Goal: Task Accomplishment & Management: Manage account settings

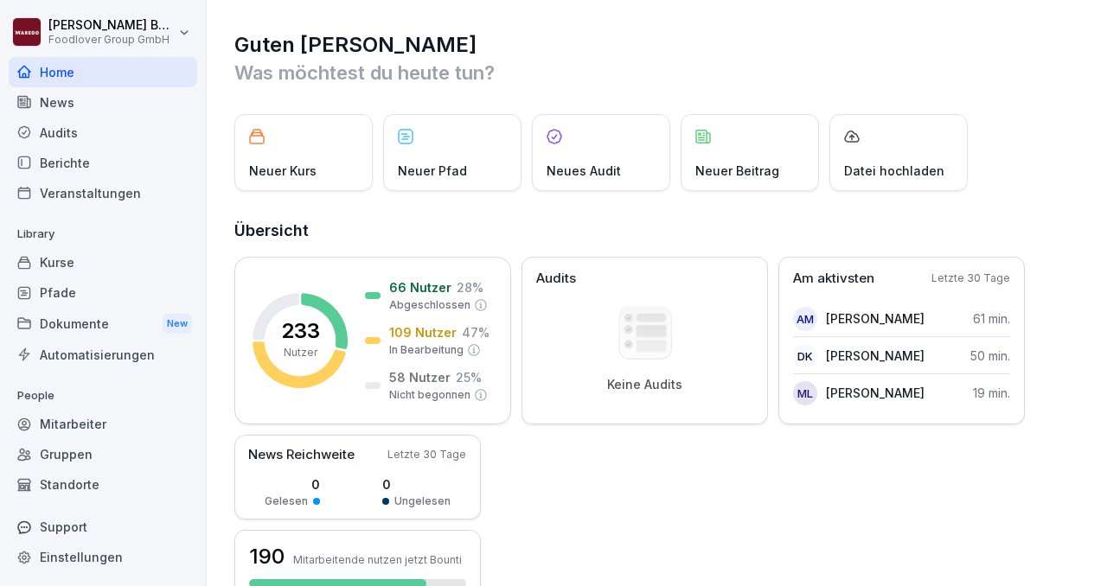
click at [58, 262] on div "Kurse" at bounding box center [103, 262] width 188 height 30
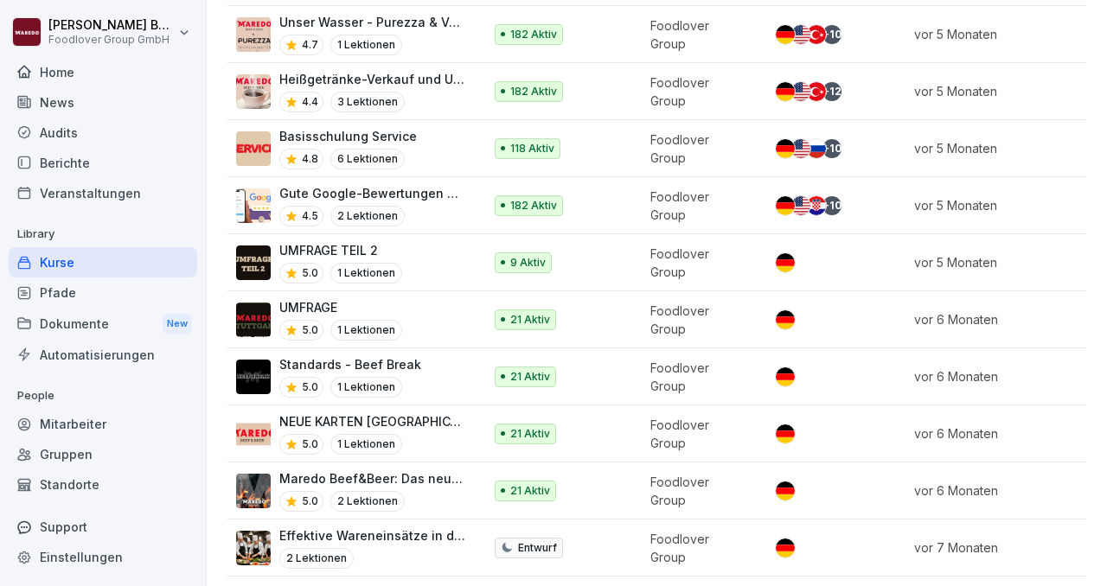
scroll to position [1523, 0]
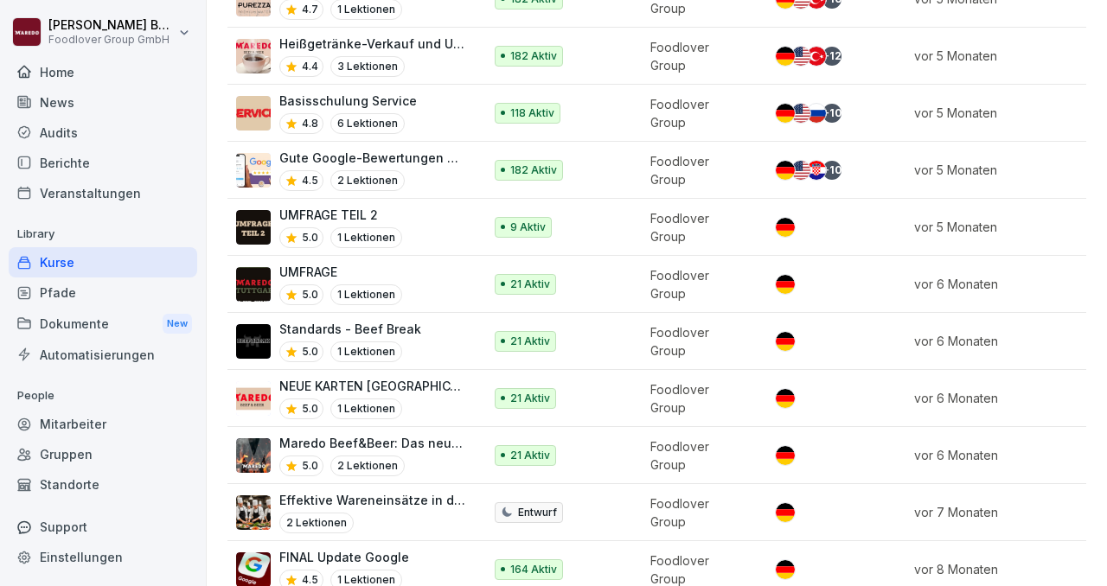
click at [424, 434] on p "Maredo Beef&Beer: Das neue Konzept verstehen" at bounding box center [372, 443] width 186 height 18
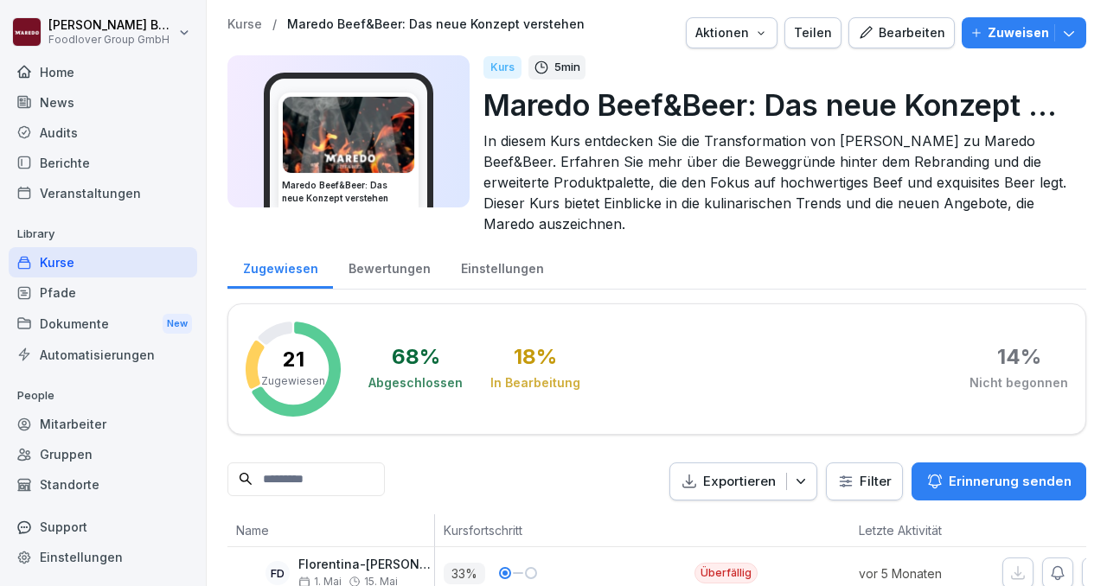
click at [890, 39] on div "Bearbeiten" at bounding box center [901, 32] width 87 height 19
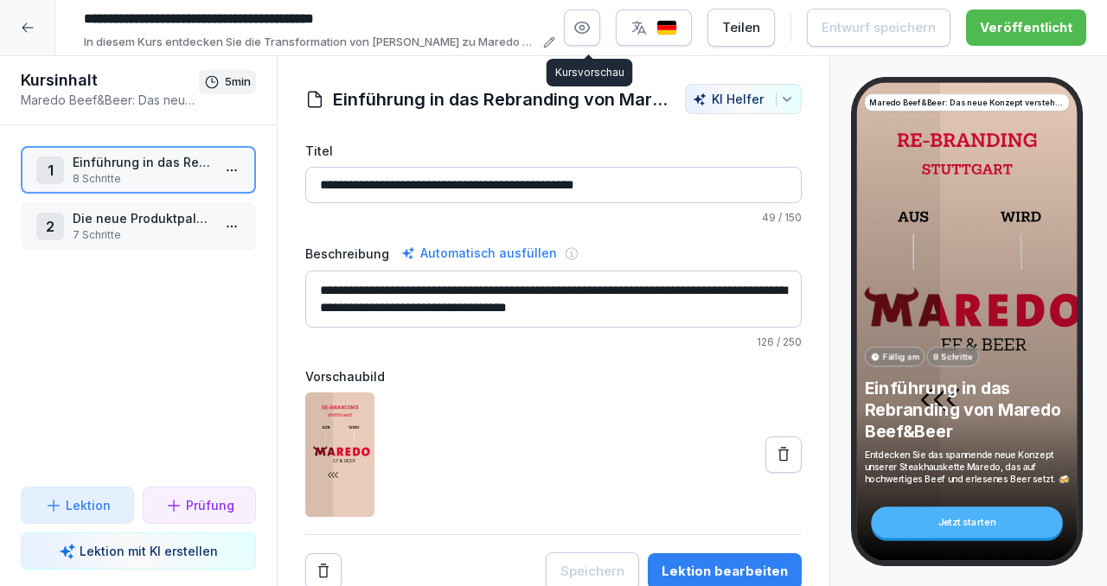
click at [600, 37] on button "button" at bounding box center [582, 28] width 36 height 36
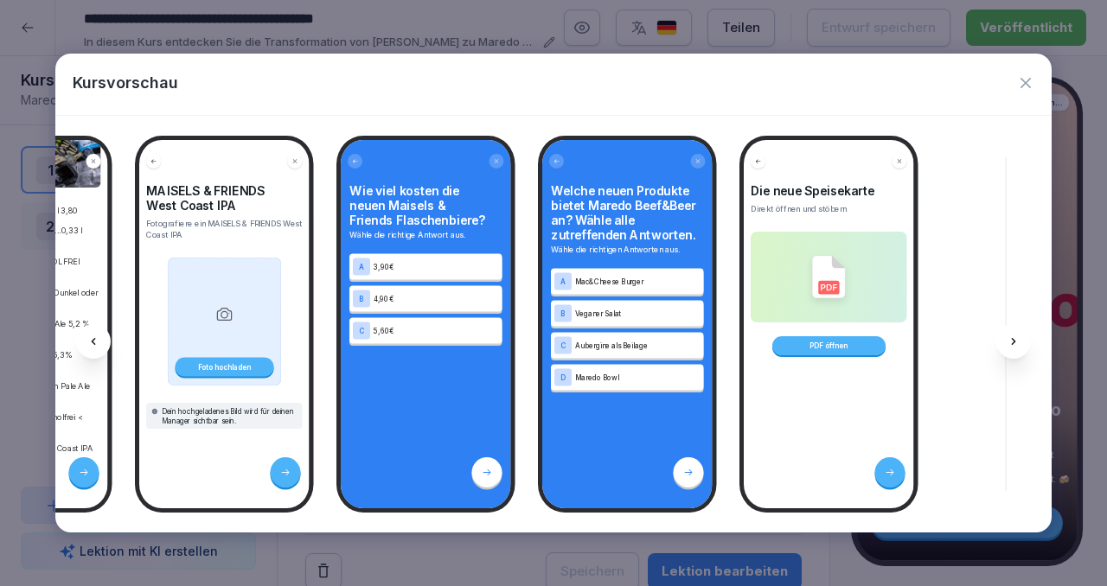
scroll to position [0, 2778]
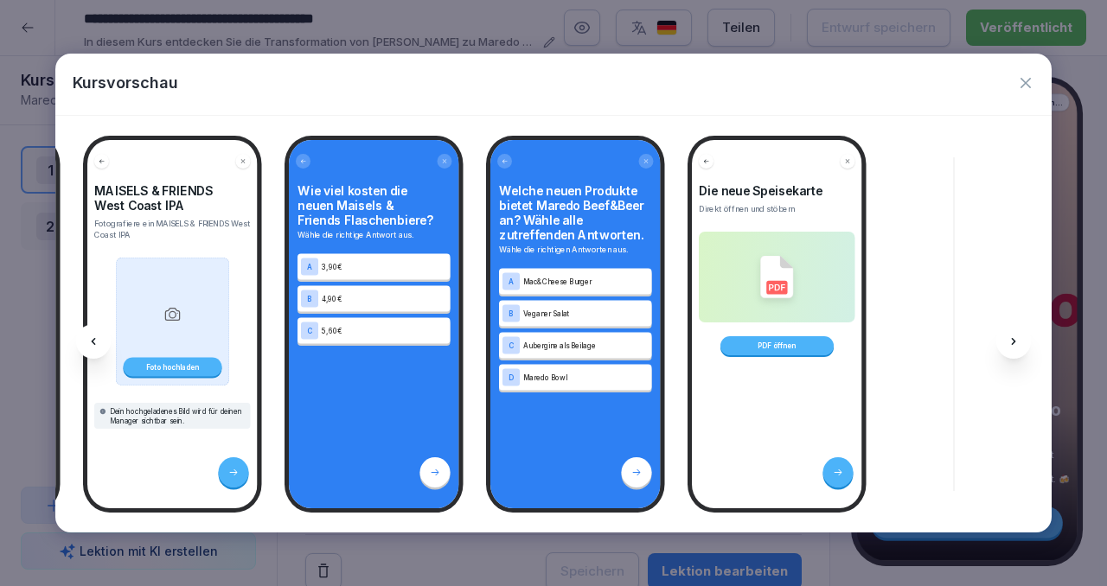
click at [1026, 81] on icon "button" at bounding box center [1025, 83] width 10 height 10
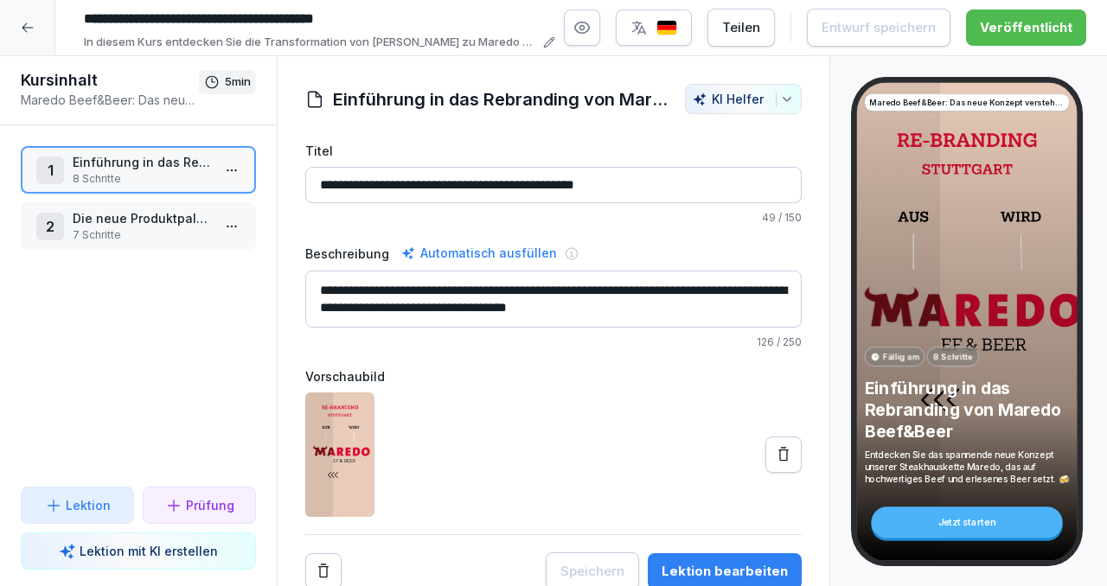
click at [130, 230] on p "7 Schritte" at bounding box center [142, 235] width 138 height 16
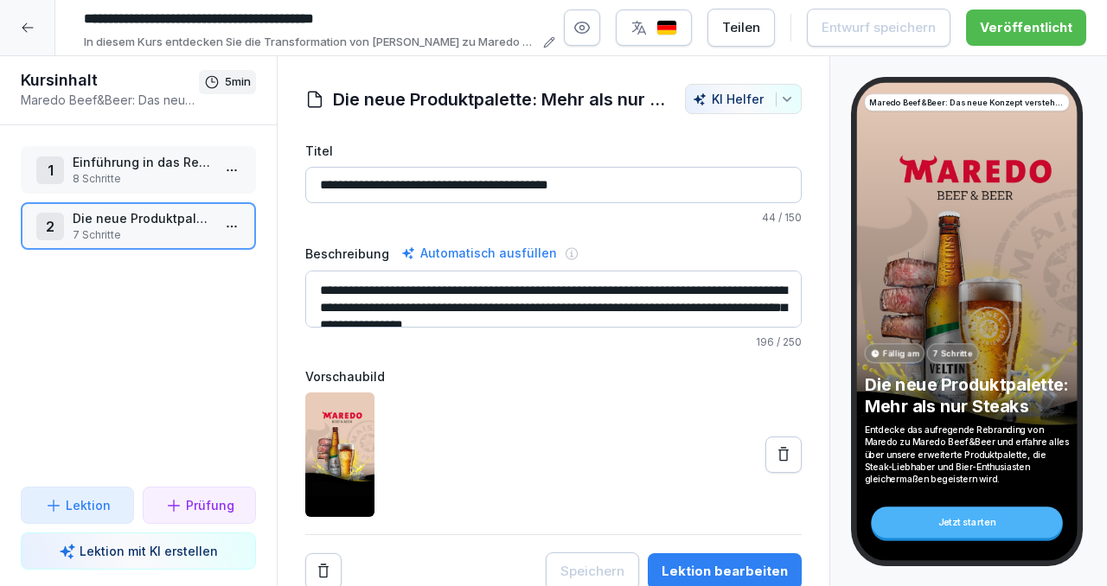
scroll to position [3, 0]
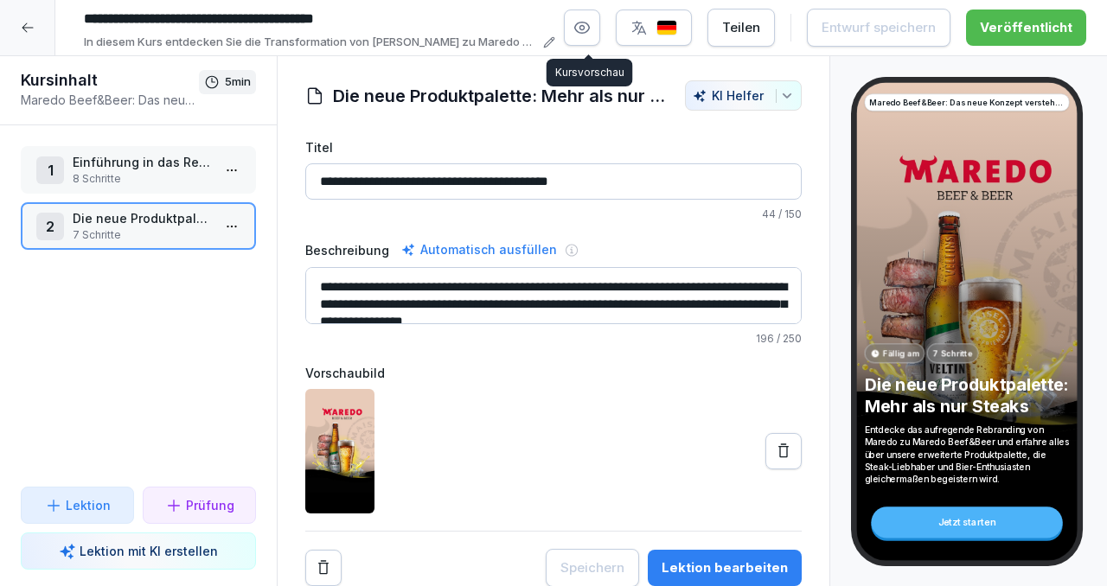
click at [587, 28] on icon "button" at bounding box center [581, 27] width 17 height 17
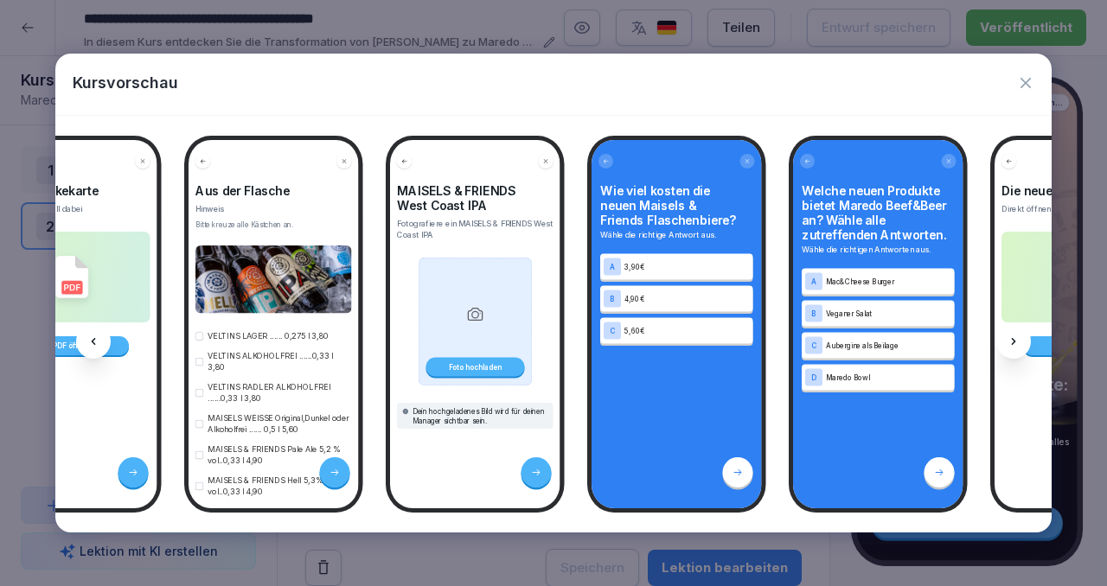
scroll to position [0, 2778]
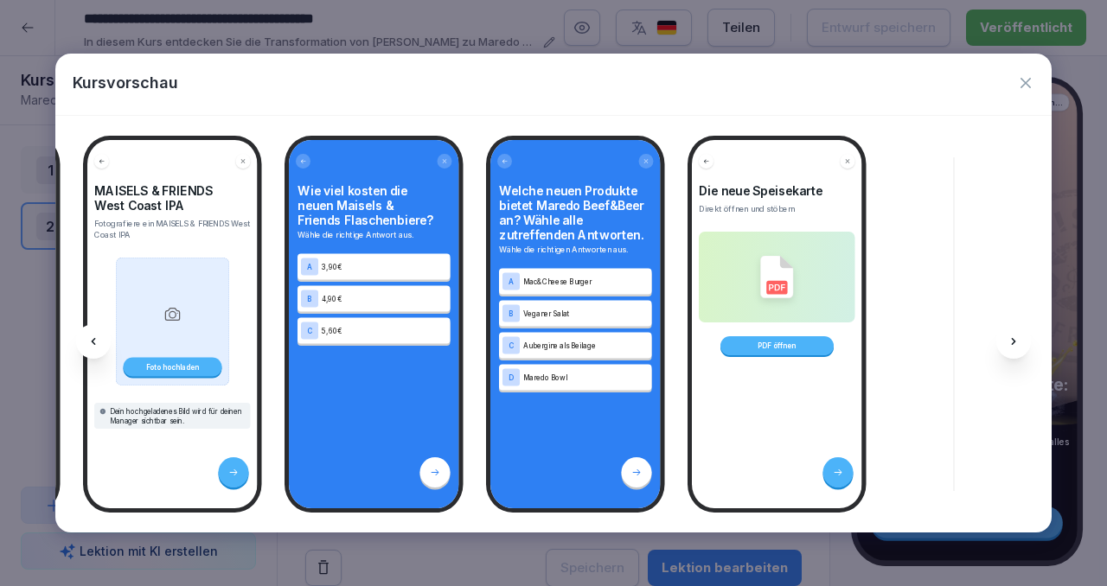
click at [1024, 83] on icon "button" at bounding box center [1025, 83] width 10 height 10
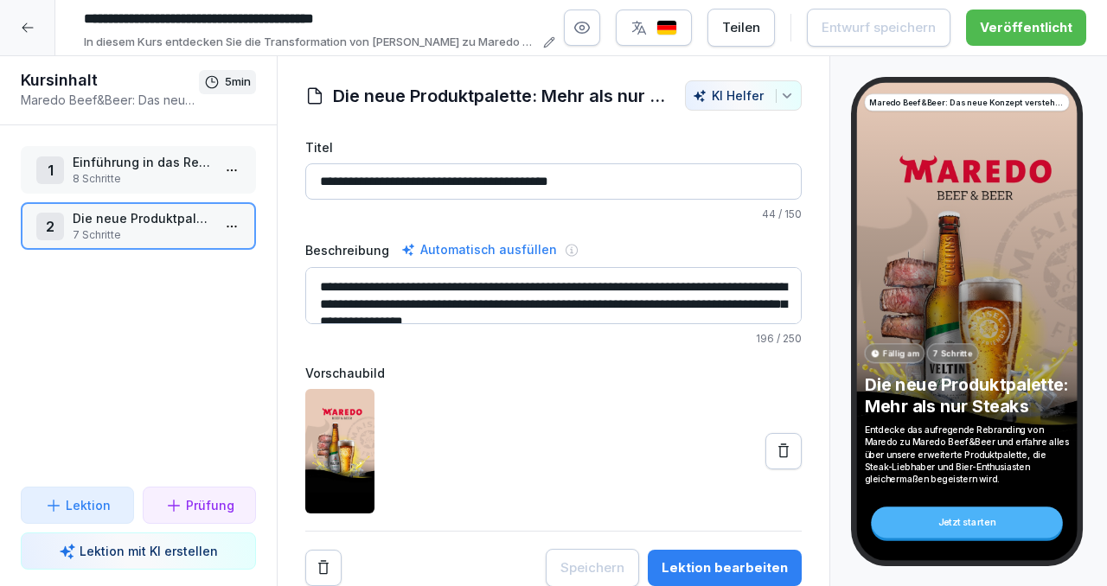
click at [19, 34] on div at bounding box center [27, 27] width 55 height 55
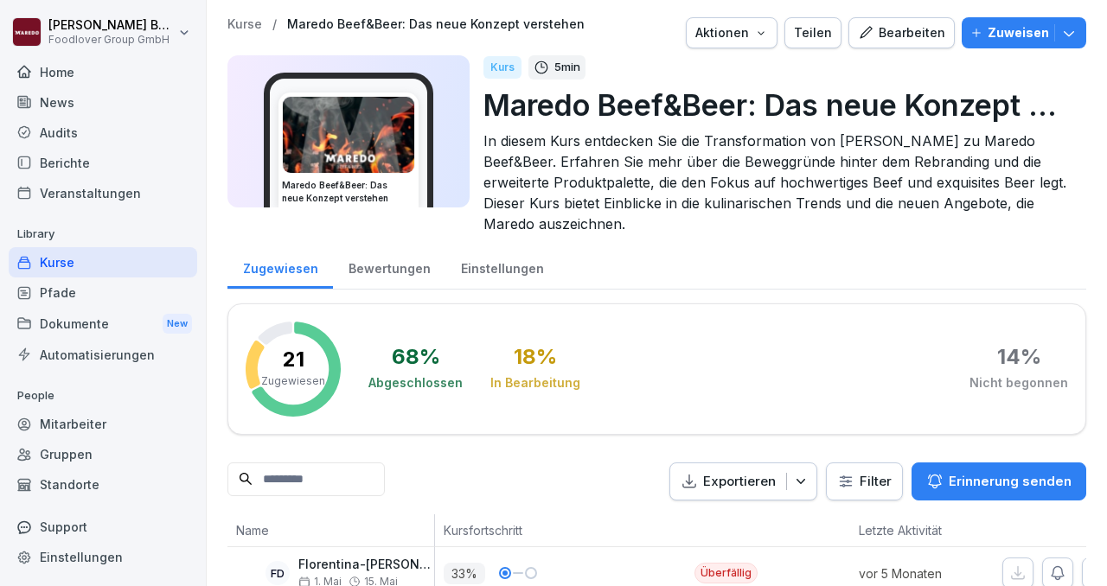
click at [1070, 38] on icon "button" at bounding box center [1068, 32] width 17 height 17
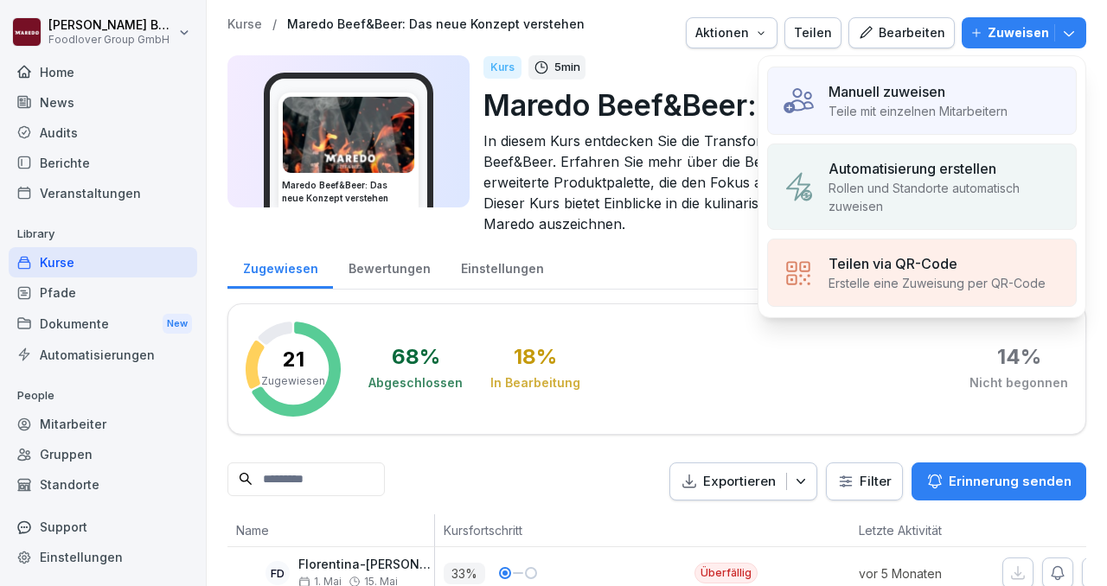
click at [940, 200] on p "Rollen und Standorte automatisch zuweisen" at bounding box center [944, 197] width 233 height 36
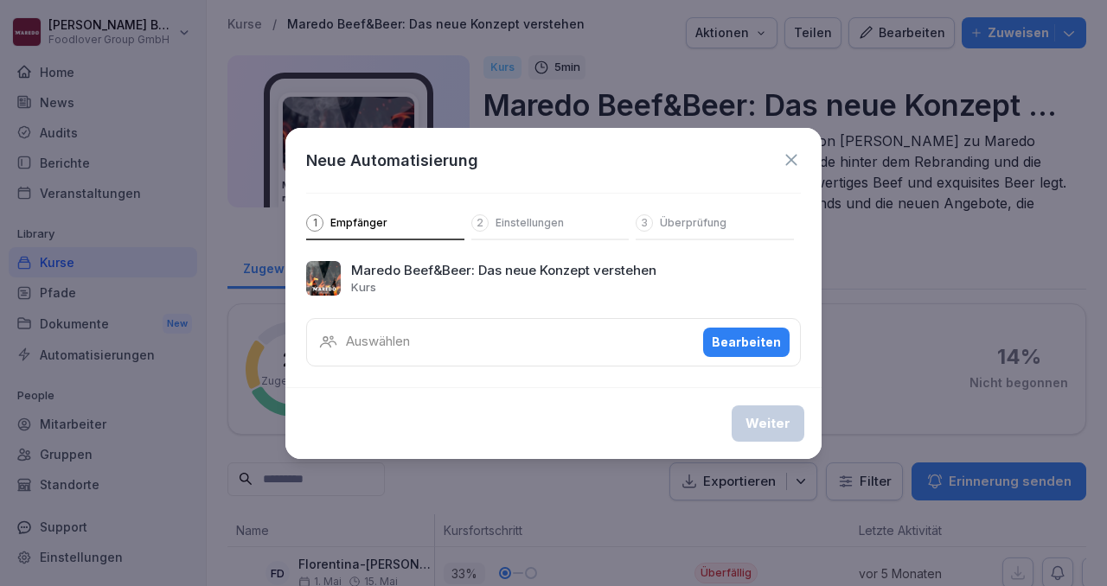
click at [789, 162] on icon at bounding box center [790, 159] width 11 height 11
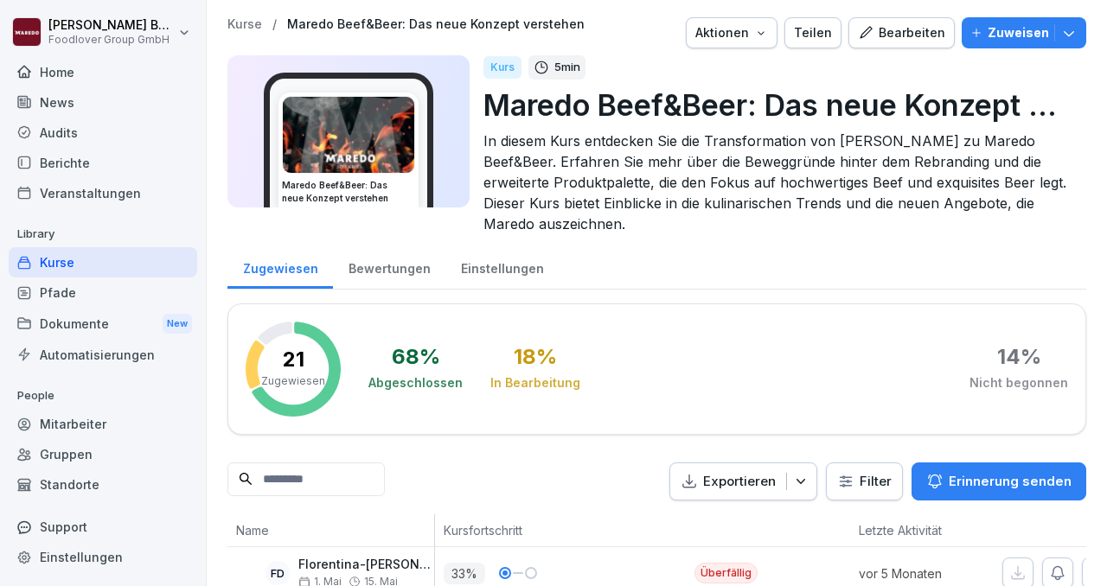
click at [1065, 31] on icon "button" at bounding box center [1068, 32] width 17 height 17
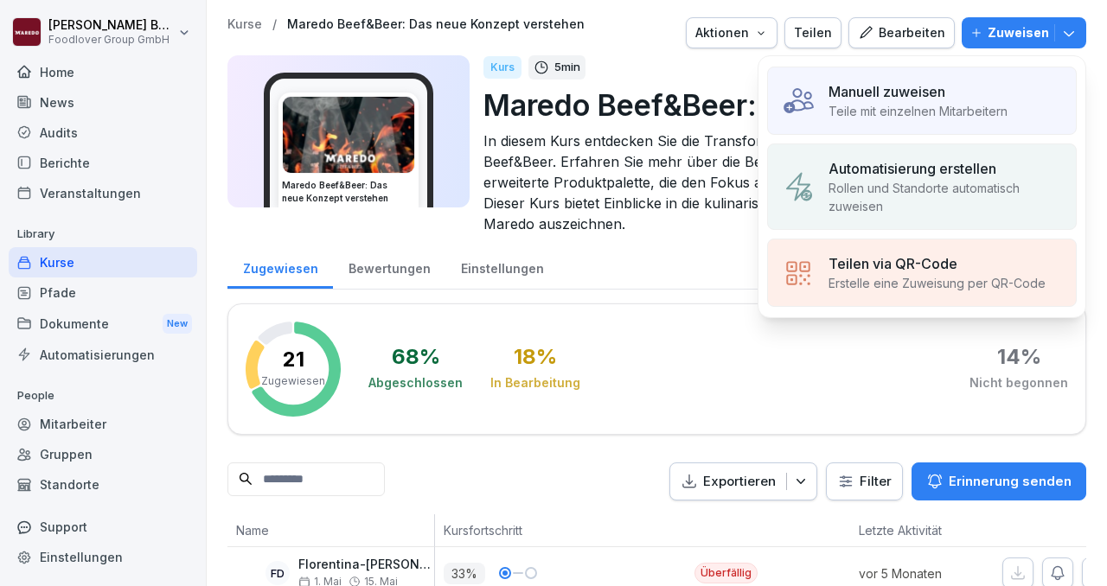
click at [956, 73] on div "Manuell zuweisen Teile mit einzelnen Mitarbeitern" at bounding box center [921, 101] width 309 height 68
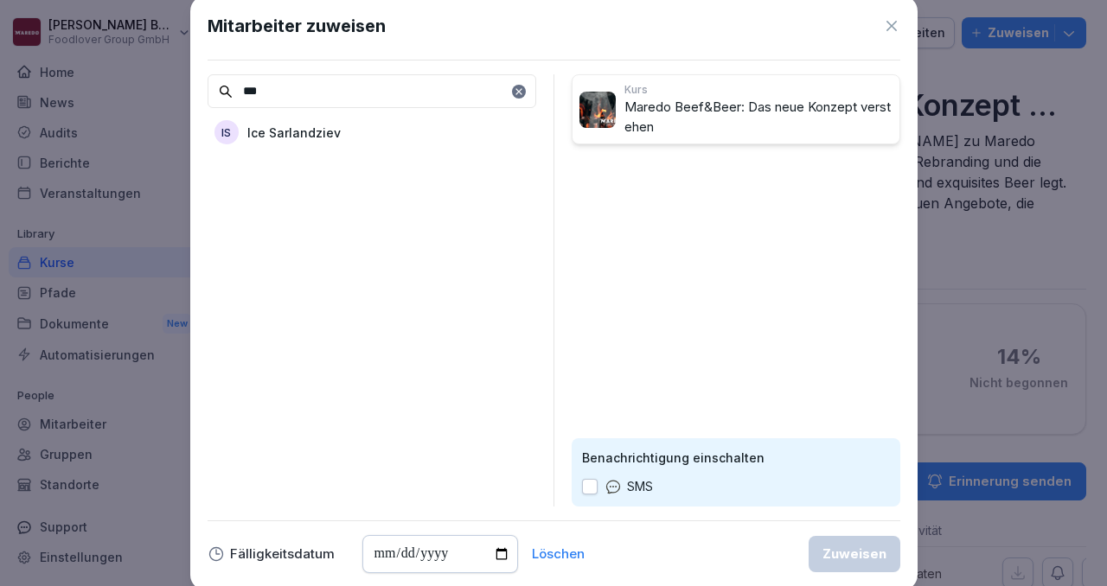
type input "***"
click at [299, 131] on p "Ice Sarlandziev" at bounding box center [293, 133] width 93 height 18
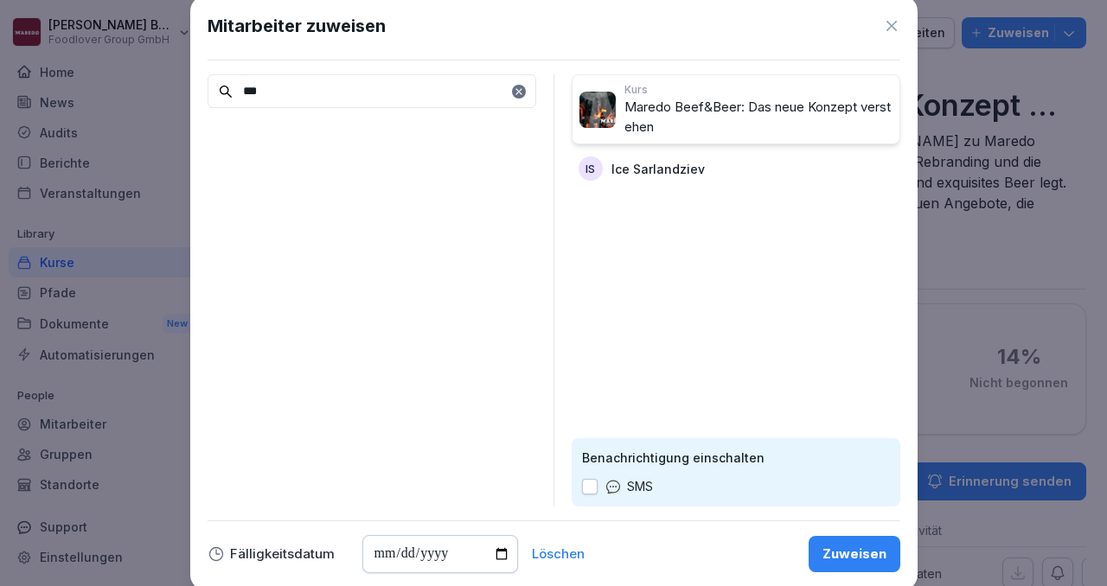
click at [835, 559] on div "Zuweisen" at bounding box center [854, 554] width 64 height 19
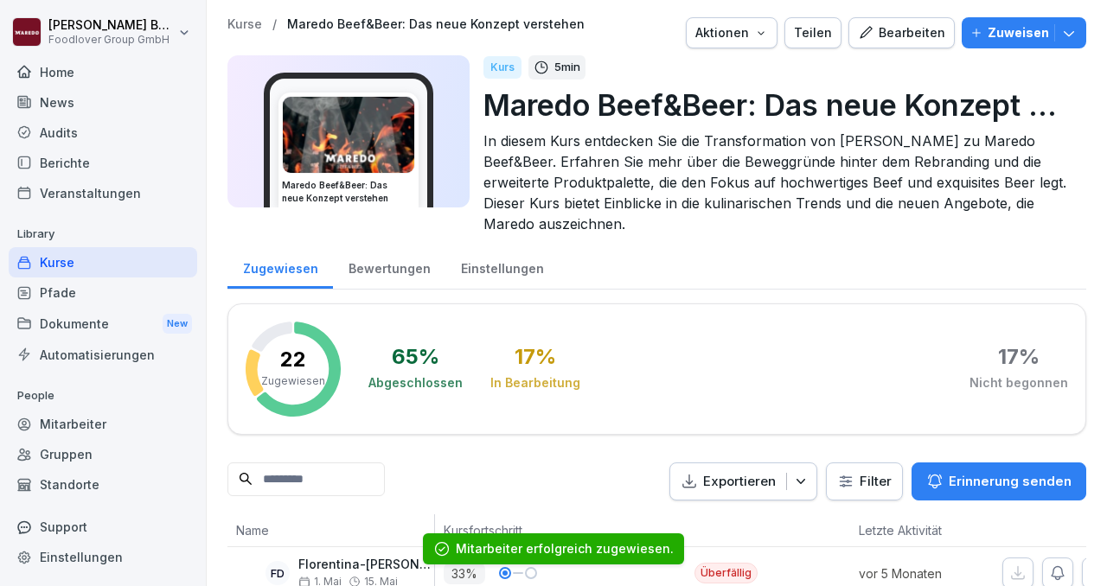
click at [1066, 37] on icon "button" at bounding box center [1068, 32] width 17 height 17
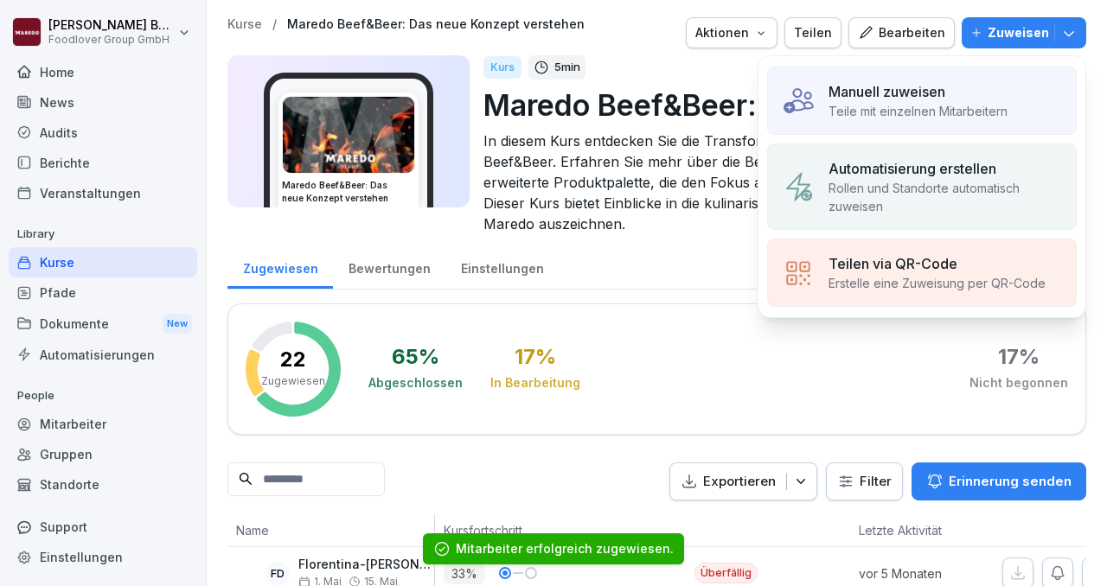
click at [898, 158] on p "Automatisierung erstellen" at bounding box center [912, 168] width 168 height 21
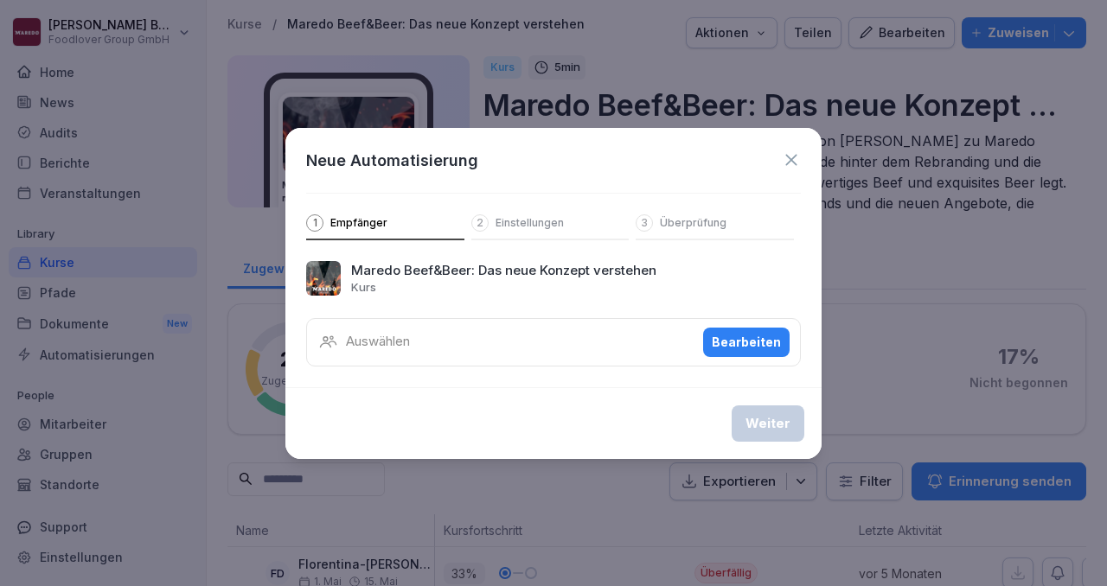
click at [725, 344] on div "Bearbeiten" at bounding box center [745, 342] width 69 height 19
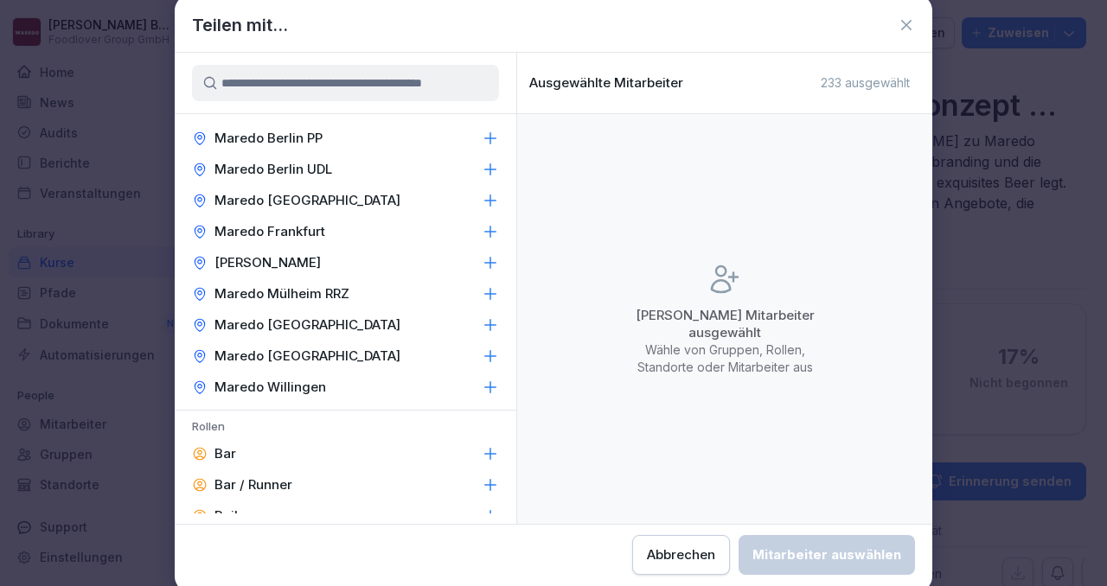
scroll to position [429, 0]
click at [491, 199] on icon at bounding box center [490, 199] width 11 height 11
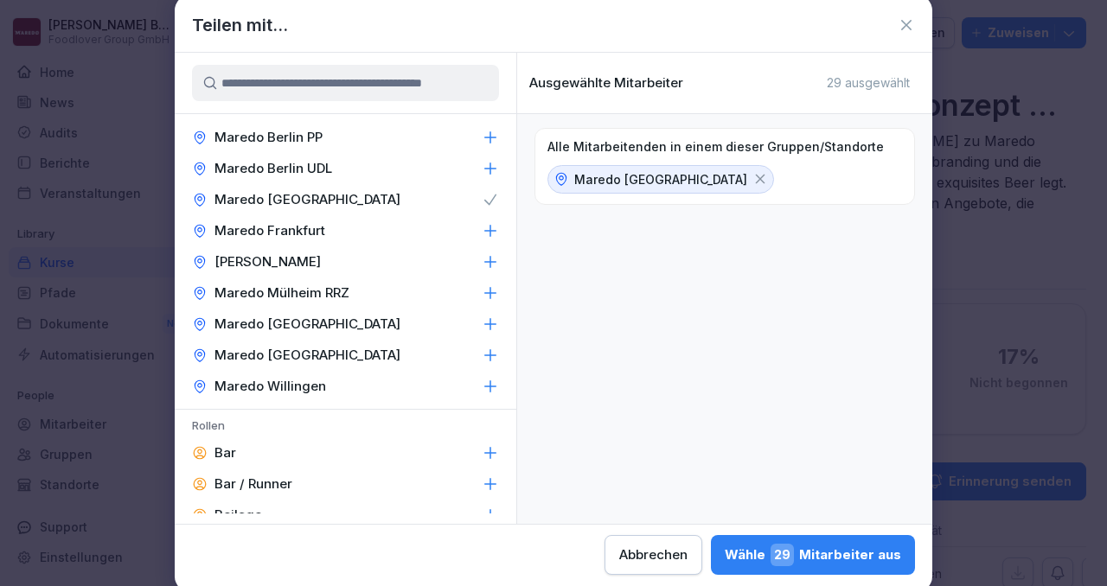
click at [785, 551] on span "29" at bounding box center [781, 555] width 23 height 22
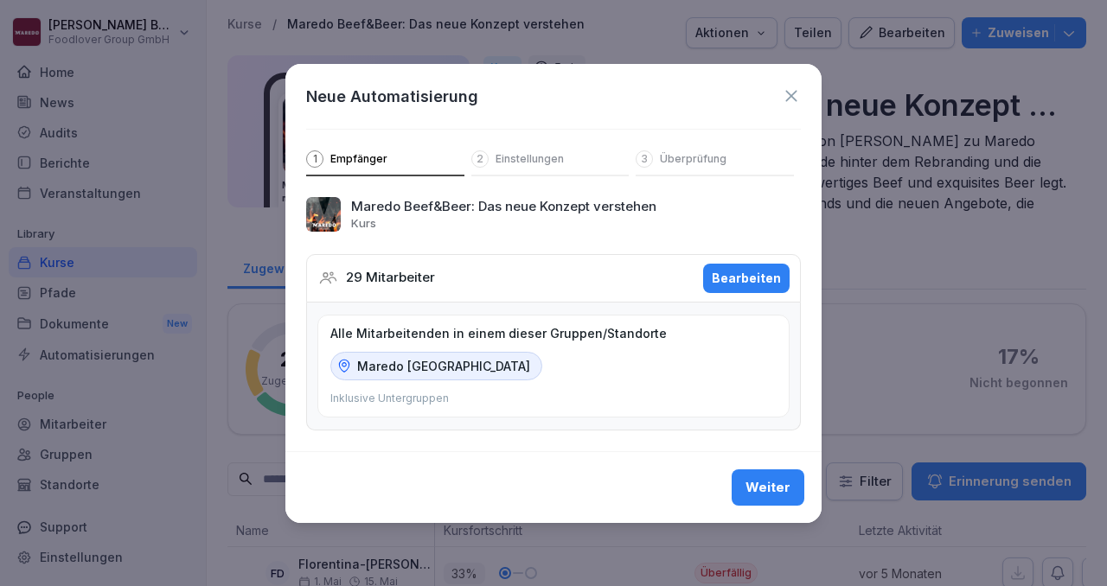
click at [787, 488] on div "Weiter" at bounding box center [767, 487] width 45 height 19
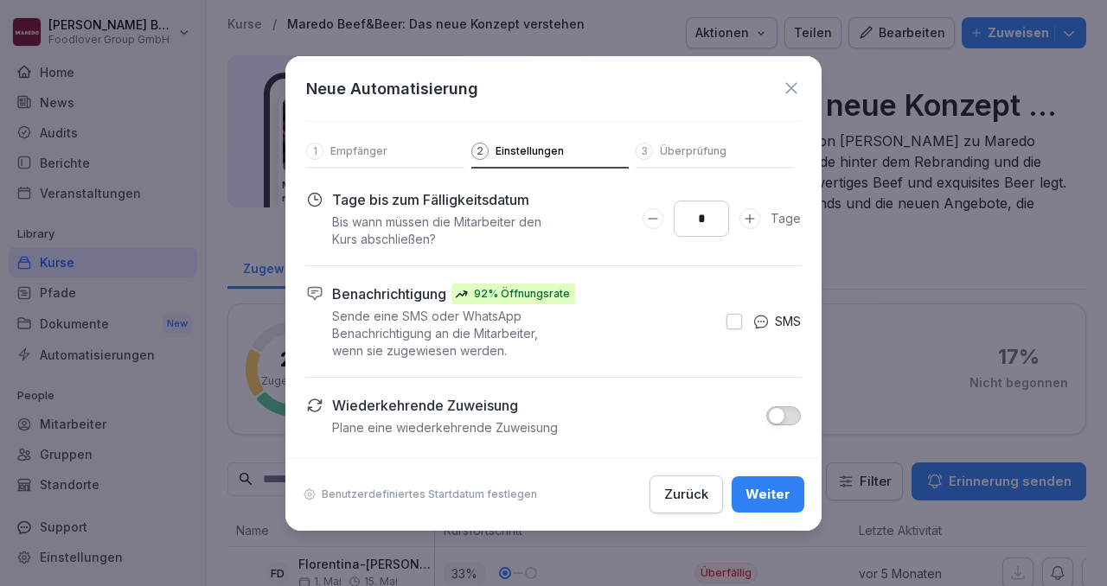
click at [775, 501] on div "Weiter" at bounding box center [767, 494] width 45 height 19
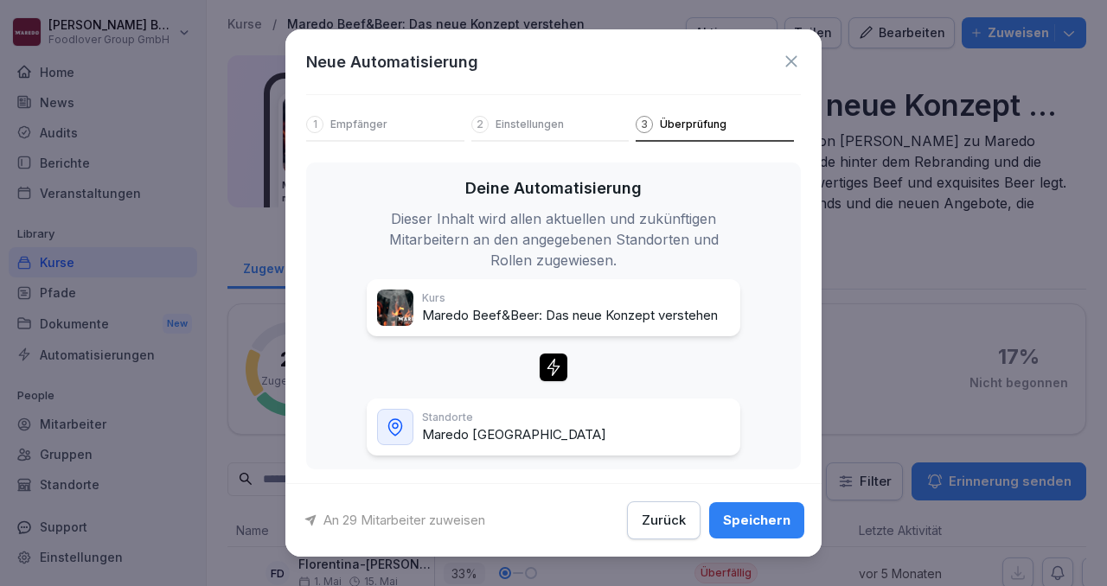
click at [760, 519] on div "Speichern" at bounding box center [756, 520] width 67 height 19
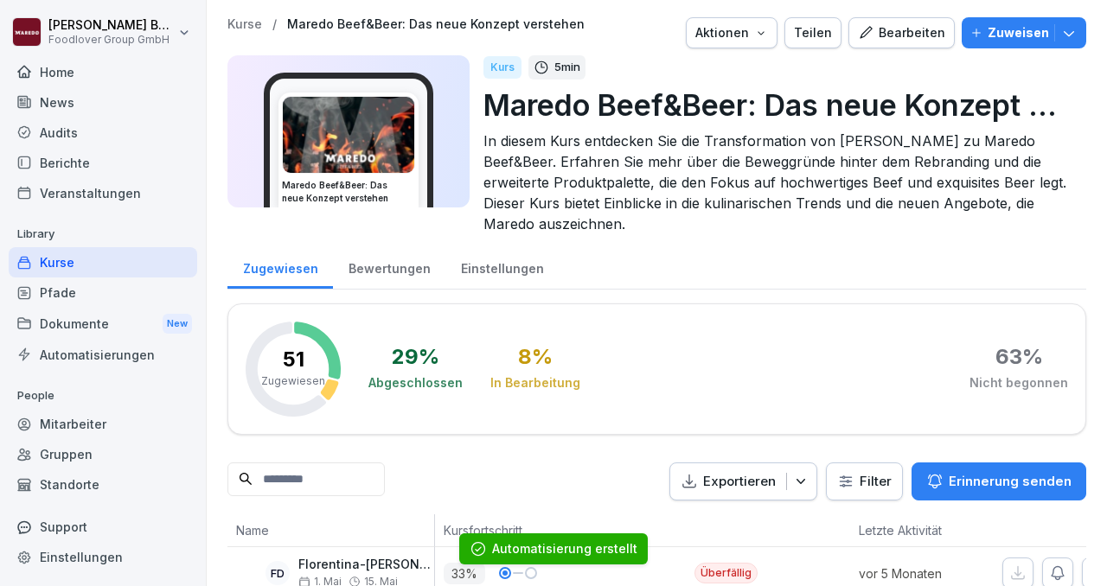
click at [1075, 35] on icon "button" at bounding box center [1068, 32] width 17 height 17
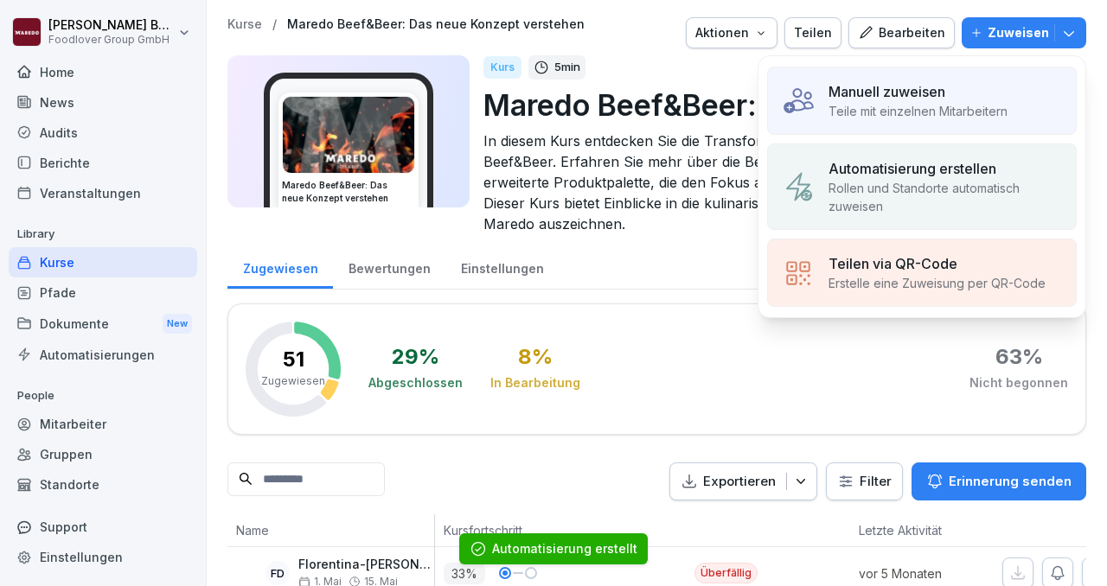
click at [951, 78] on div "Manuell zuweisen Teile mit einzelnen Mitarbeitern" at bounding box center [921, 101] width 309 height 68
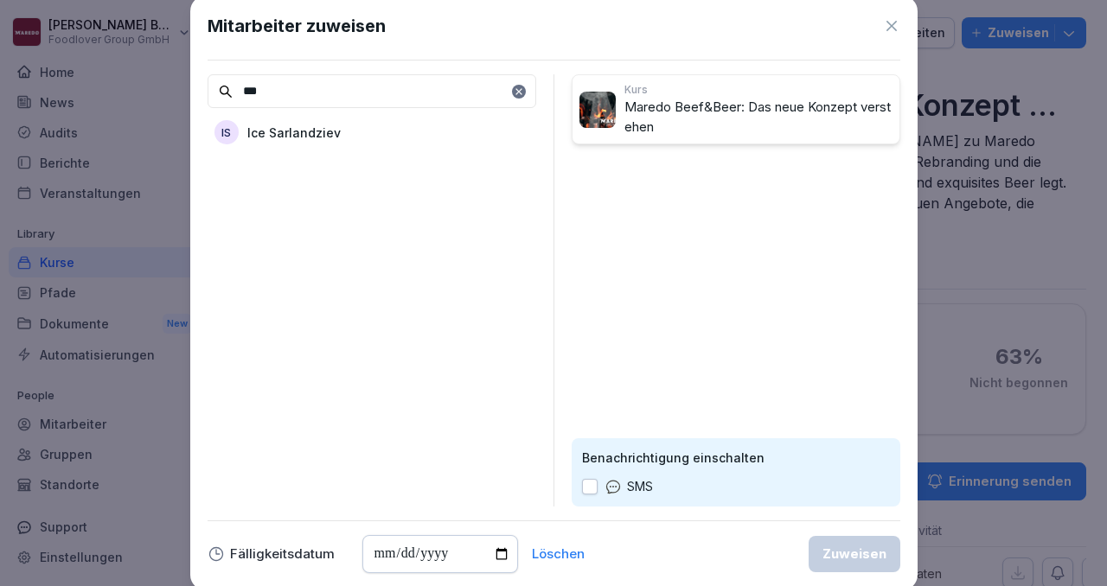
type input "***"
click at [353, 134] on div "IS Ice Sarlandziev" at bounding box center [371, 132] width 329 height 31
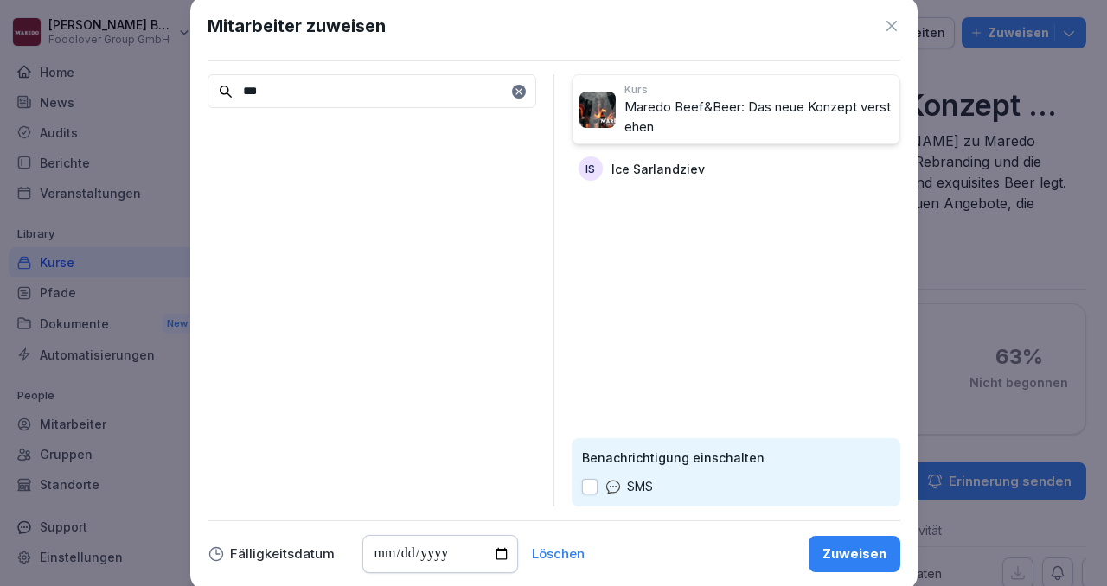
click at [892, 24] on icon at bounding box center [891, 26] width 10 height 10
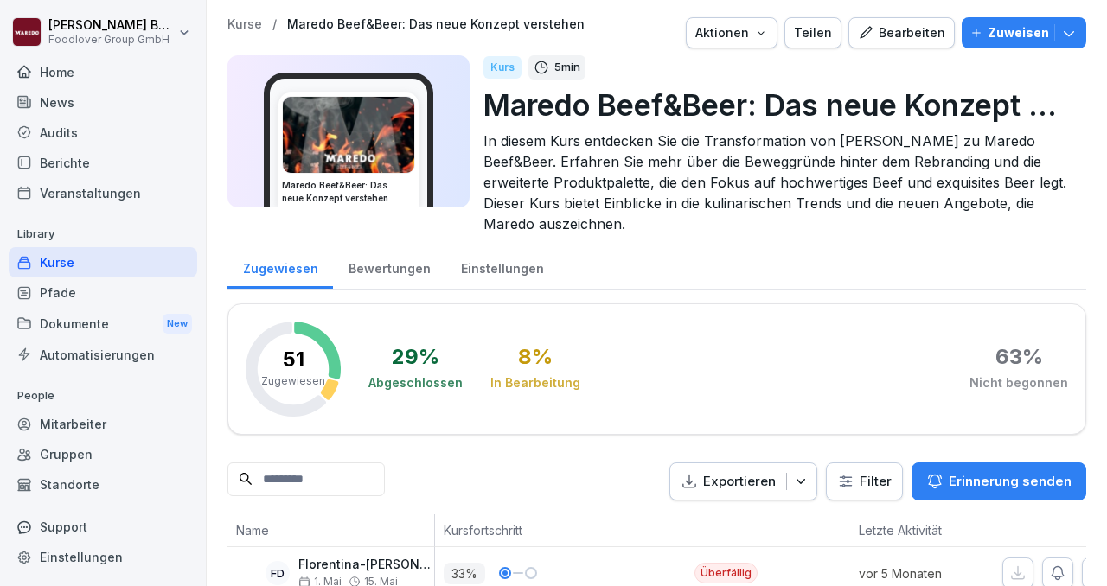
click at [74, 261] on div "Kurse" at bounding box center [103, 262] width 188 height 30
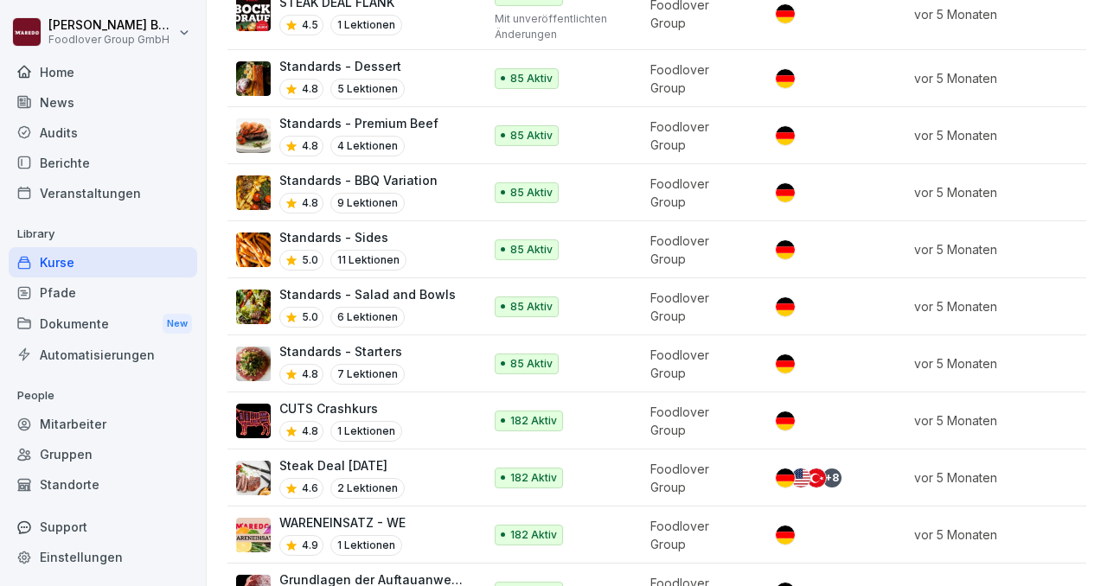
scroll to position [818, 0]
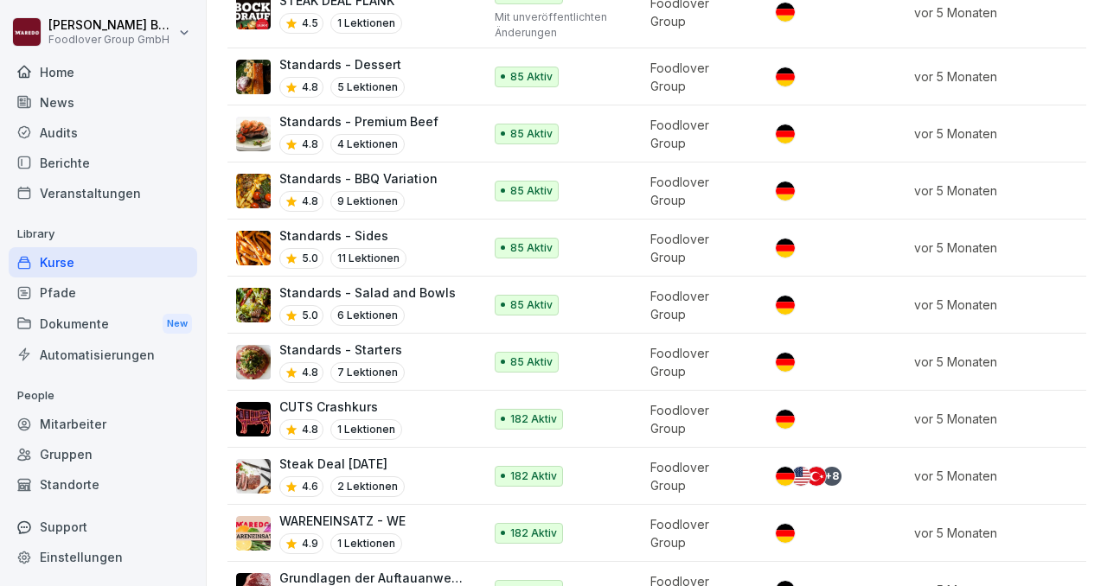
click at [420, 342] on div "Standards - Starters 4.8 7 Lektionen" at bounding box center [350, 362] width 229 height 42
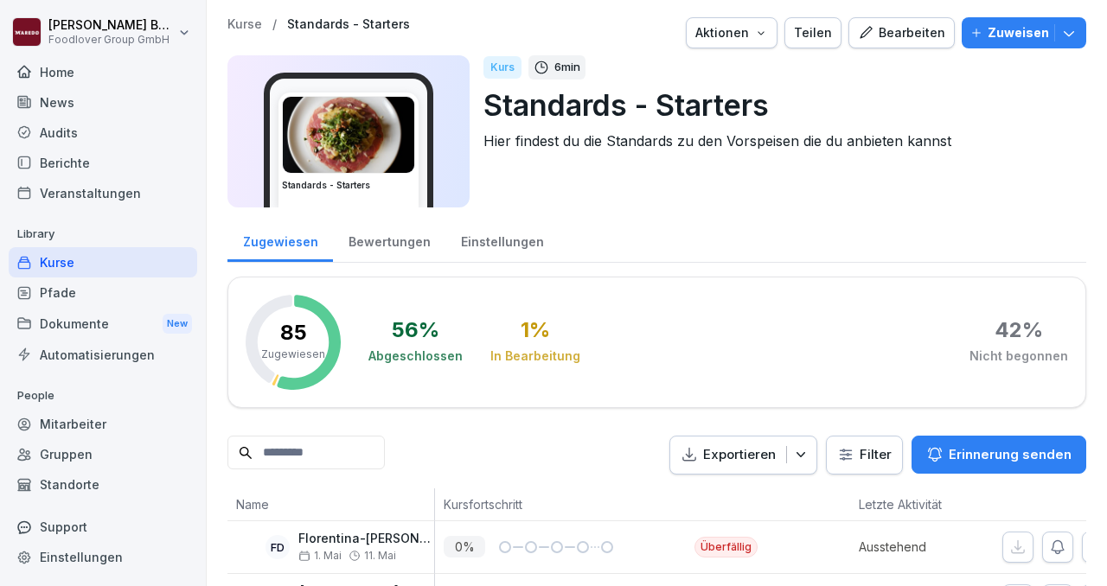
click at [1075, 37] on icon "button" at bounding box center [1068, 32] width 17 height 17
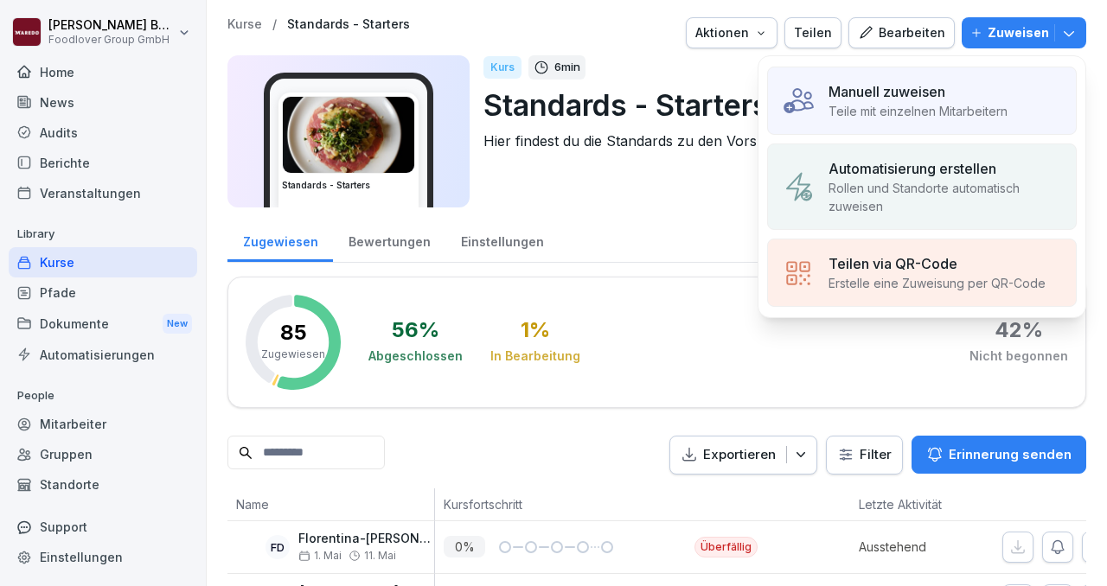
click at [955, 104] on p "Teile mit einzelnen Mitarbeitern" at bounding box center [917, 111] width 179 height 18
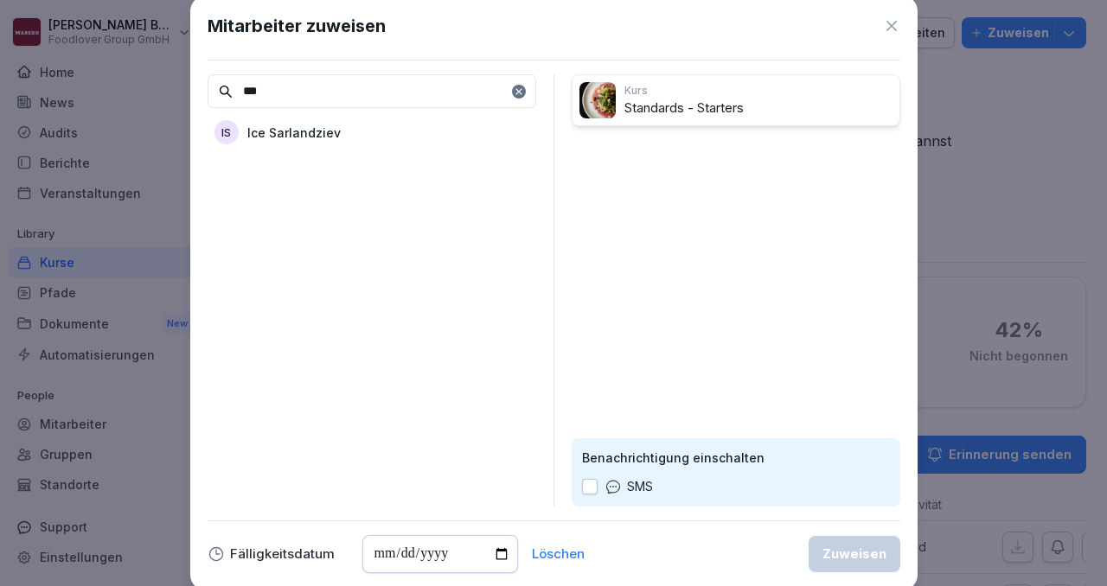
type input "***"
click at [322, 132] on p "Ice Sarlandziev" at bounding box center [293, 133] width 93 height 18
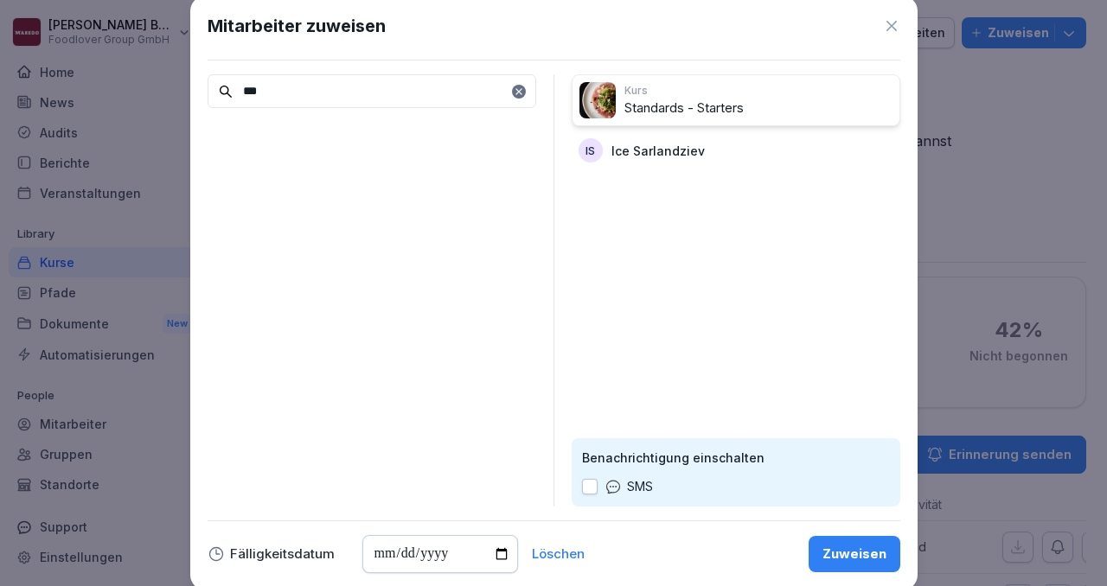
click at [849, 560] on div "Zuweisen" at bounding box center [854, 554] width 64 height 19
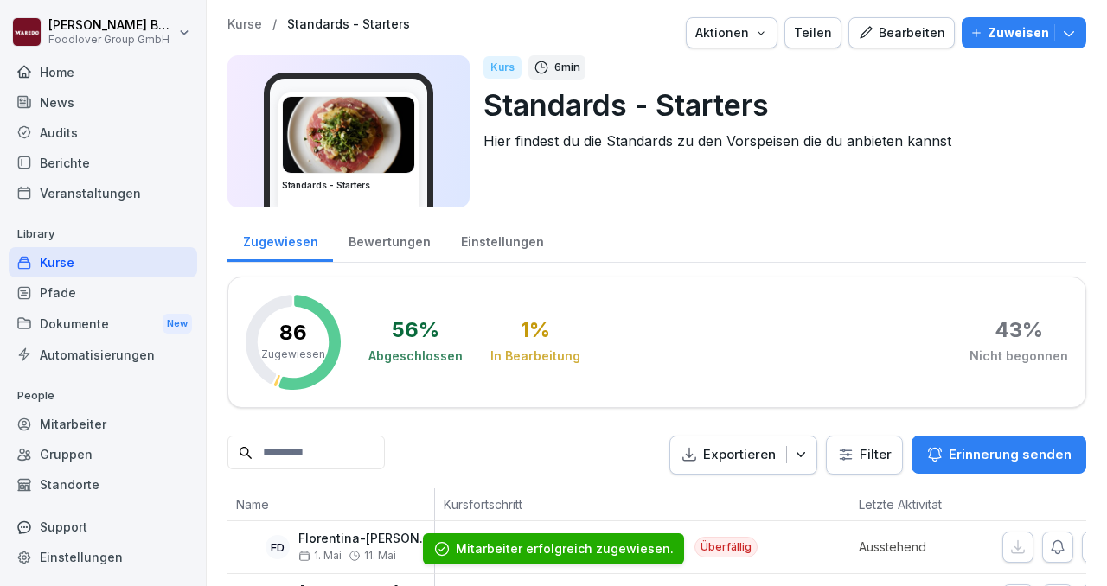
click at [1074, 25] on icon "button" at bounding box center [1068, 32] width 17 height 17
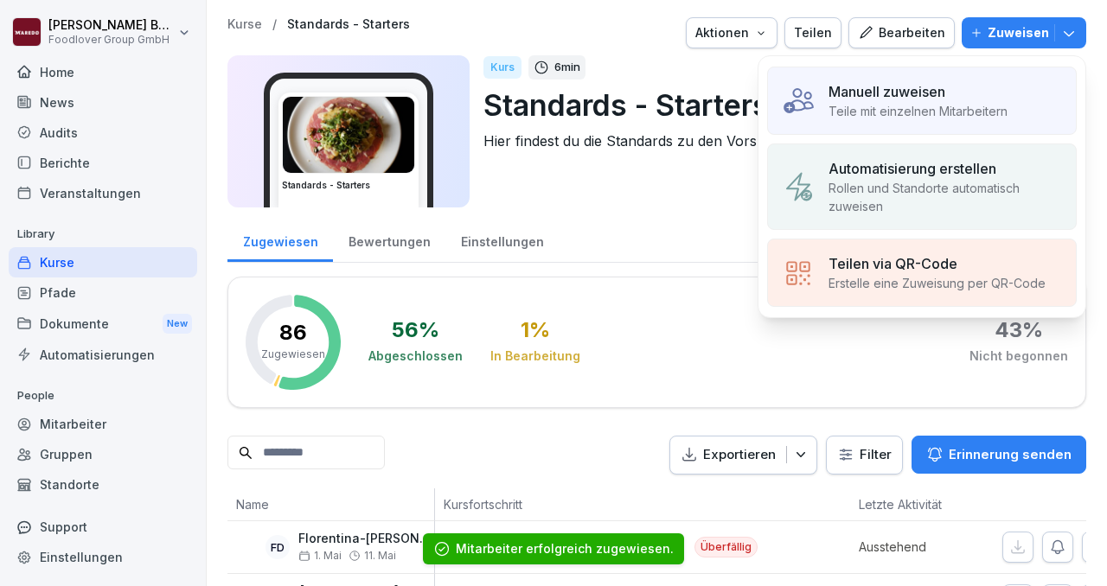
click at [903, 115] on p "Teile mit einzelnen Mitarbeitern" at bounding box center [917, 111] width 179 height 18
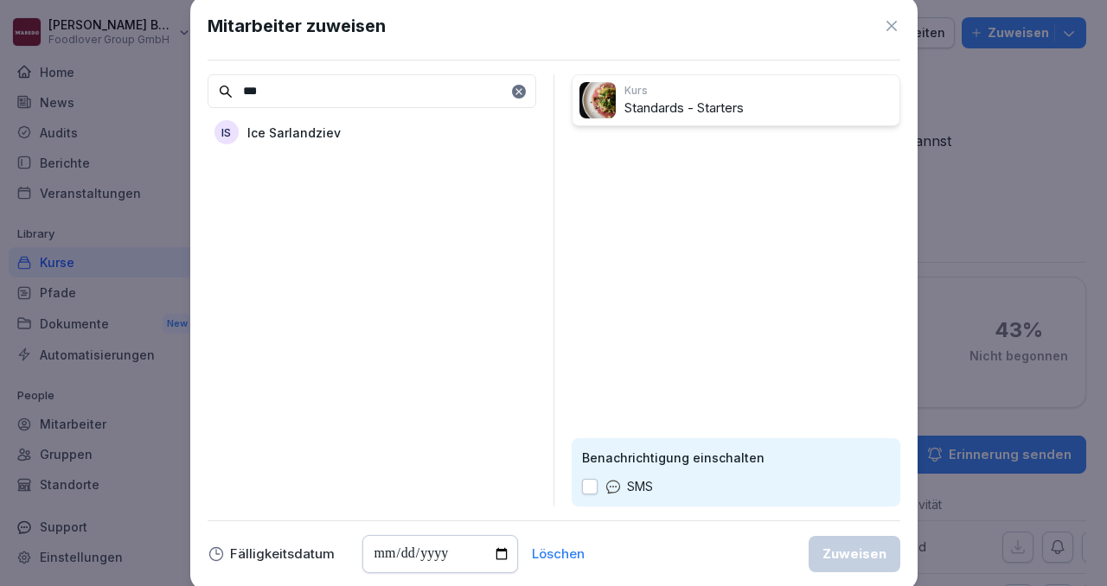
type input "***"
click at [281, 138] on p "Ice Sarlandziev" at bounding box center [293, 133] width 93 height 18
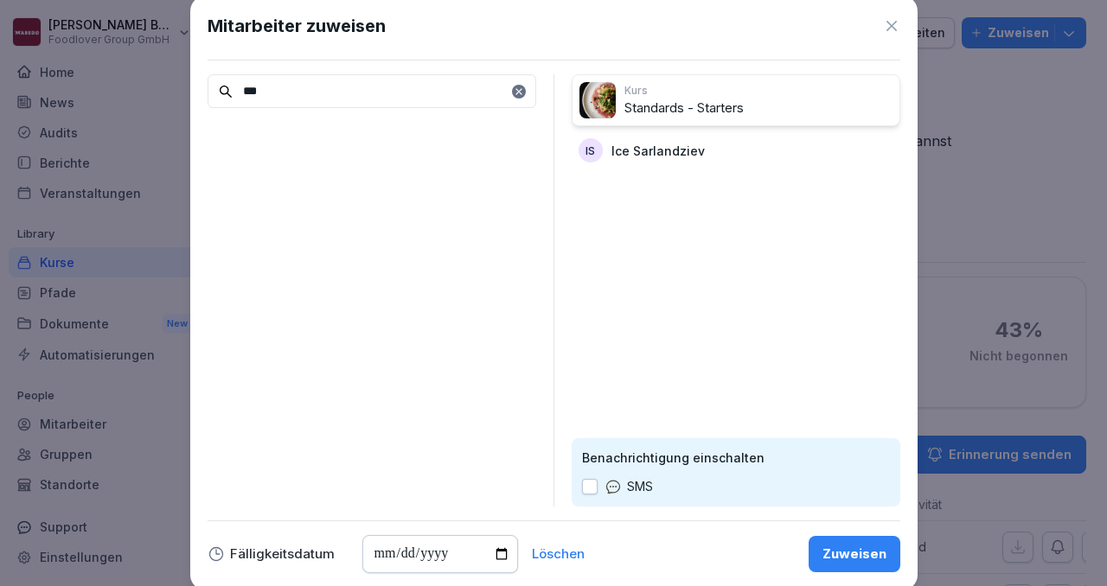
click at [632, 148] on p "Ice Sarlandziev" at bounding box center [657, 151] width 93 height 18
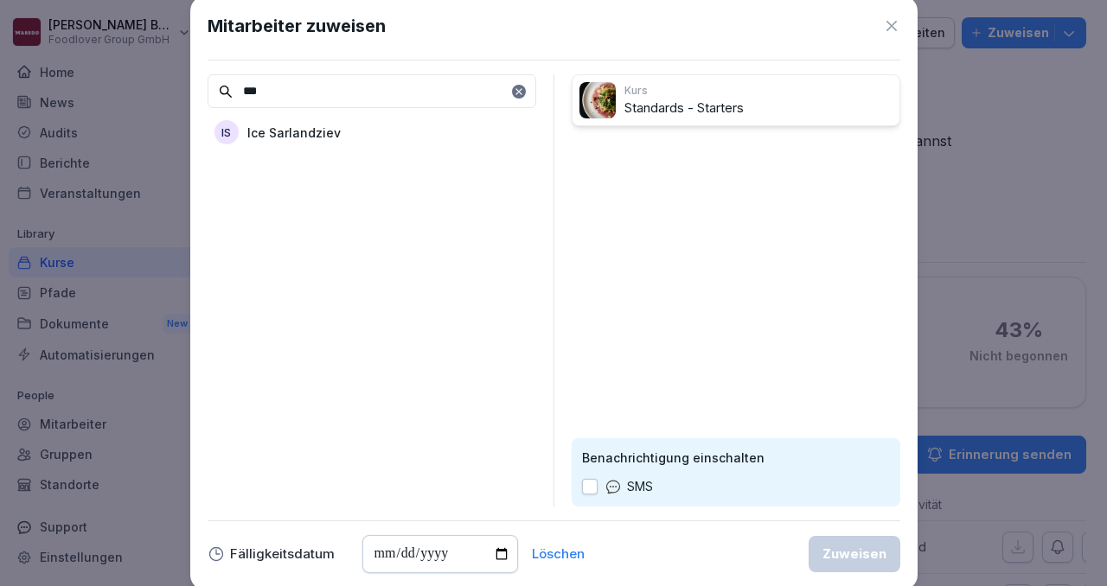
click at [383, 126] on div "IS Ice Sarlandziev" at bounding box center [371, 132] width 329 height 31
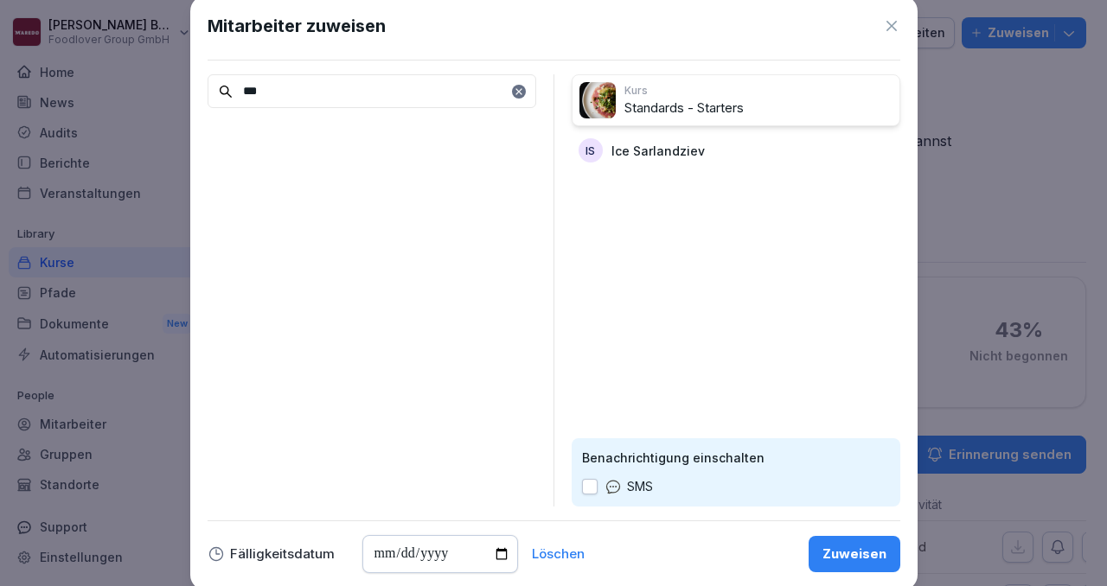
click at [884, 562] on div "Zuweisen" at bounding box center [854, 554] width 64 height 19
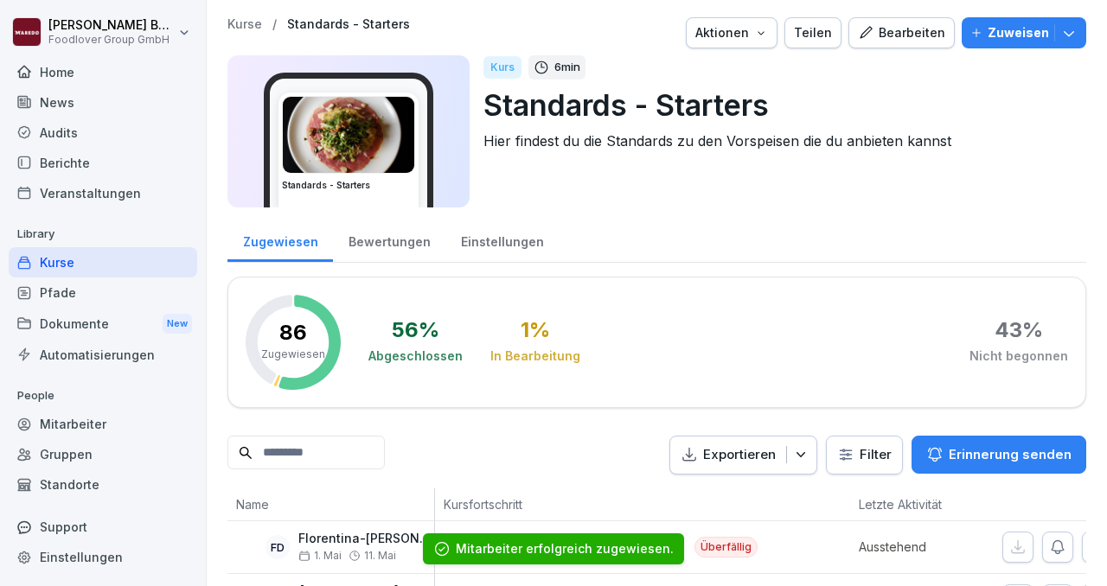
click at [1056, 36] on div "Zuweisen" at bounding box center [1023, 32] width 107 height 19
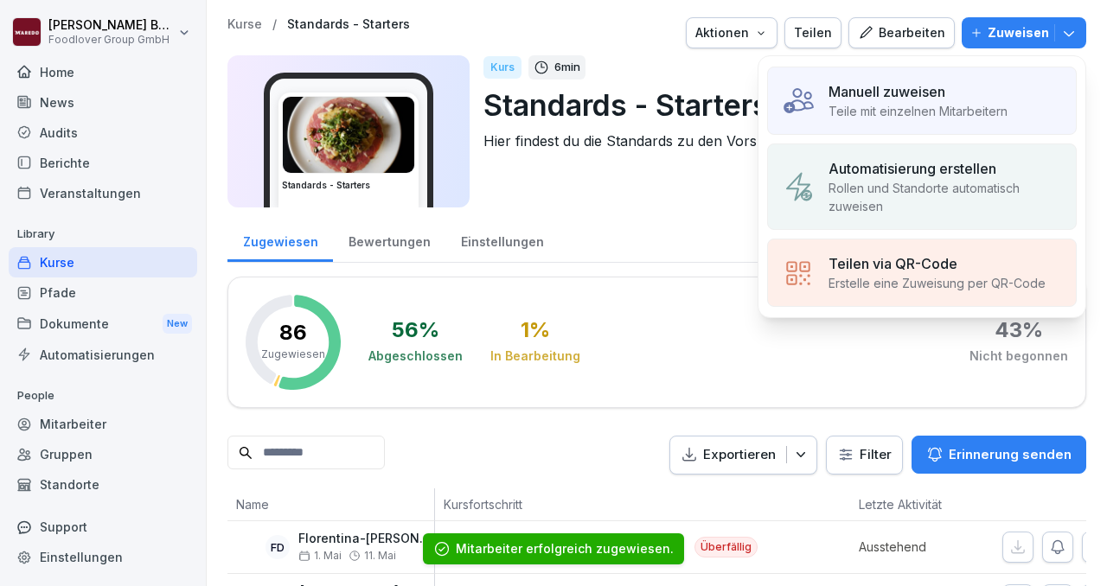
click at [922, 176] on p "Automatisierung erstellen" at bounding box center [912, 168] width 168 height 21
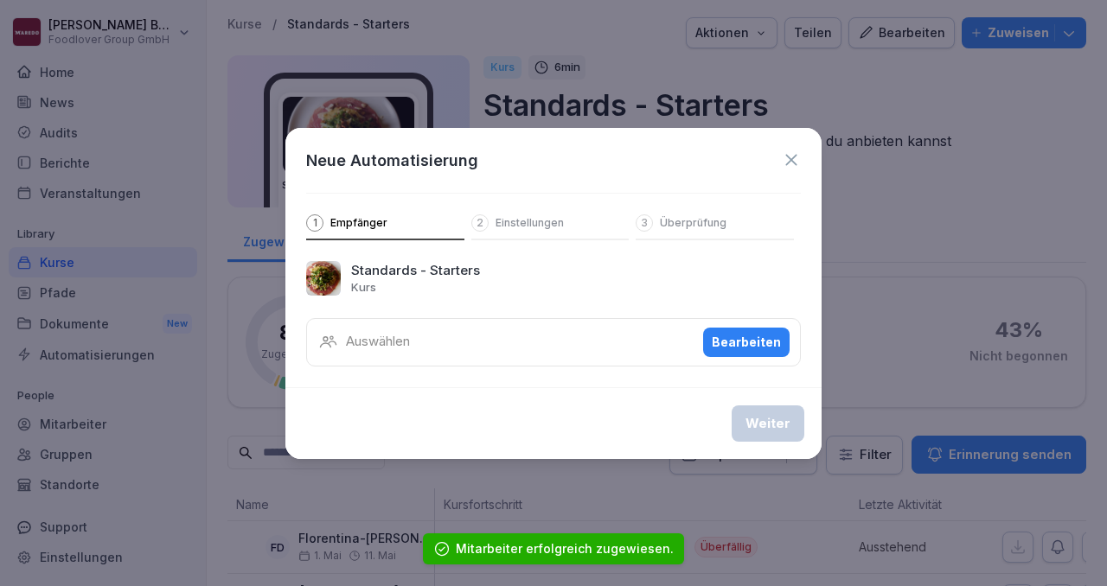
click at [713, 342] on button "Bearbeiten" at bounding box center [746, 342] width 86 height 29
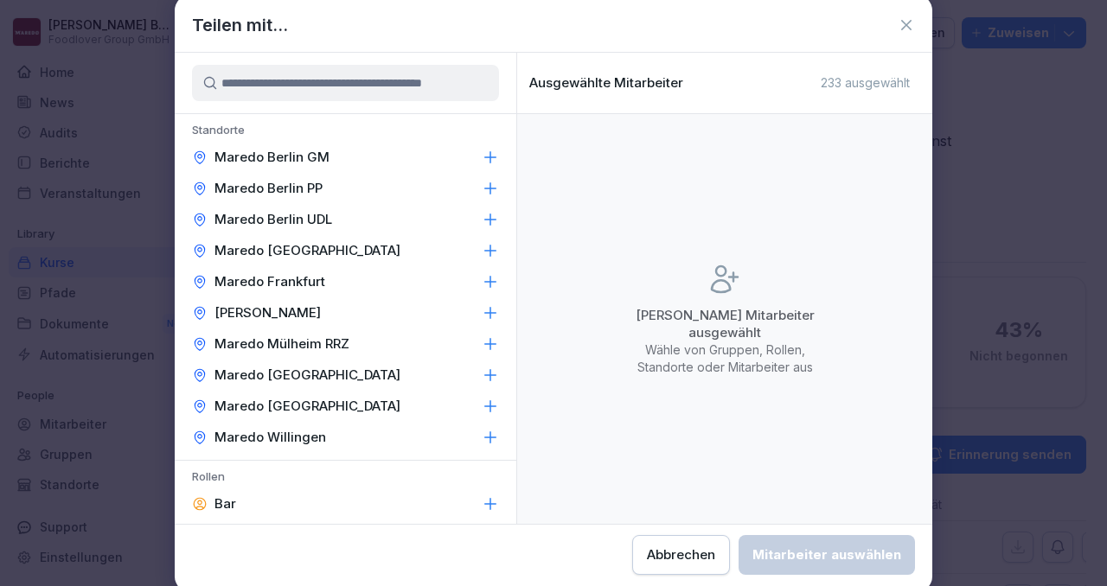
scroll to position [350, 0]
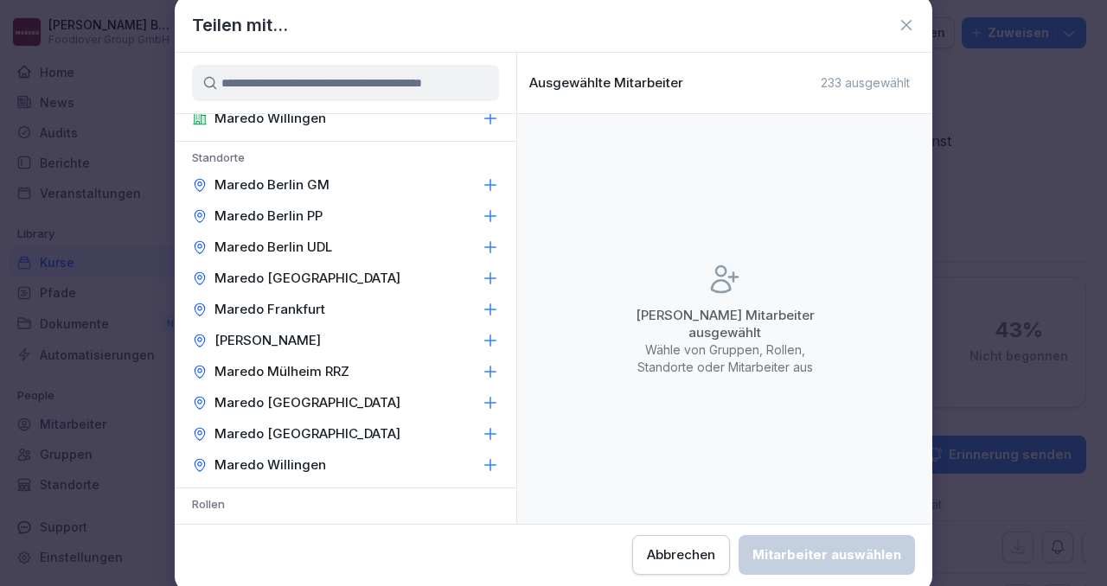
click at [489, 277] on icon at bounding box center [490, 277] width 11 height 11
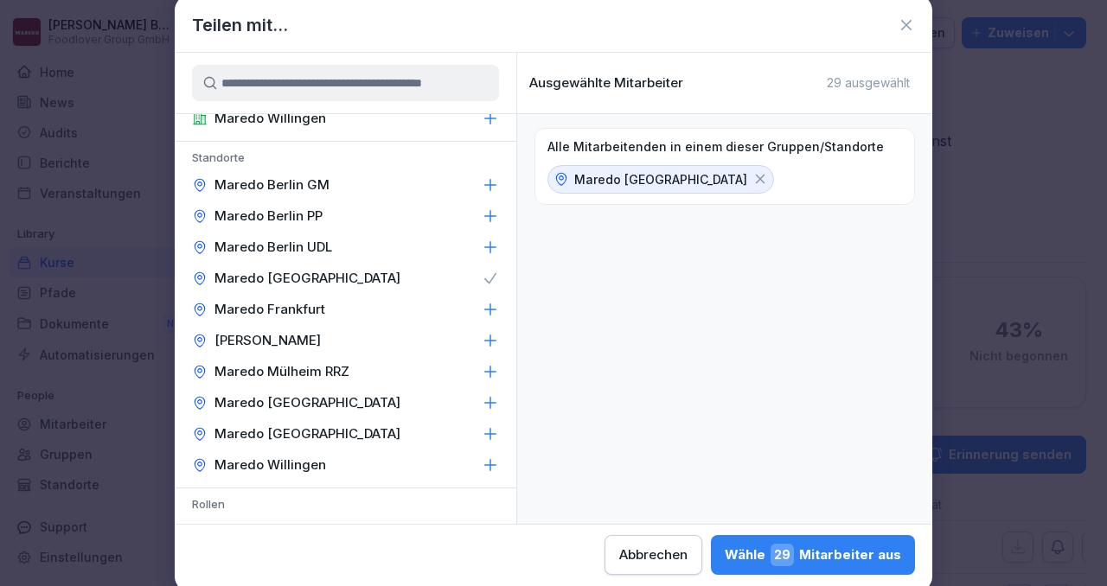
click at [802, 566] on button "Wähle 29 Mitarbeiter aus" at bounding box center [813, 555] width 204 height 40
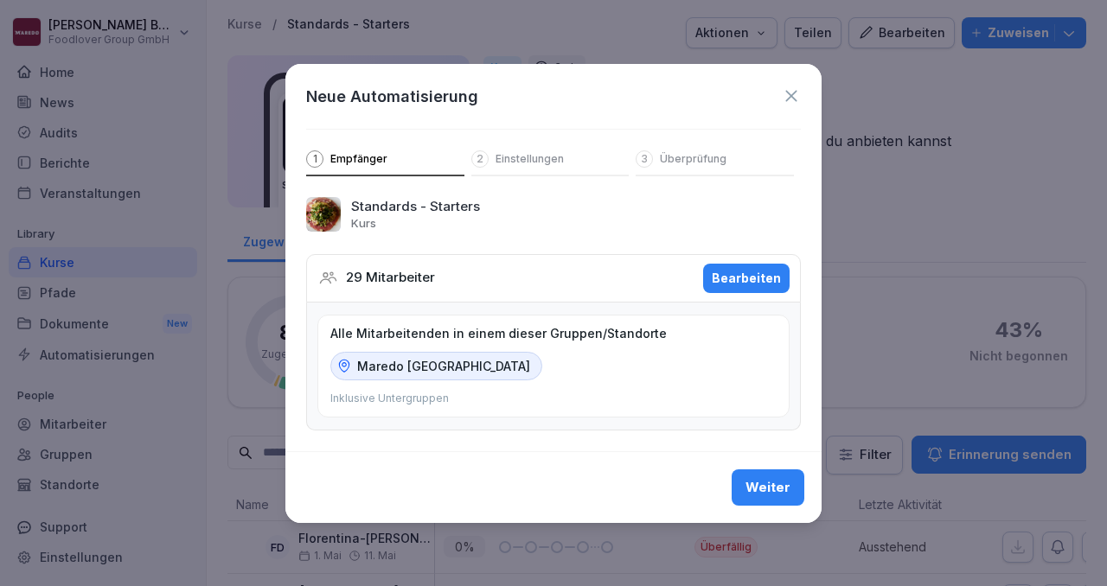
click at [770, 481] on div "Weiter" at bounding box center [767, 487] width 45 height 19
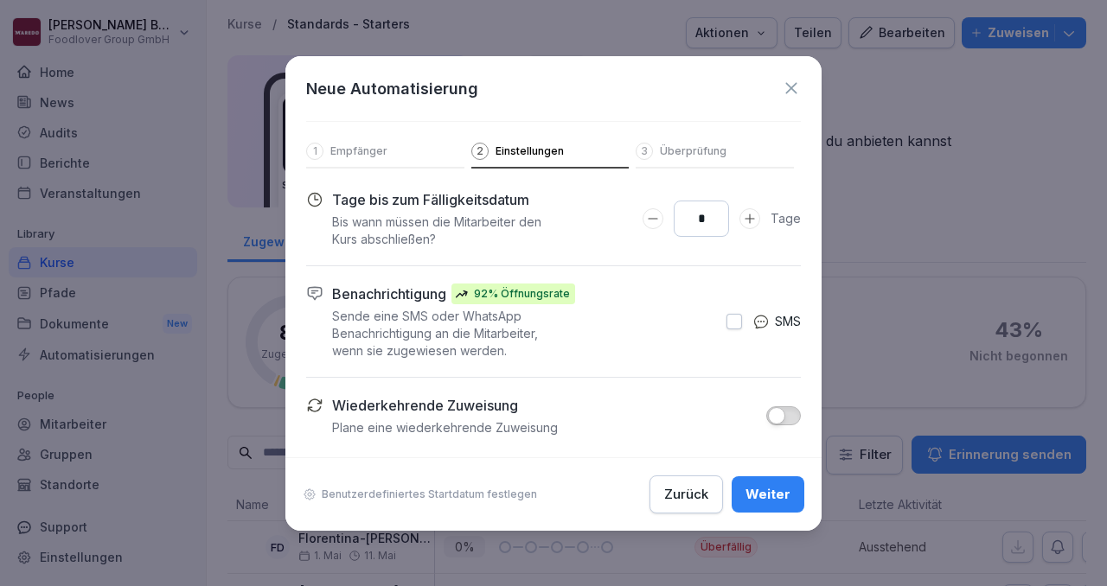
click at [769, 504] on button "Weiter" at bounding box center [767, 494] width 73 height 36
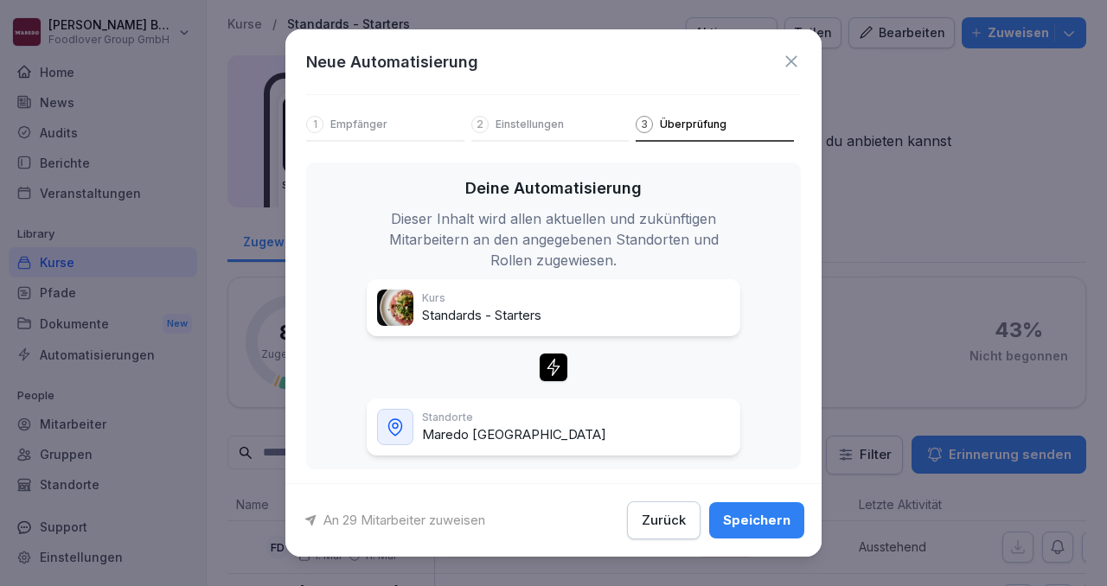
click at [756, 532] on button "Speichern" at bounding box center [756, 520] width 95 height 36
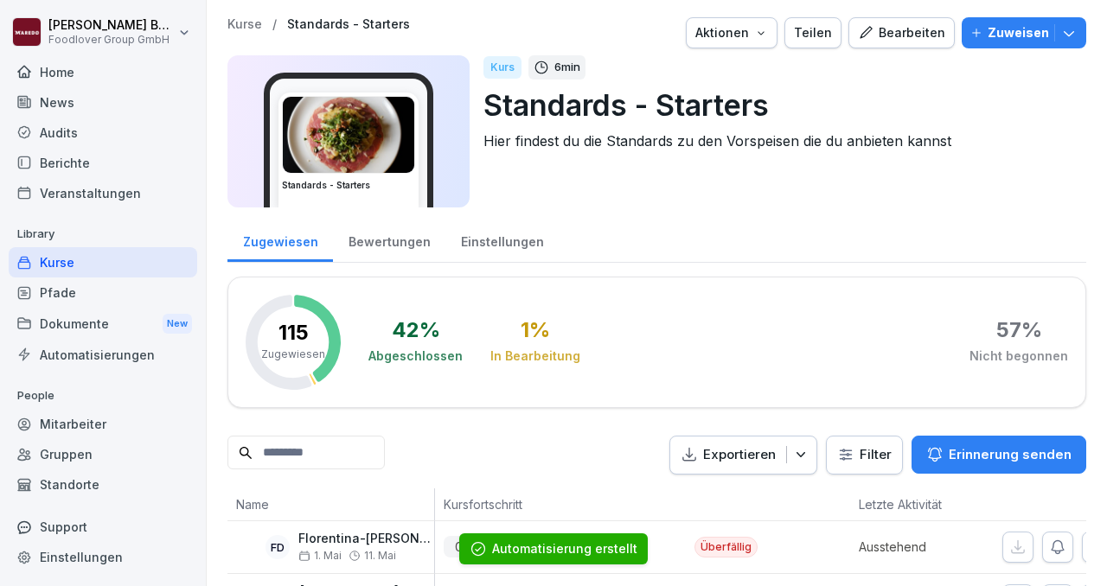
click at [108, 265] on div "Kurse" at bounding box center [103, 262] width 188 height 30
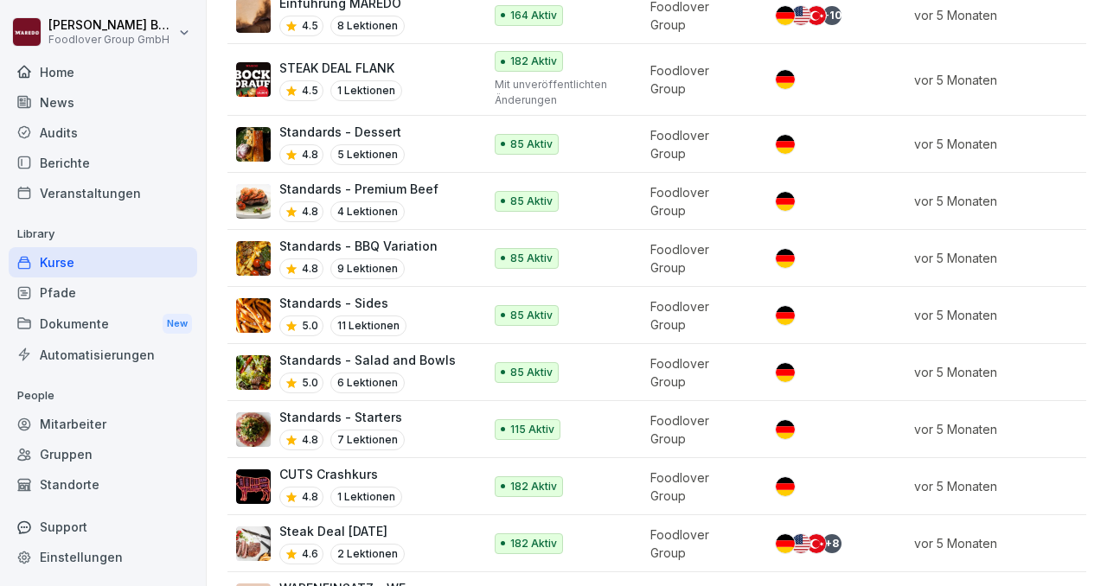
scroll to position [751, 0]
click at [448, 354] on div "Standards - Salad and Bowls 5.0 6 Lektionen" at bounding box center [350, 371] width 229 height 42
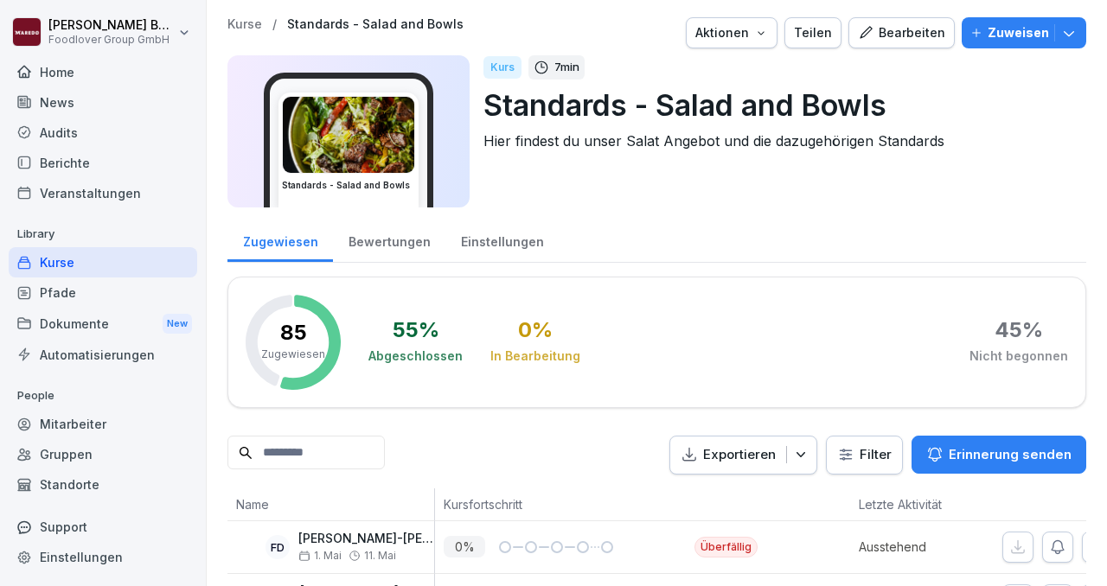
click at [1078, 29] on button "Zuweisen" at bounding box center [1023, 32] width 124 height 31
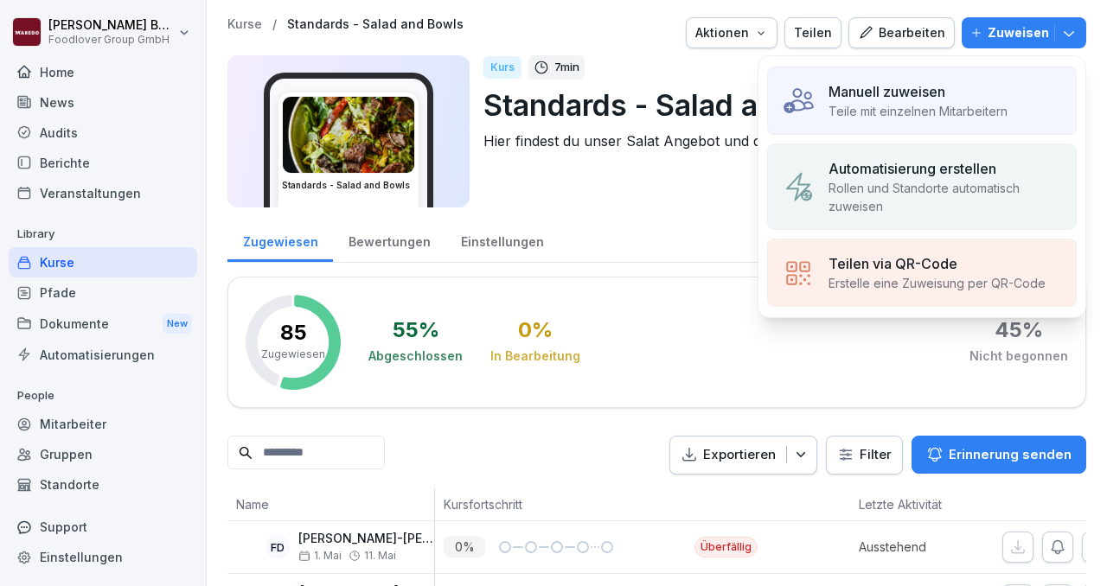
click at [908, 115] on p "Teile mit einzelnen Mitarbeitern" at bounding box center [917, 111] width 179 height 18
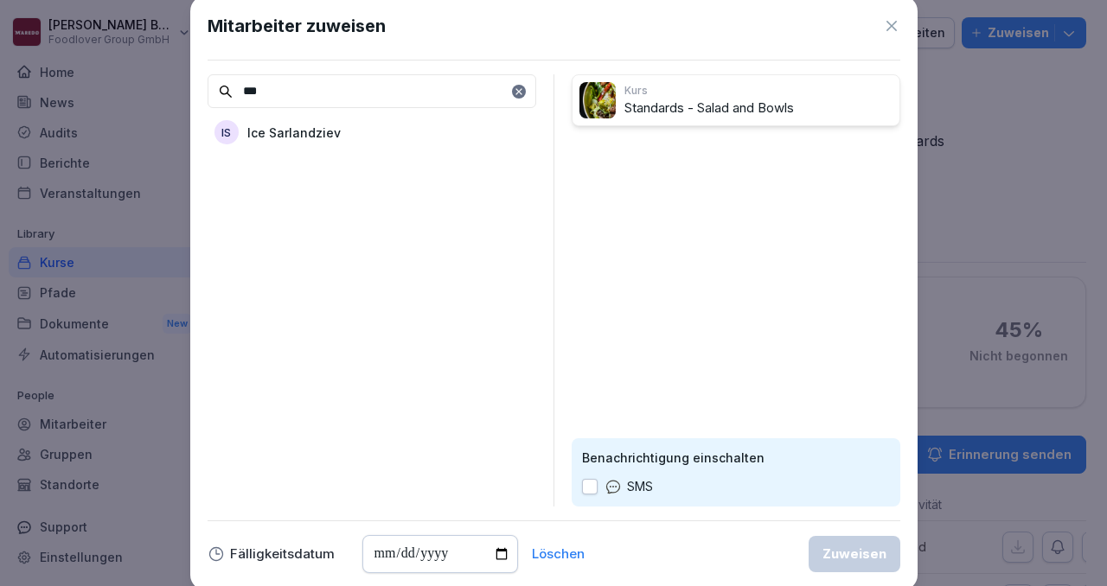
type input "***"
click at [327, 137] on p "Ice Sarlandziev" at bounding box center [293, 133] width 93 height 18
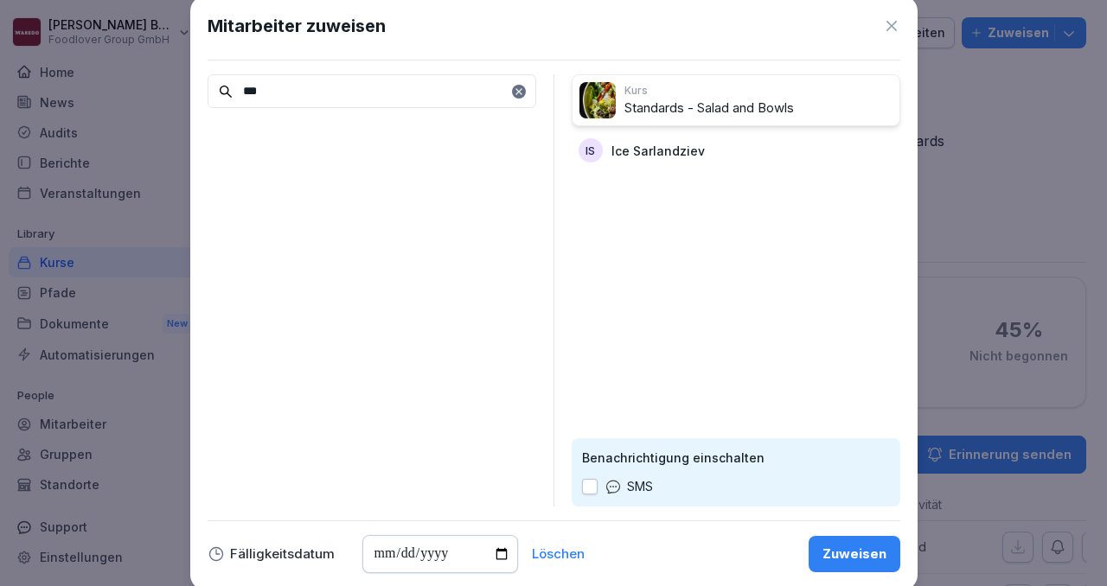
click at [836, 557] on div "Zuweisen" at bounding box center [854, 554] width 64 height 19
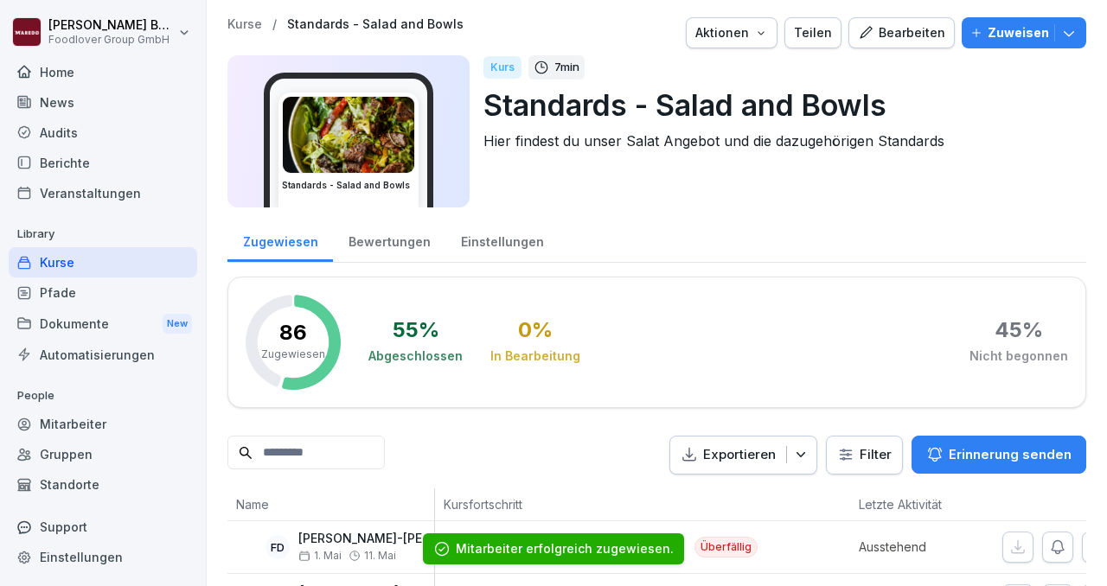
click at [1069, 43] on button "Zuweisen" at bounding box center [1023, 32] width 124 height 31
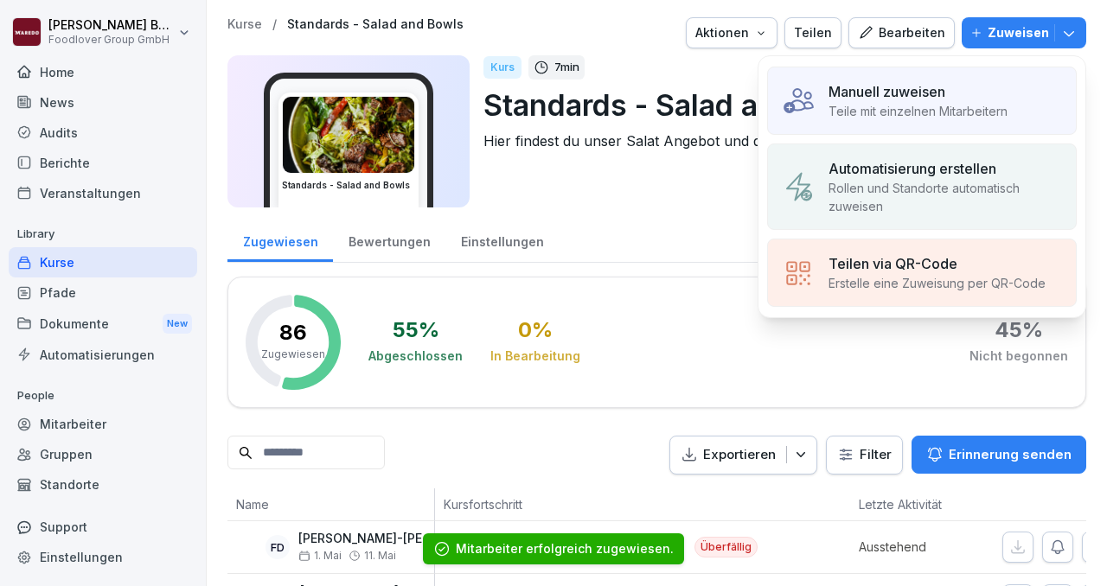
click at [881, 205] on p "Rollen und Standorte automatisch zuweisen" at bounding box center [944, 197] width 233 height 36
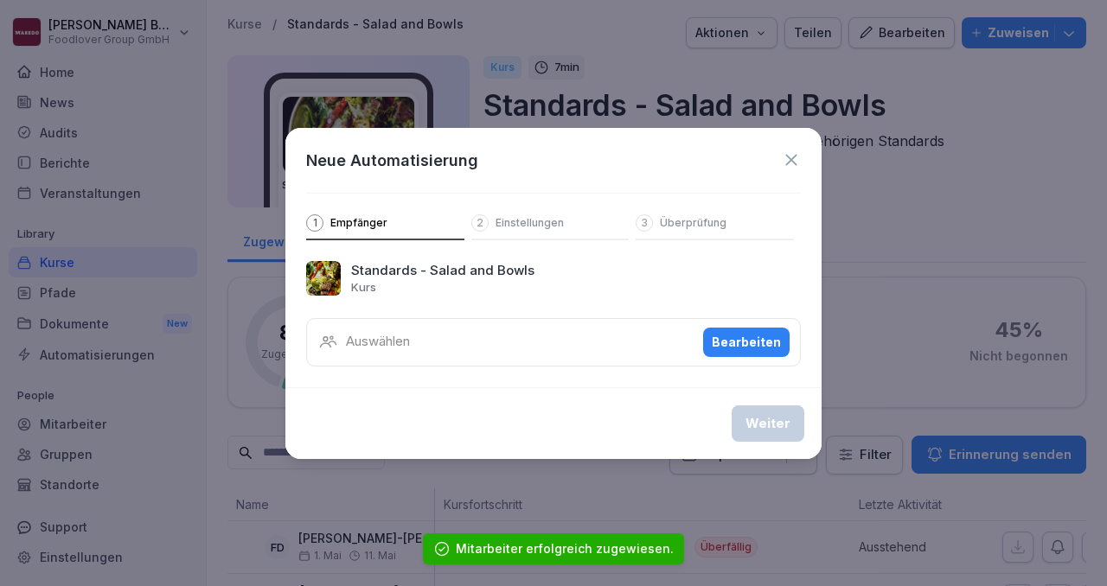
click at [726, 331] on button "Bearbeiten" at bounding box center [746, 342] width 86 height 29
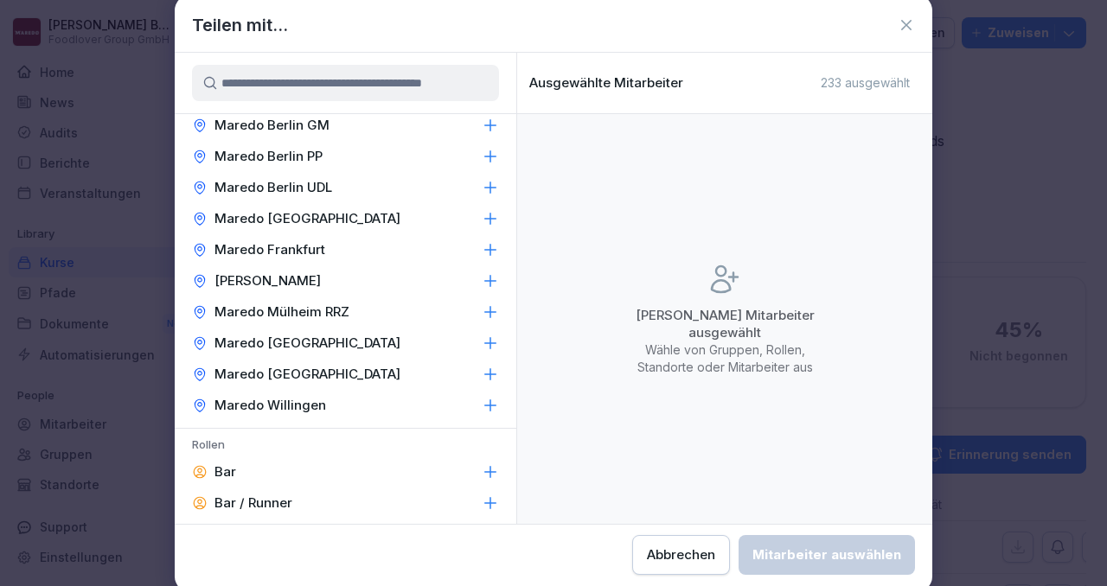
scroll to position [402, 0]
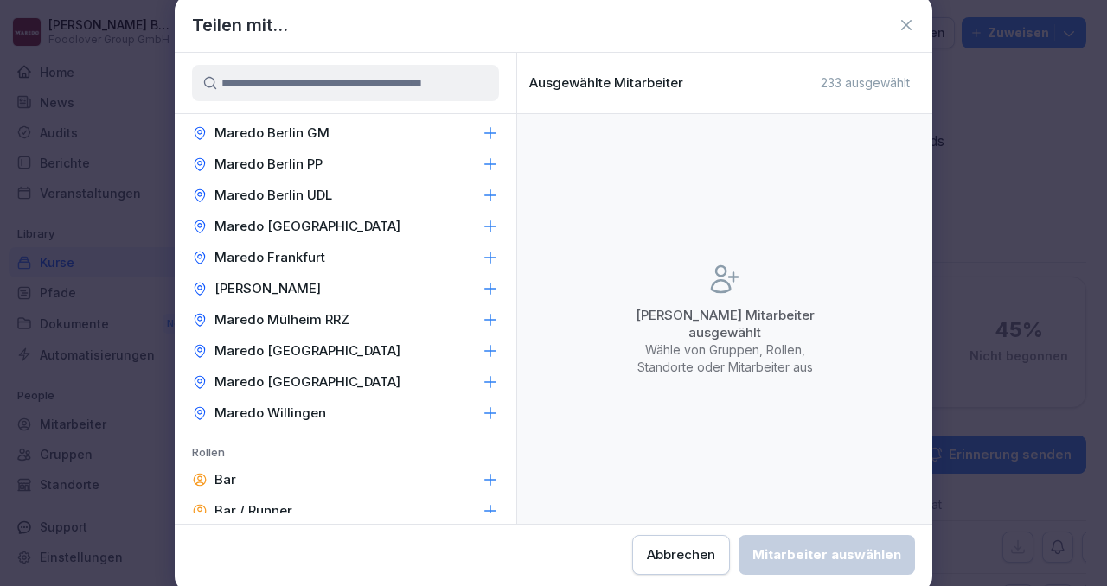
click at [490, 228] on icon at bounding box center [490, 225] width 11 height 11
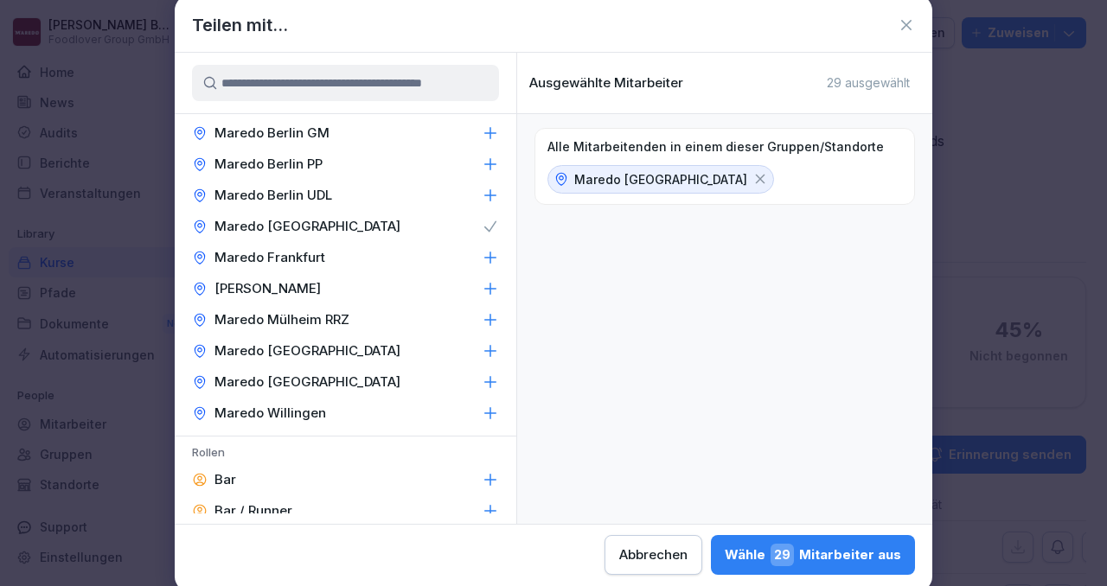
click at [777, 548] on span "29" at bounding box center [781, 555] width 23 height 22
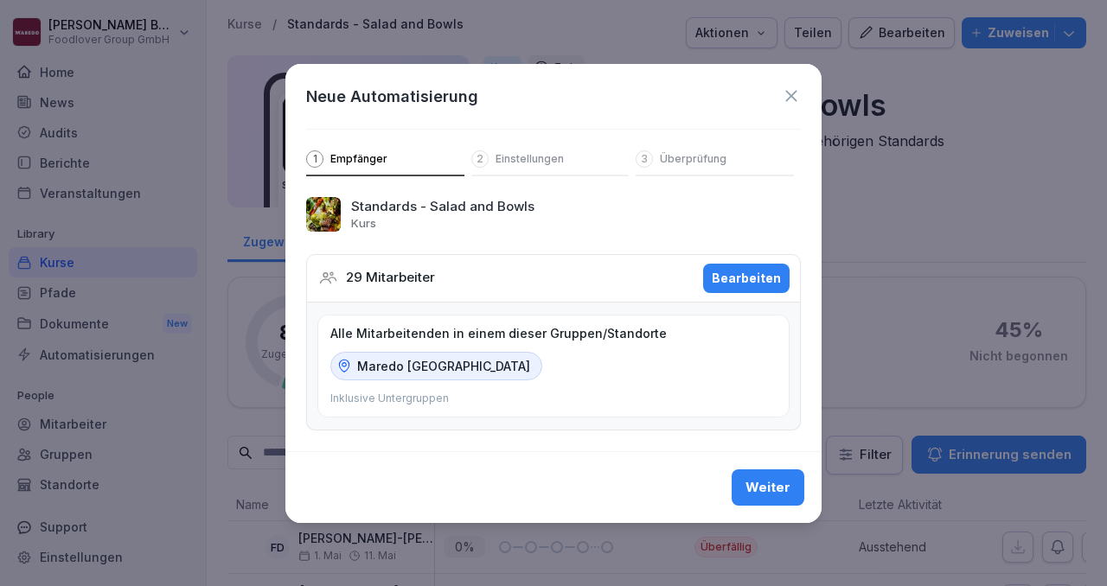
click at [762, 489] on div "Weiter" at bounding box center [767, 487] width 45 height 19
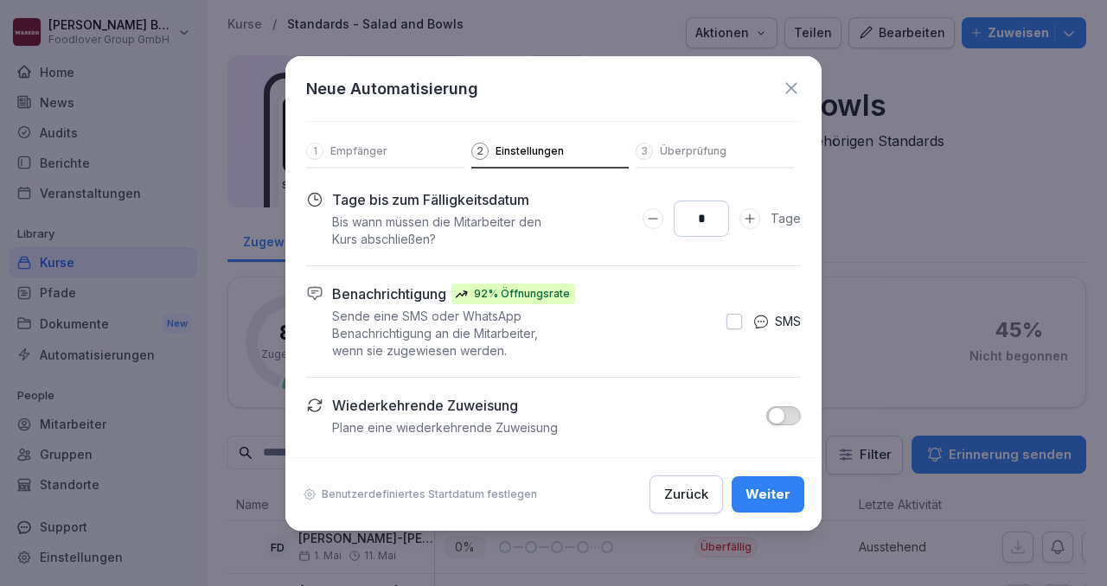
click at [764, 493] on div "Weiter" at bounding box center [767, 494] width 45 height 19
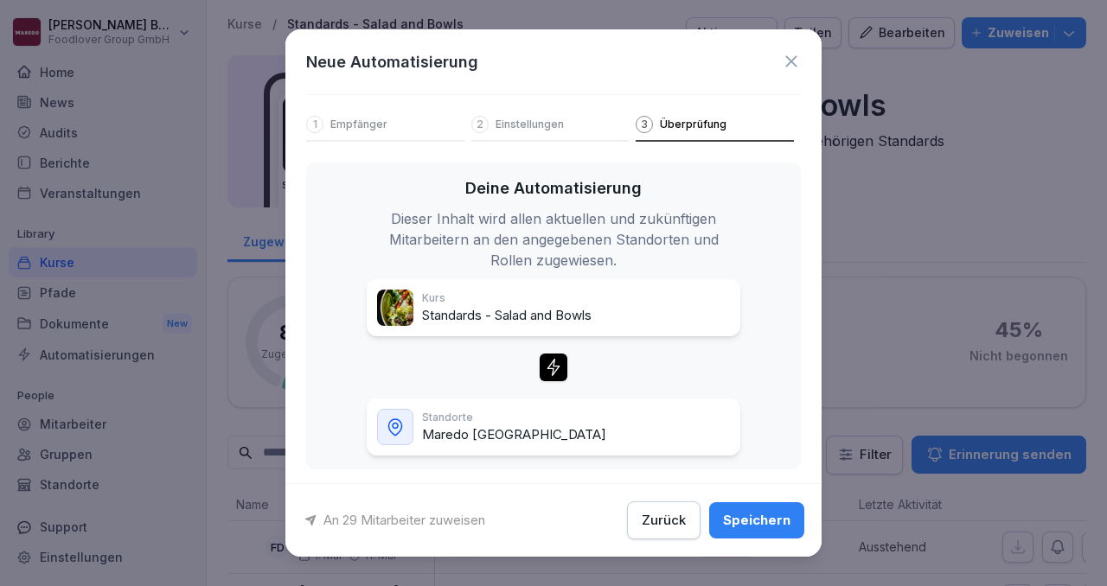
click at [764, 493] on div "An 29 Mitarbeiter zuweisen Zurück Speichern" at bounding box center [553, 519] width 536 height 73
click at [756, 526] on div "Speichern" at bounding box center [756, 520] width 67 height 19
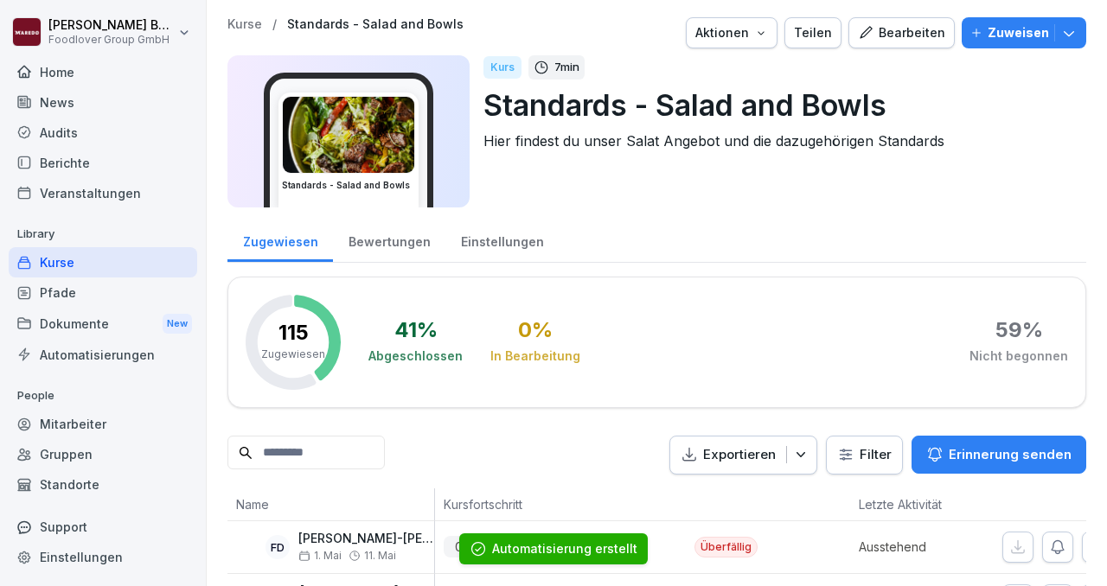
click at [46, 265] on div "Kurse" at bounding box center [103, 262] width 188 height 30
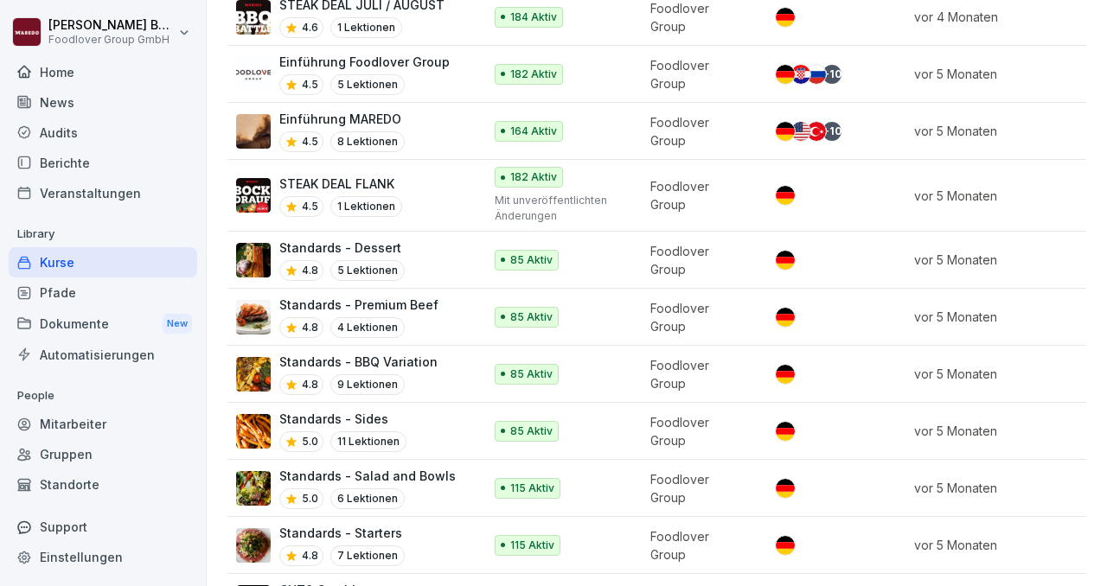
scroll to position [648, 0]
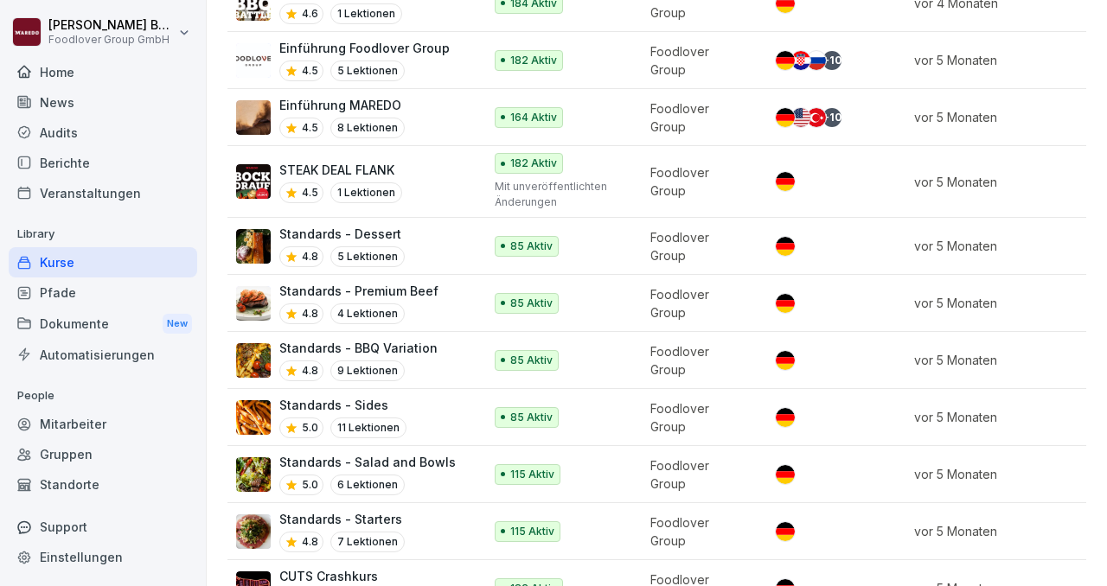
click at [400, 398] on p "Standards - Sides" at bounding box center [342, 405] width 127 height 18
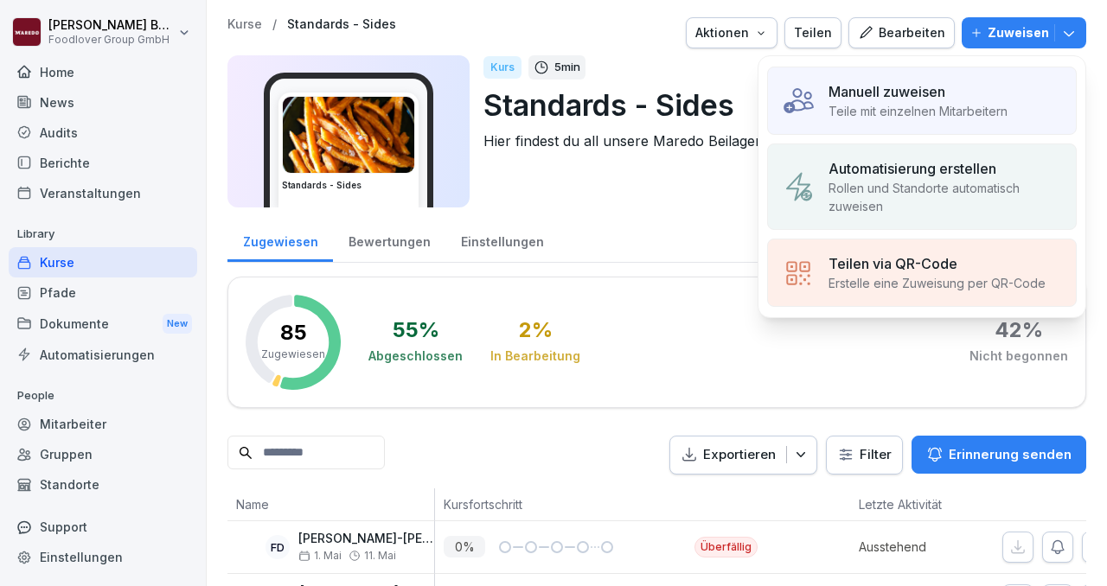
click at [921, 110] on p "Teile mit einzelnen Mitarbeitern" at bounding box center [917, 111] width 179 height 18
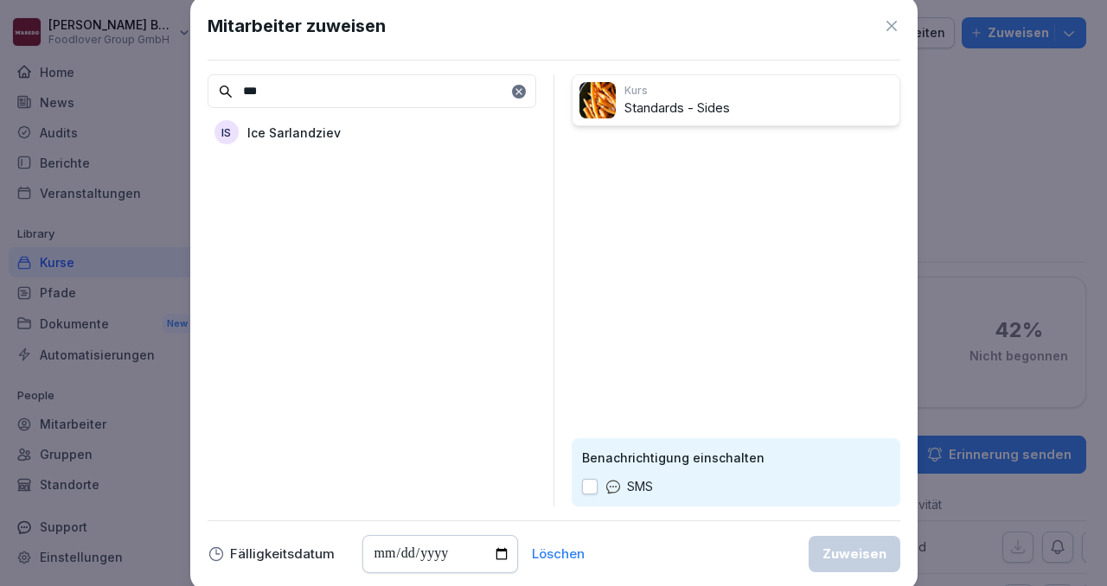
type input "***"
click at [261, 131] on p "Ice Sarlandziev" at bounding box center [293, 133] width 93 height 18
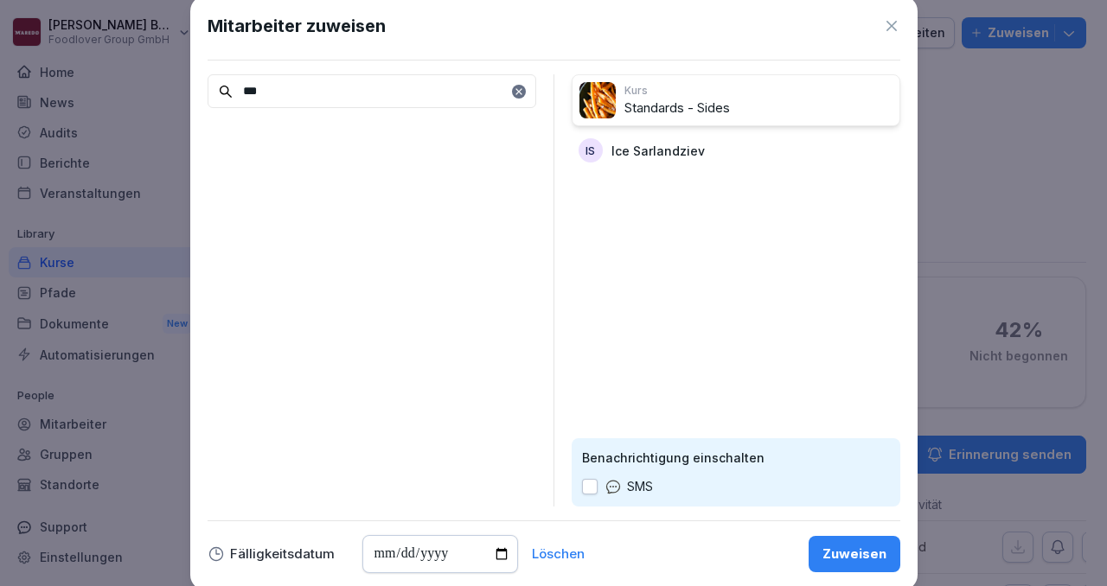
click at [841, 569] on button "Zuweisen" at bounding box center [854, 554] width 92 height 36
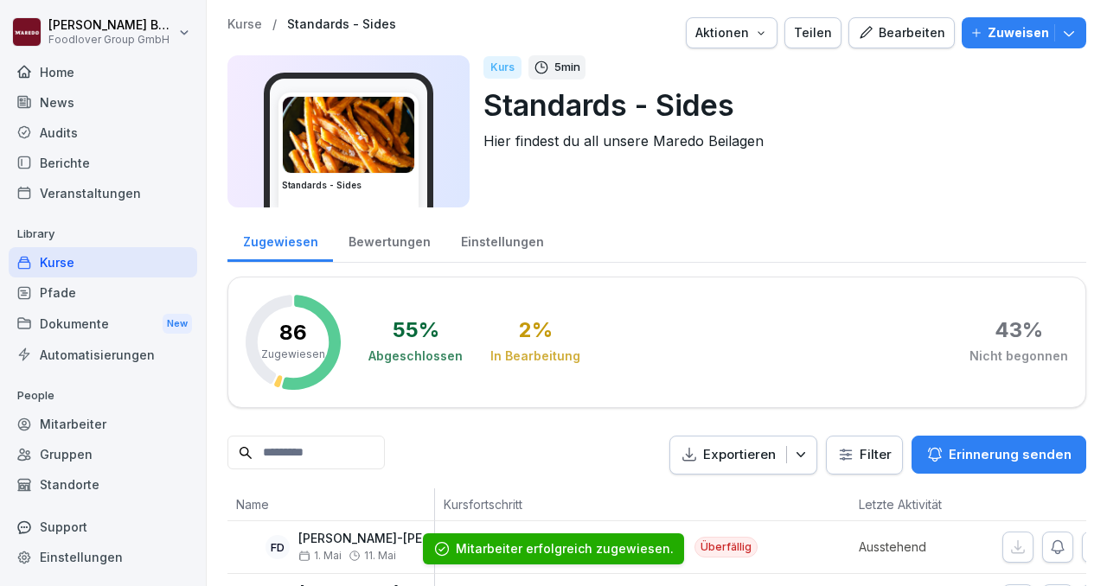
click at [1067, 36] on icon "button" at bounding box center [1068, 32] width 17 height 17
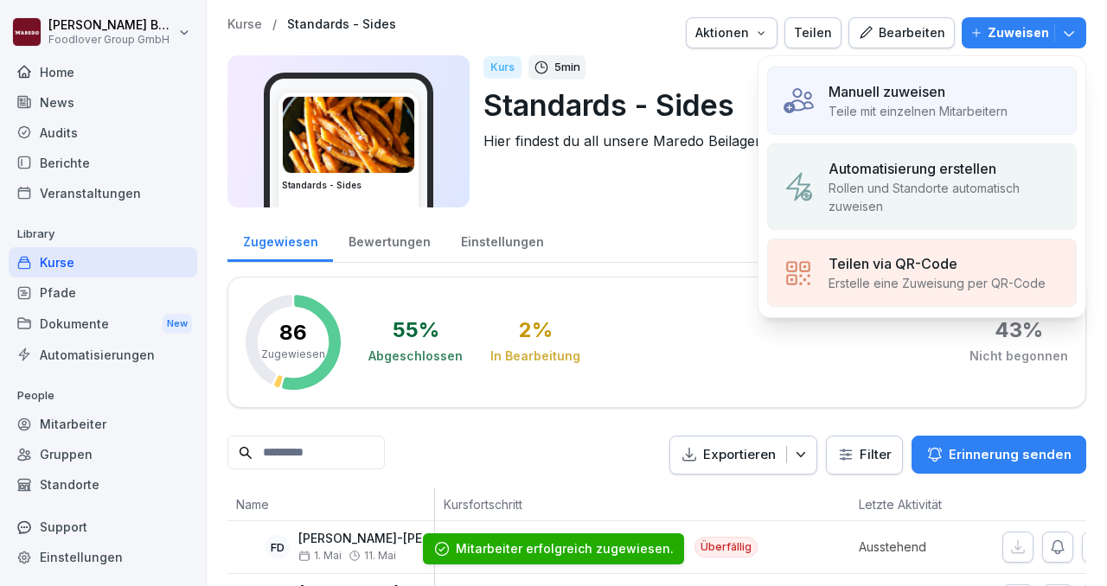
click at [879, 165] on p "Automatisierung erstellen" at bounding box center [912, 168] width 168 height 21
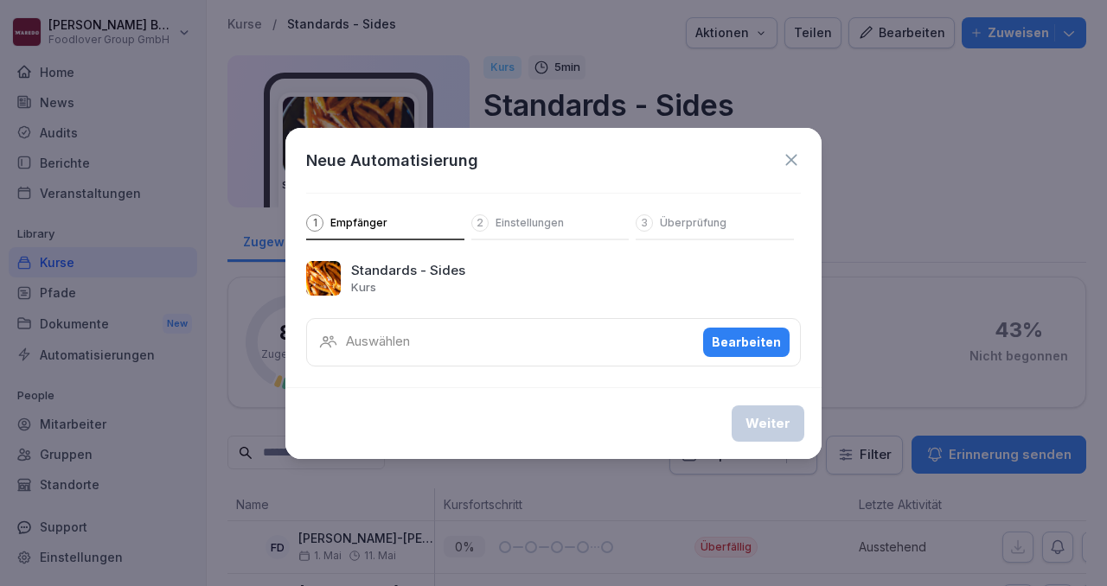
click at [735, 348] on div "Bearbeiten" at bounding box center [745, 342] width 69 height 19
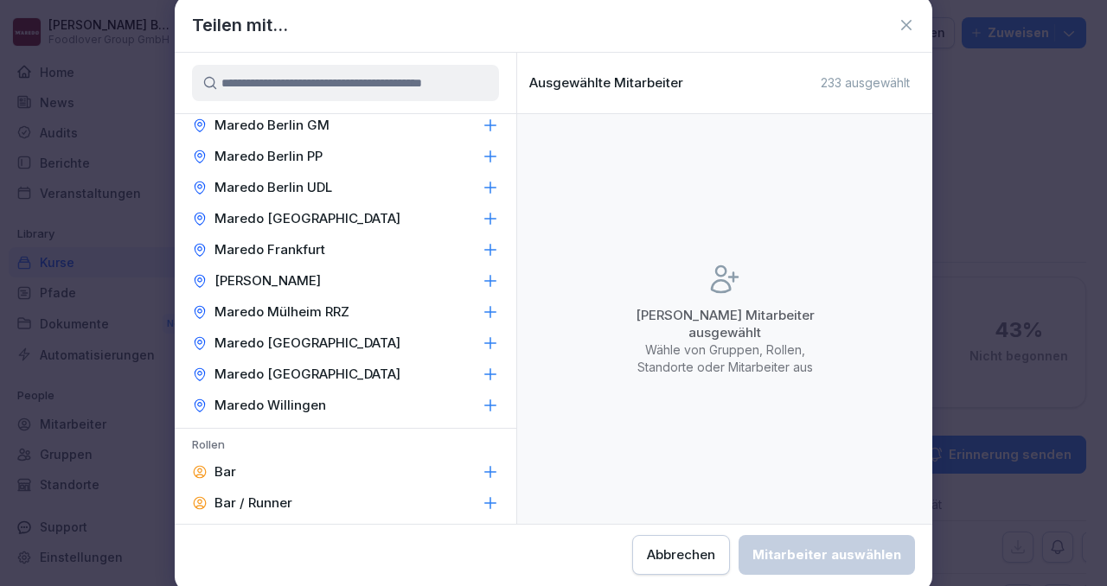
scroll to position [386, 0]
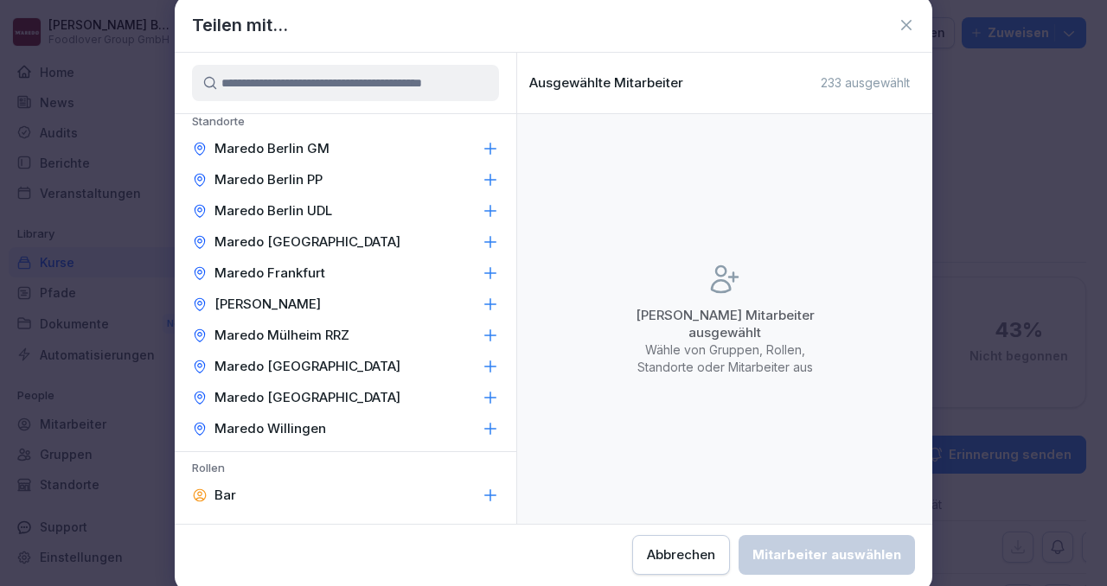
click at [490, 243] on icon at bounding box center [490, 241] width 11 height 11
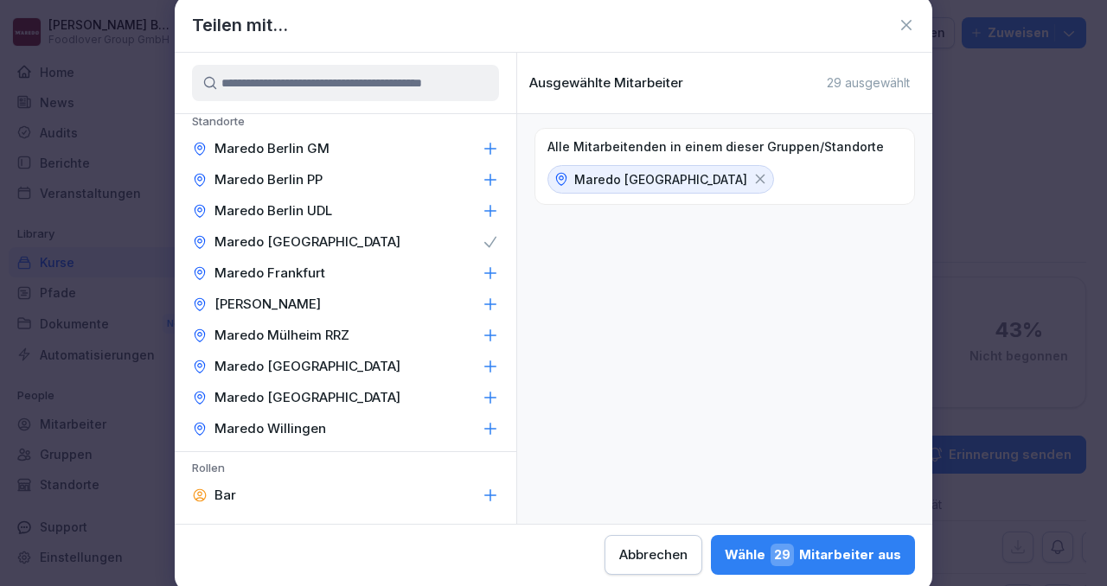
click at [772, 544] on div "Wähle 29 Mitarbeiter aus" at bounding box center [812, 555] width 176 height 22
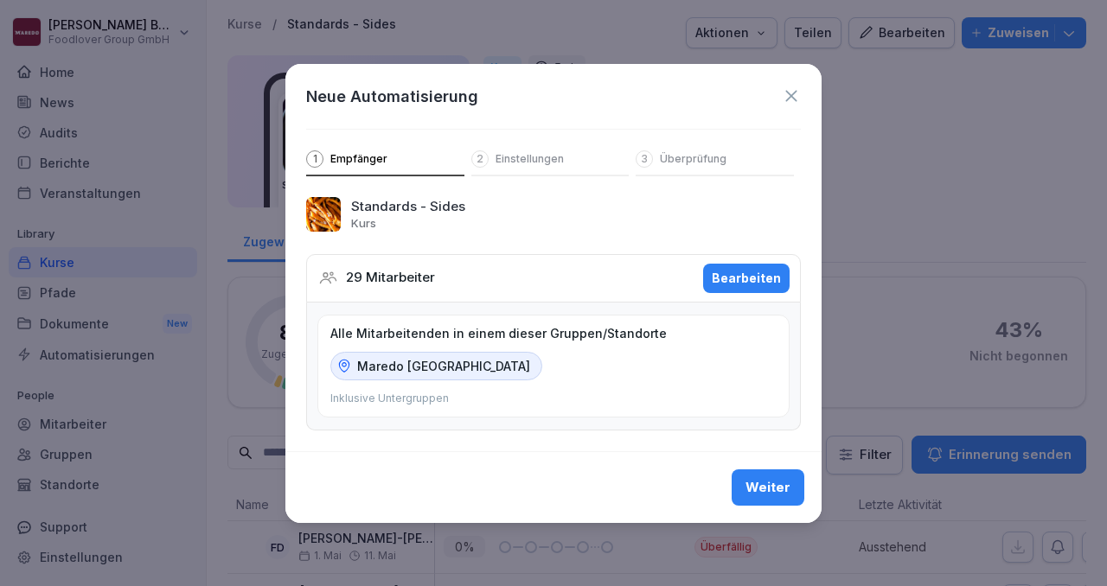
click at [761, 482] on div "Weiter" at bounding box center [767, 487] width 45 height 19
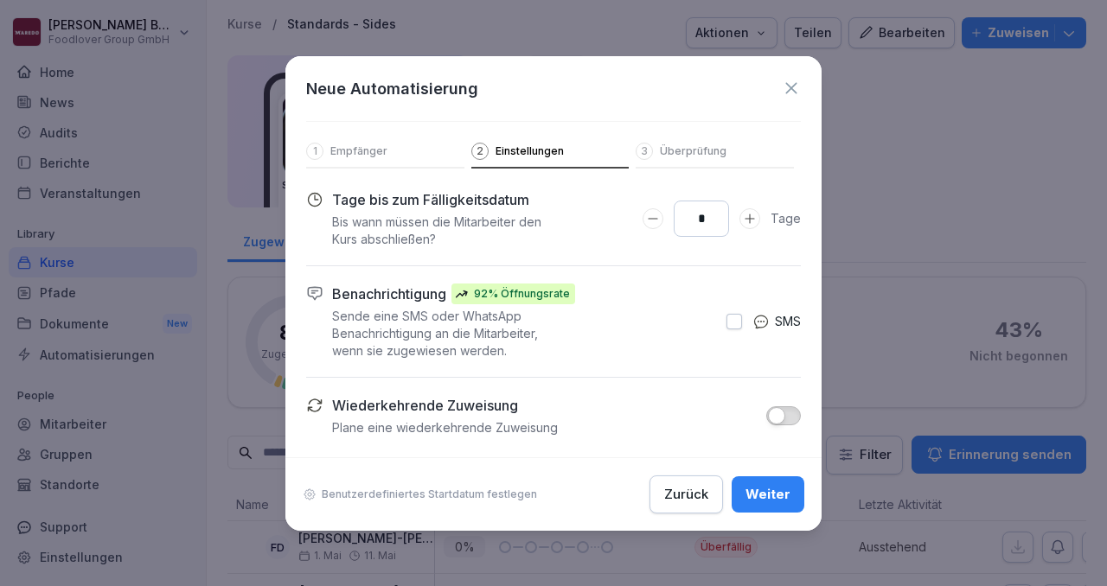
click at [761, 496] on div "Weiter" at bounding box center [767, 494] width 45 height 19
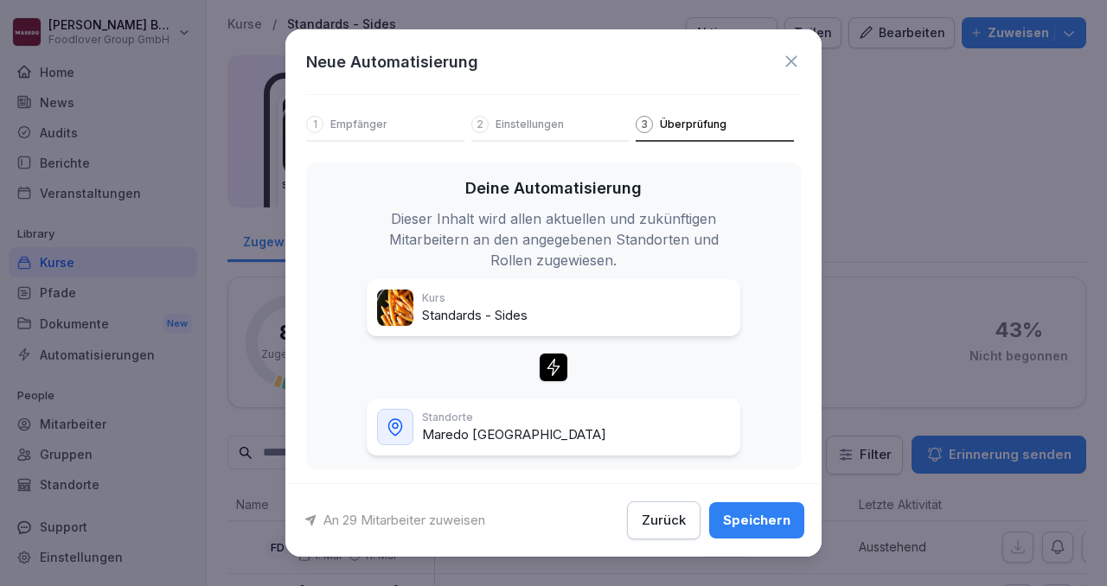
click at [761, 496] on div "An 29 Mitarbeiter zuweisen Zurück Speichern" at bounding box center [553, 519] width 536 height 73
click at [758, 535] on button "Speichern" at bounding box center [756, 520] width 95 height 36
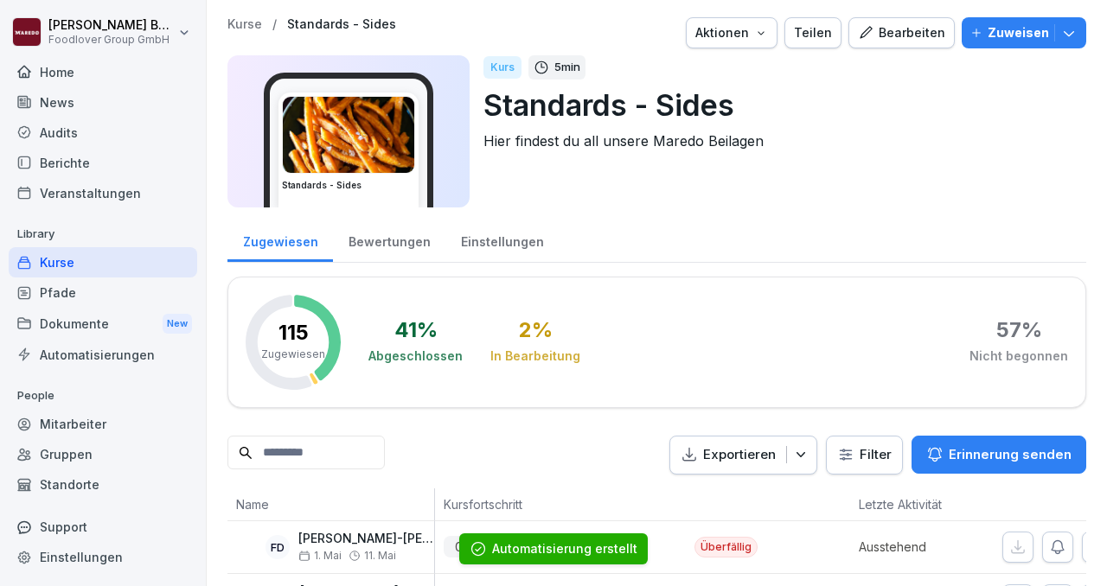
click at [118, 260] on div "Kurse" at bounding box center [103, 262] width 188 height 30
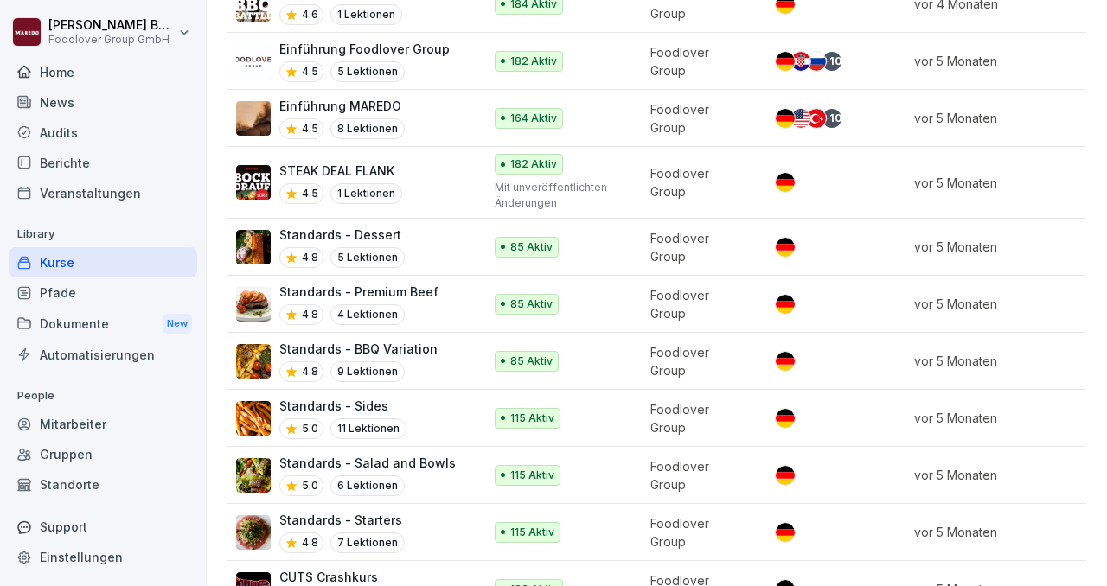
scroll to position [648, 0]
click at [456, 350] on div "Standards - BBQ Variation 4.8 9 Lektionen" at bounding box center [350, 360] width 229 height 42
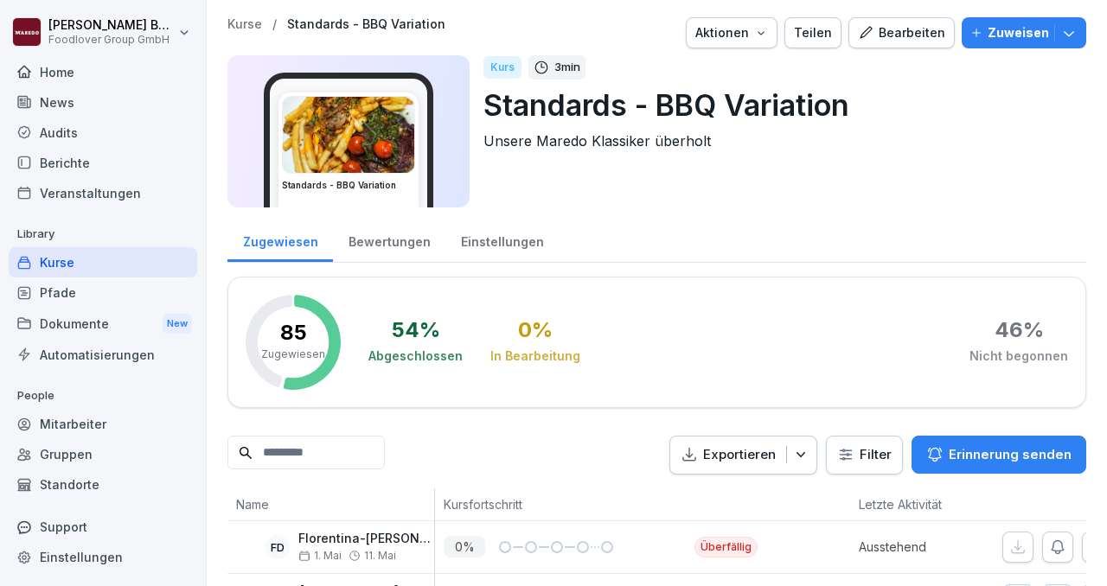
click at [1065, 36] on icon "button" at bounding box center [1068, 32] width 17 height 17
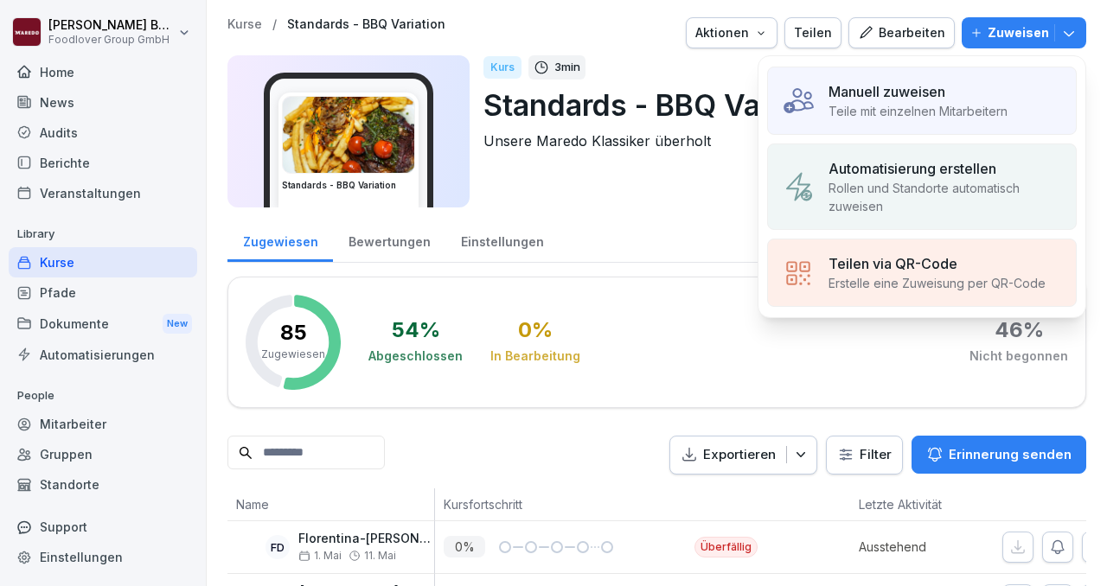
click at [900, 100] on p "Manuell zuweisen" at bounding box center [886, 91] width 117 height 21
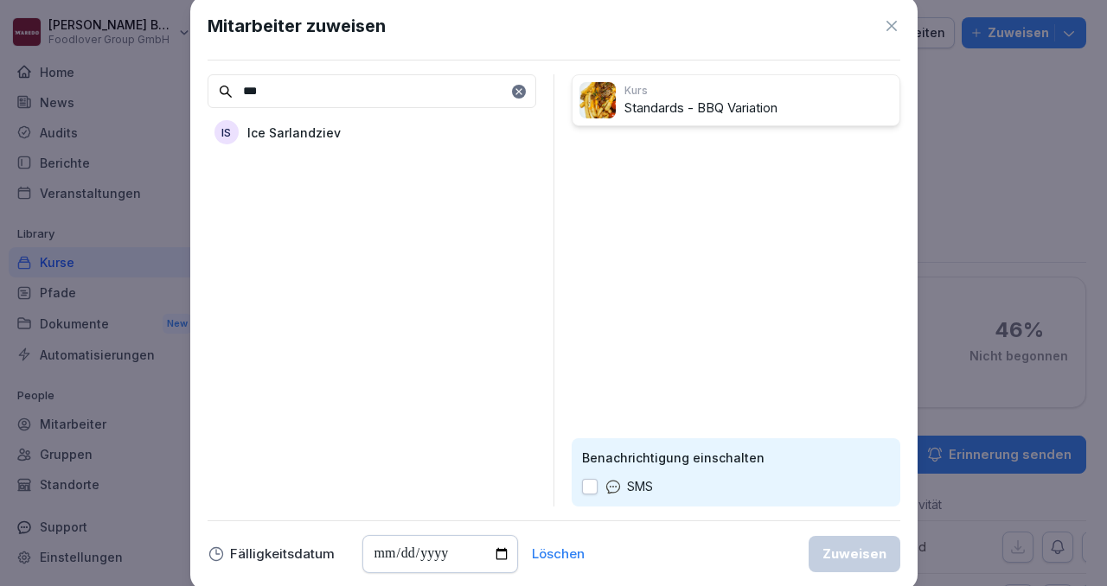
type input "***"
click at [344, 133] on div "IS Ice Sarlandziev" at bounding box center [371, 132] width 329 height 31
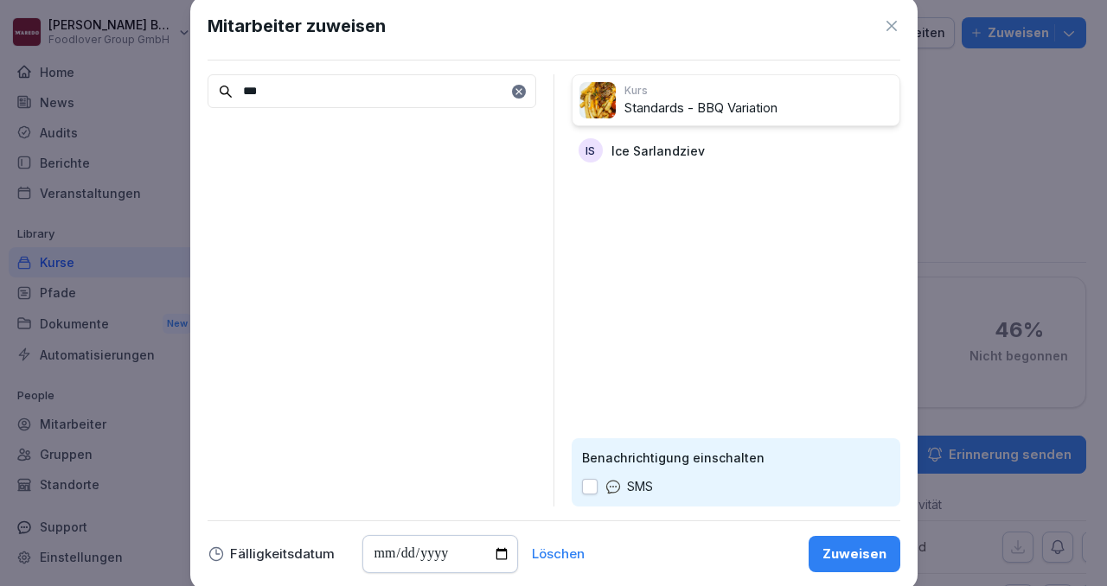
click at [816, 558] on button "Zuweisen" at bounding box center [854, 554] width 92 height 36
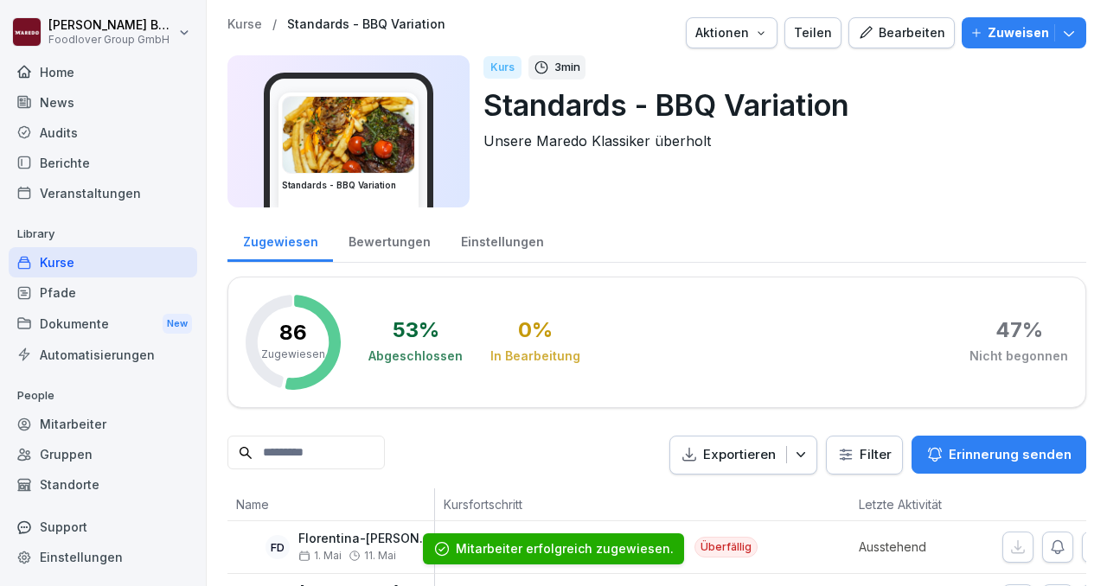
click at [1079, 35] on button "Zuweisen" at bounding box center [1023, 32] width 124 height 31
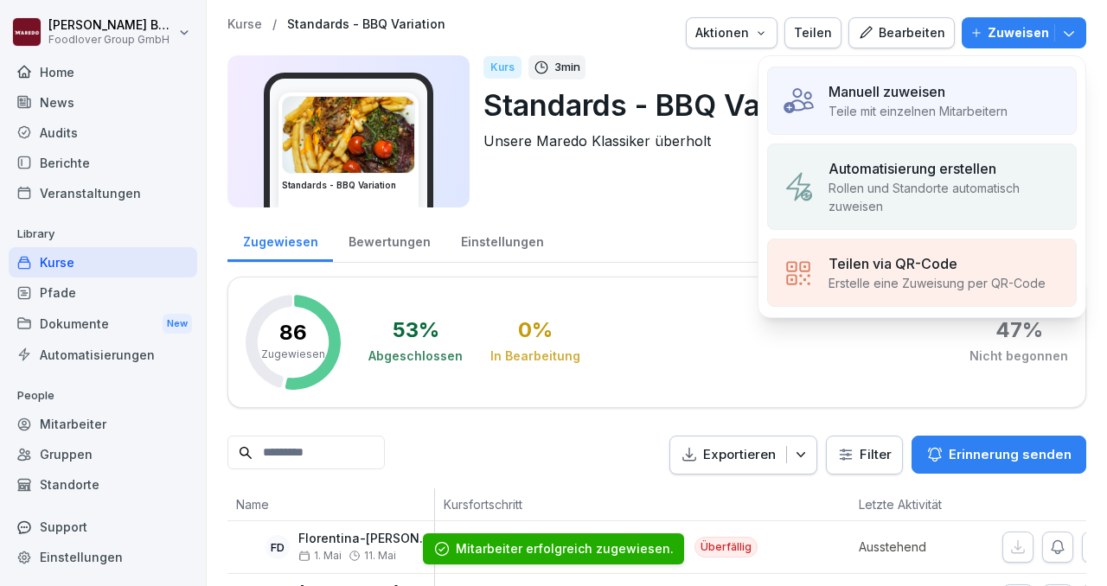
click at [929, 163] on p "Automatisierung erstellen" at bounding box center [912, 168] width 168 height 21
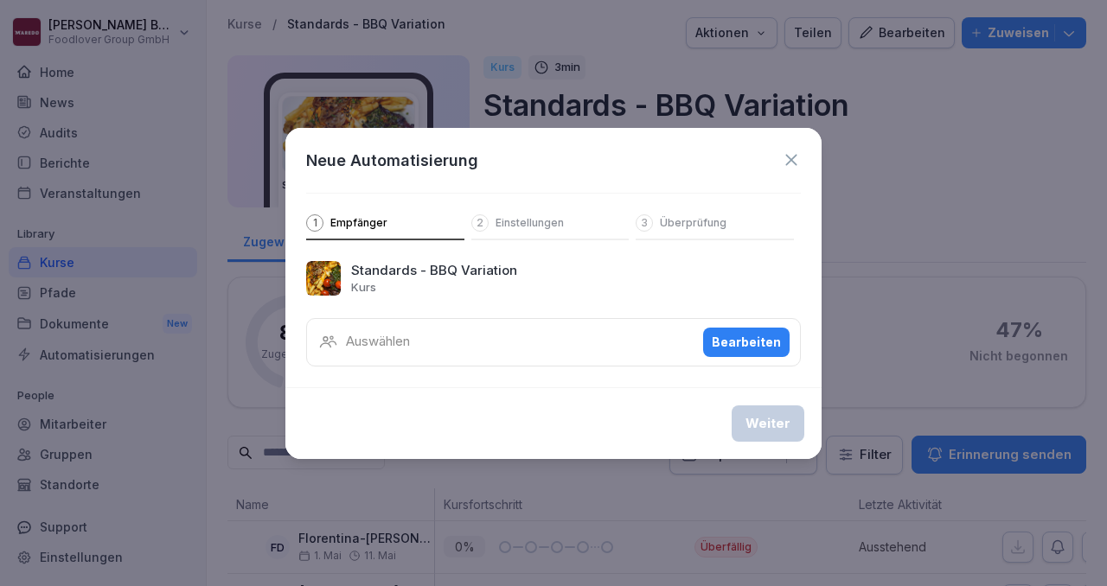
click at [746, 334] on div "Bearbeiten" at bounding box center [745, 342] width 69 height 19
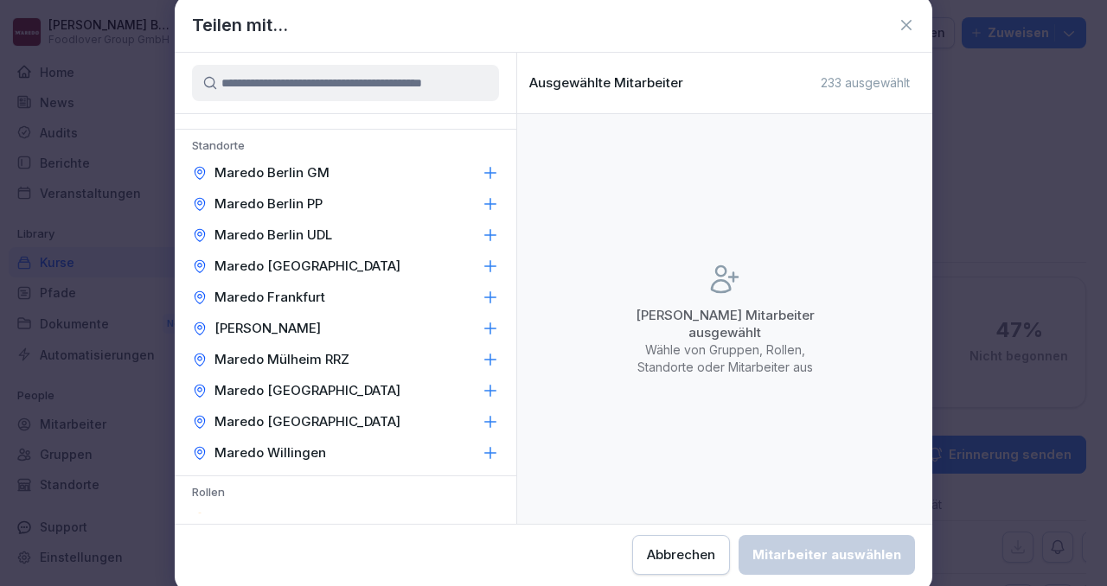
scroll to position [331, 0]
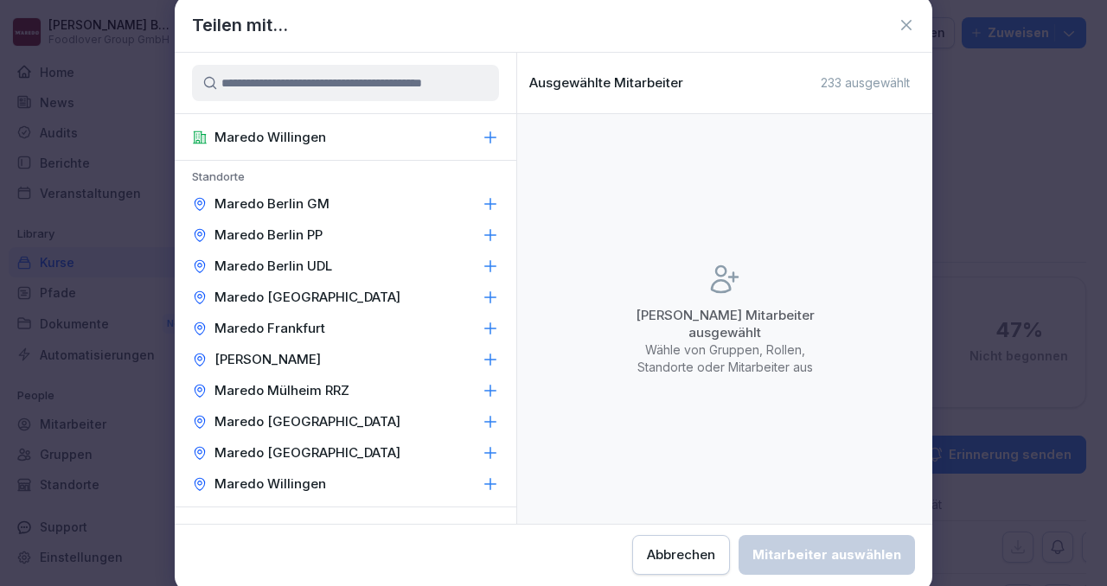
click at [487, 299] on icon at bounding box center [490, 297] width 17 height 17
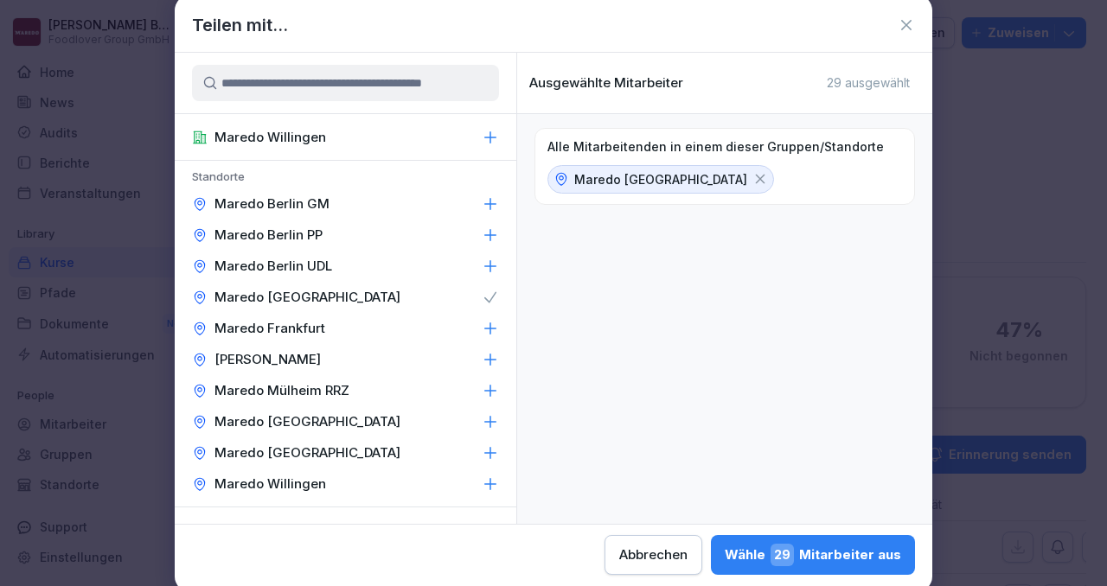
click at [769, 555] on div "Wähle 29 Mitarbeiter aus" at bounding box center [812, 555] width 176 height 22
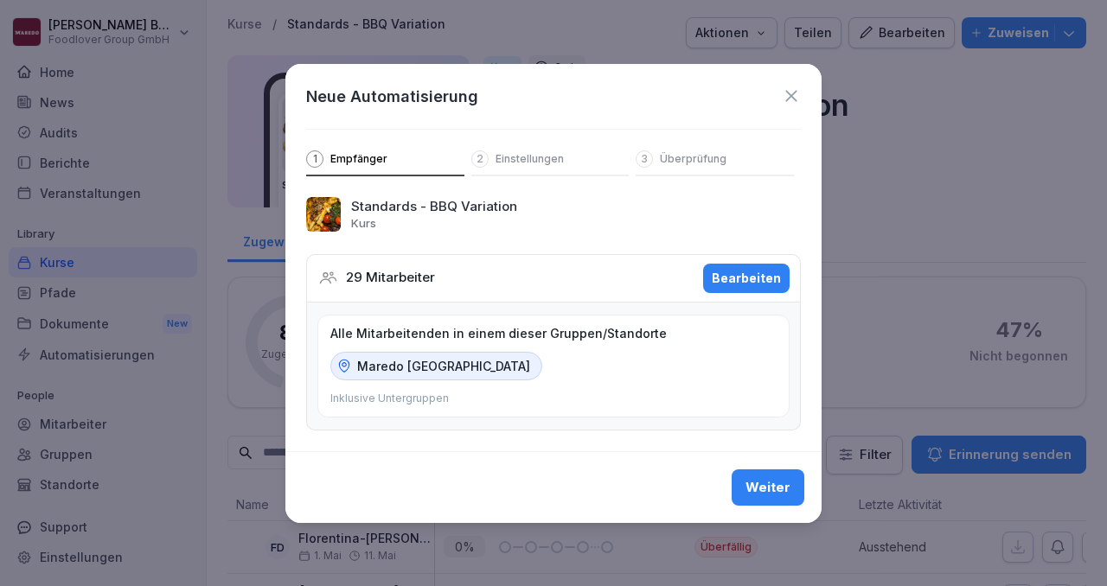
click at [774, 470] on button "Weiter" at bounding box center [767, 487] width 73 height 36
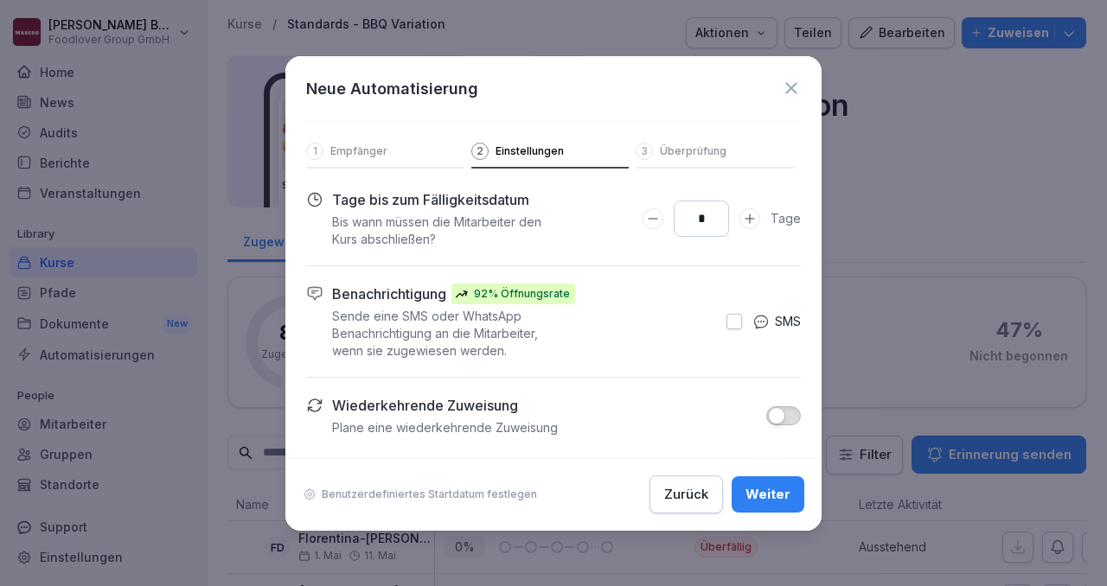
click at [769, 493] on div "Weiter" at bounding box center [767, 494] width 45 height 19
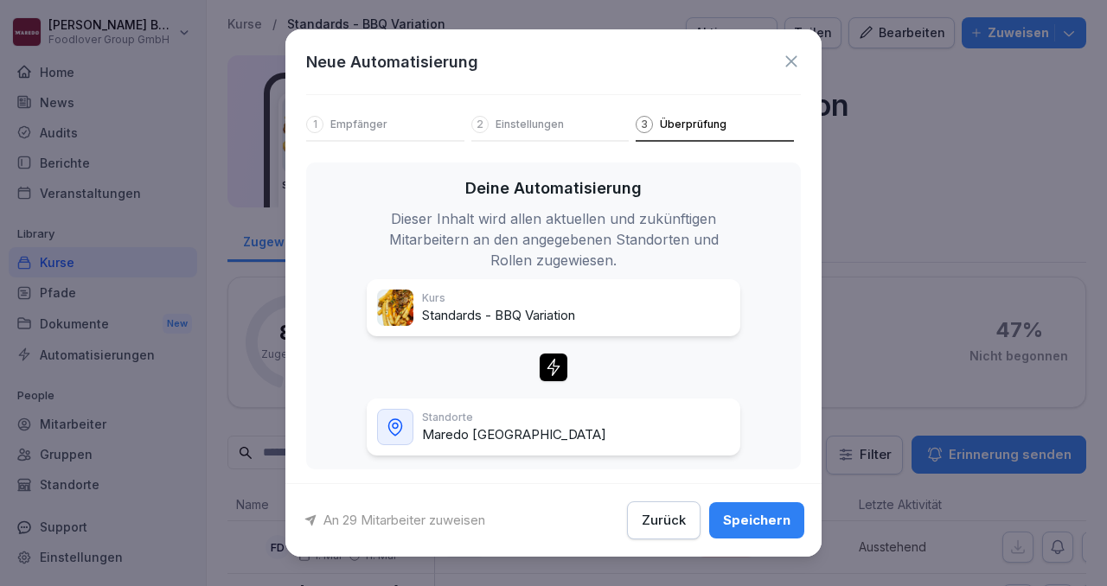
click at [762, 520] on div "Speichern" at bounding box center [756, 520] width 67 height 19
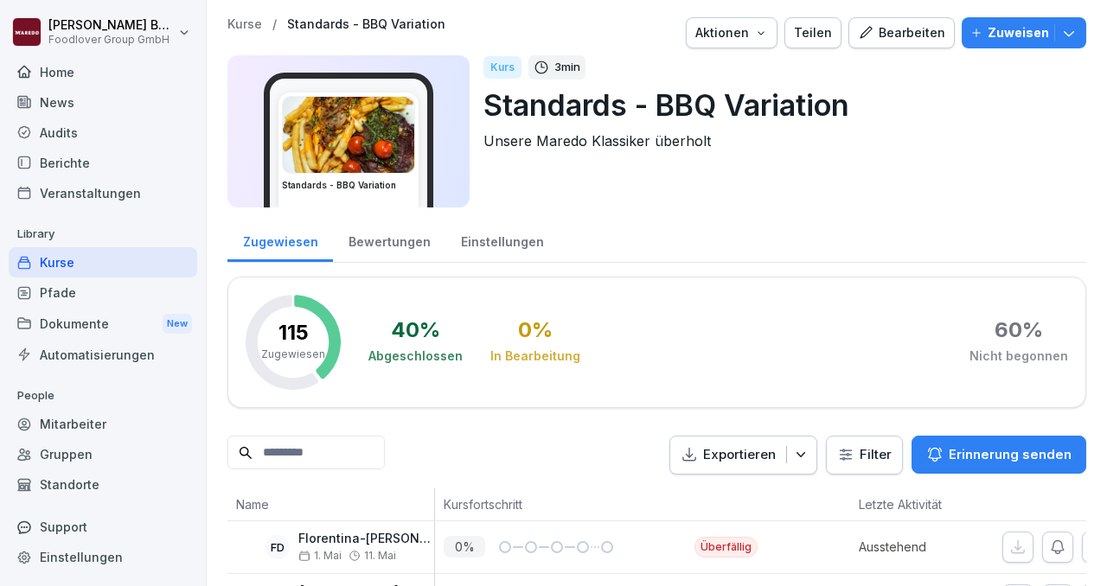
click at [1070, 54] on div "Kurse / Standards - BBQ Variation Aktionen Teilen Bearbeiten Zuweisen Standards…" at bounding box center [656, 117] width 858 height 201
click at [1070, 33] on icon "button" at bounding box center [1068, 32] width 17 height 17
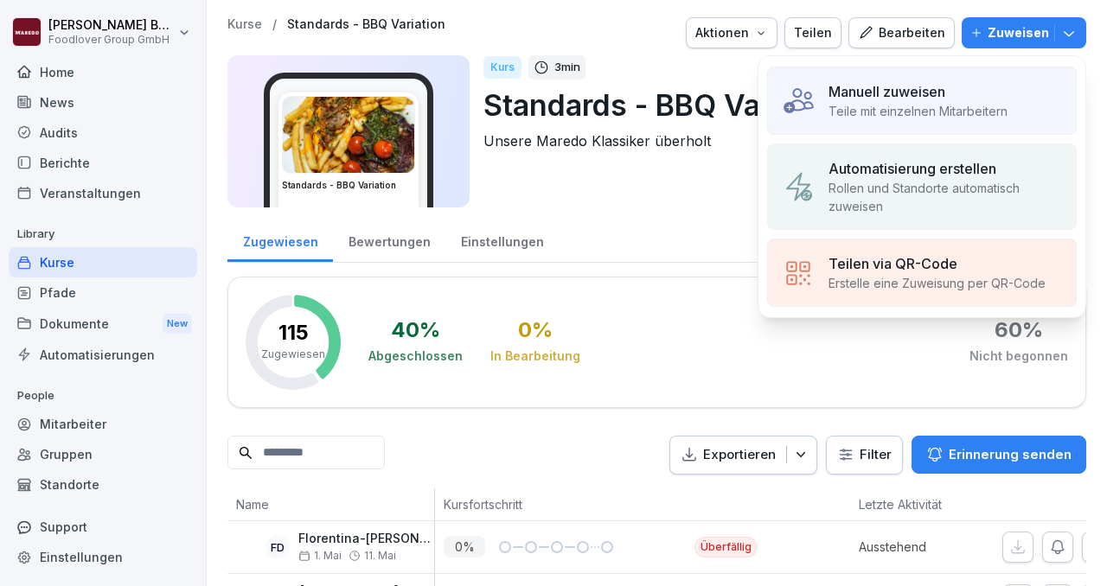
click at [952, 105] on p "Teile mit einzelnen Mitarbeitern" at bounding box center [917, 111] width 179 height 18
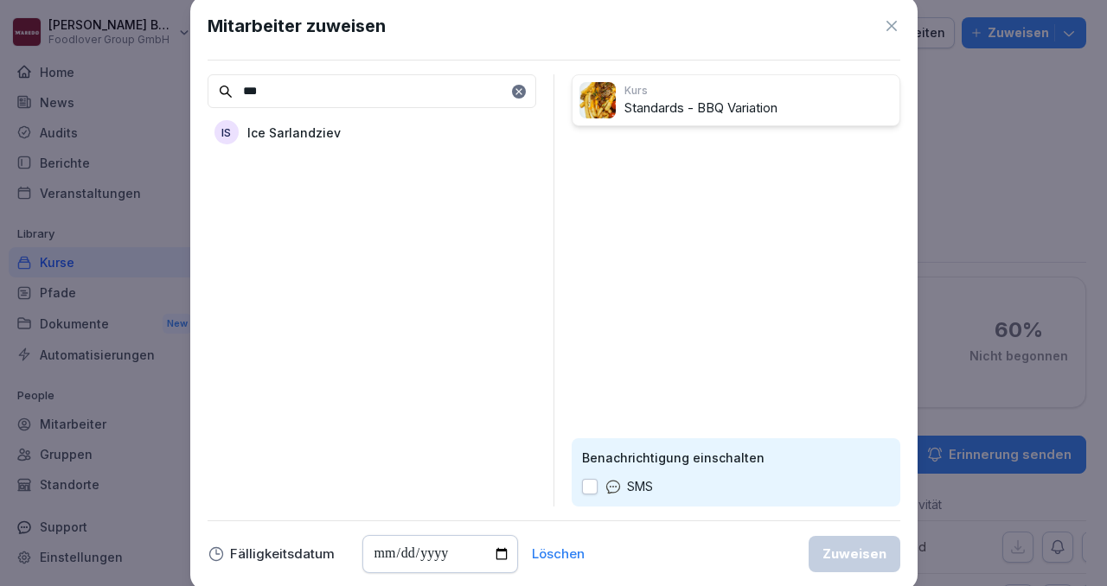
type input "***"
click at [385, 140] on div "IS Ice Sarlandziev" at bounding box center [371, 132] width 329 height 31
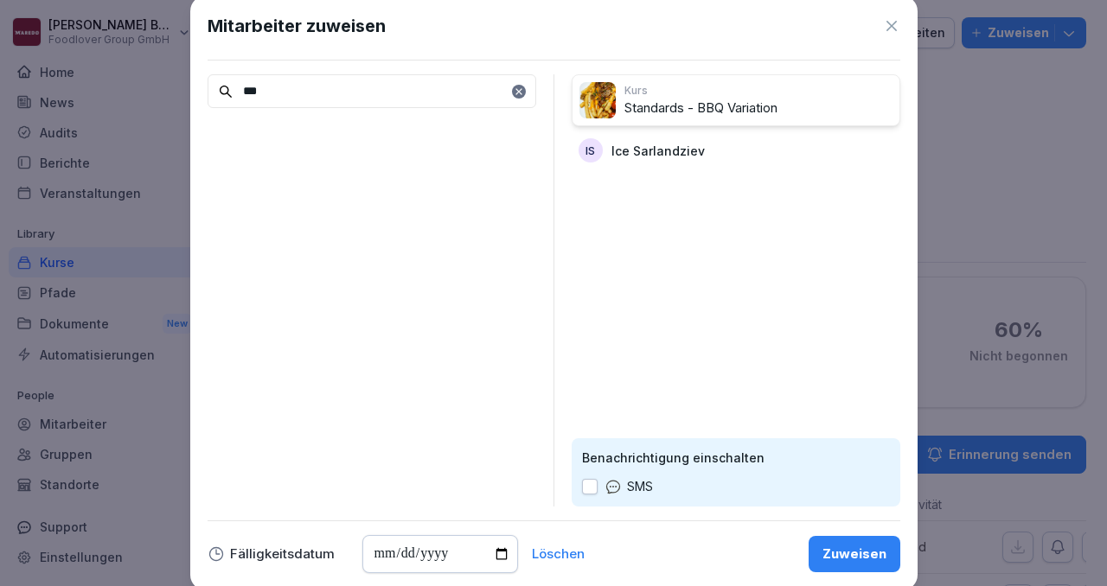
click at [855, 567] on button "Zuweisen" at bounding box center [854, 554] width 92 height 36
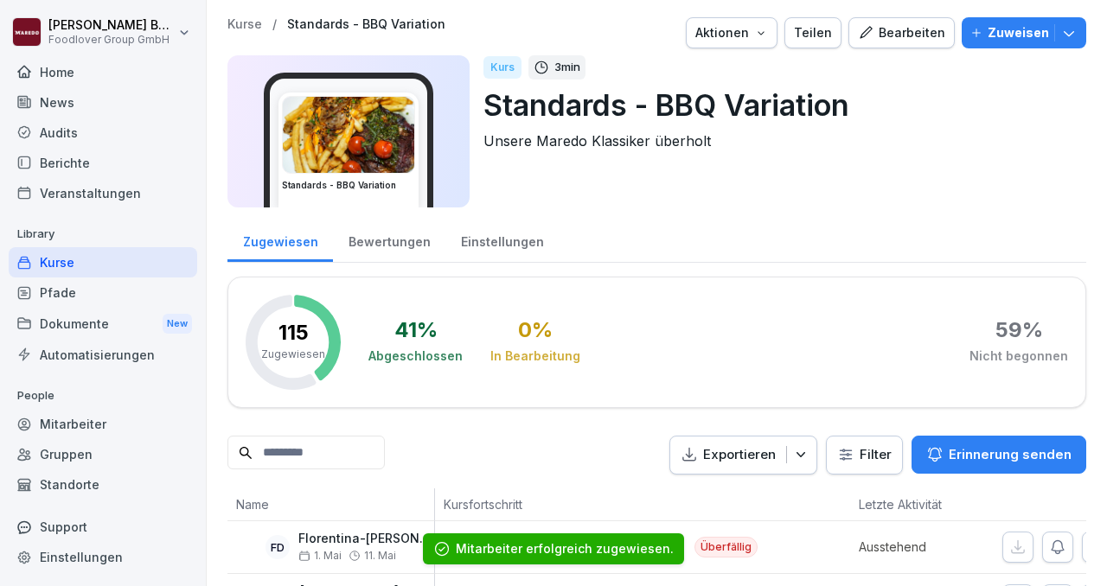
click at [1077, 43] on button "Zuweisen" at bounding box center [1023, 32] width 124 height 31
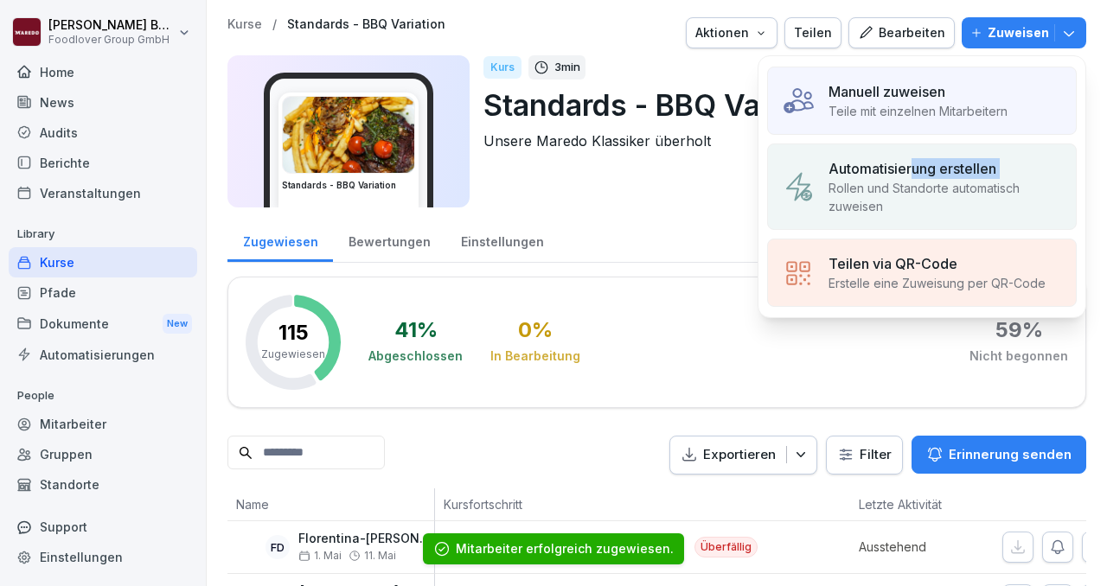
click at [915, 178] on div "Automatisierung erstellen Rollen und Standorte automatisch zuweisen" at bounding box center [944, 186] width 233 height 57
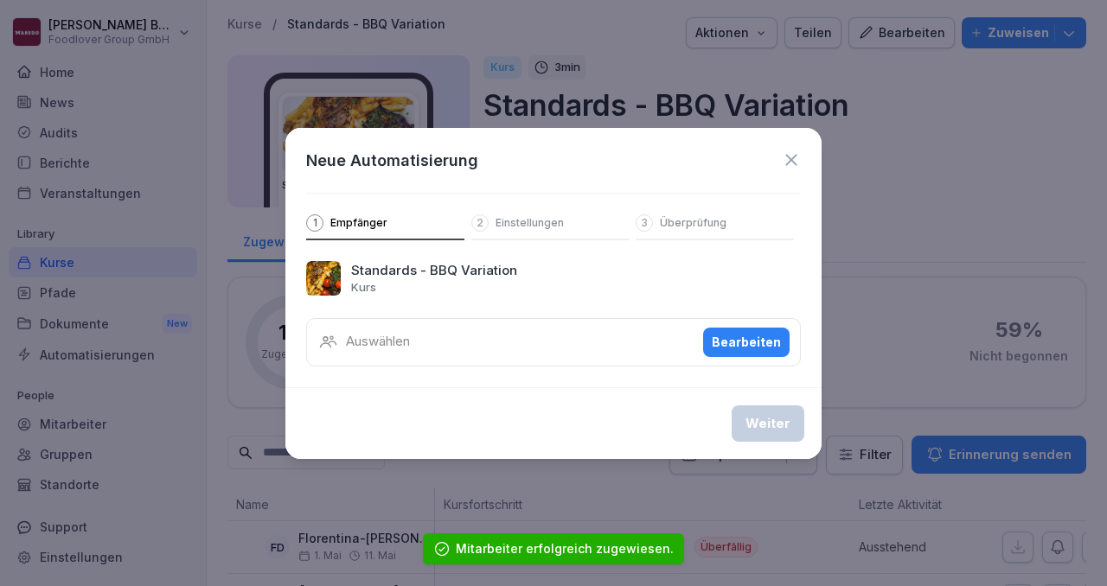
click at [747, 333] on div "Bearbeiten" at bounding box center [745, 342] width 69 height 19
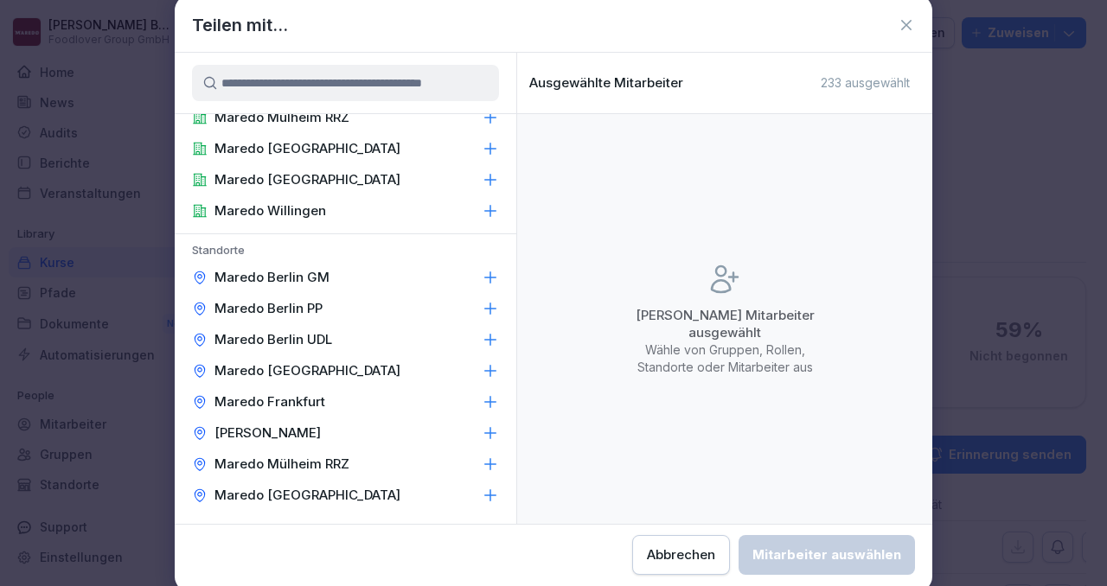
scroll to position [233, 0]
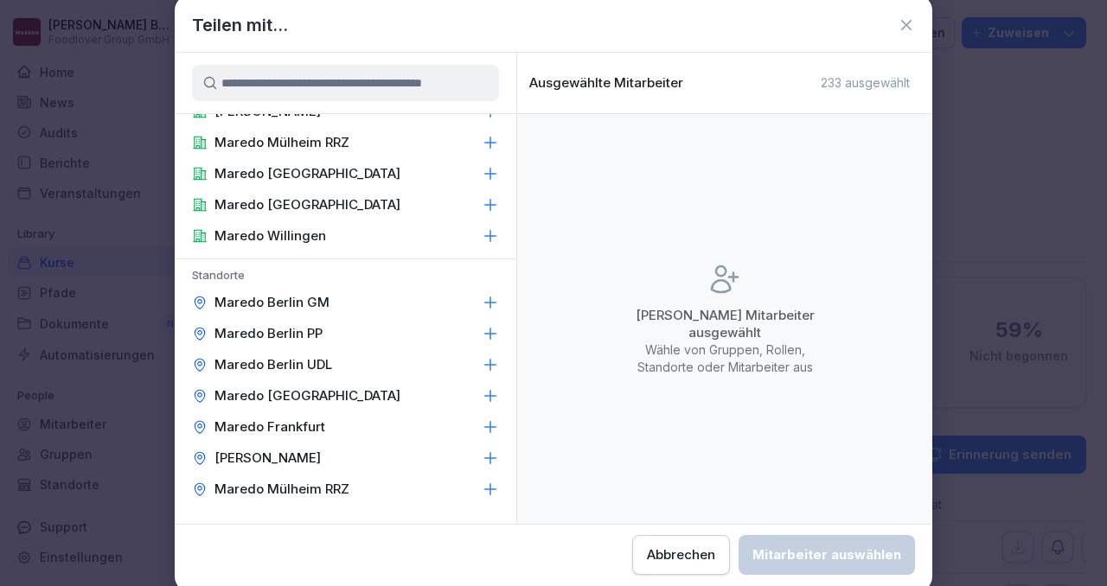
click at [484, 396] on icon at bounding box center [490, 395] width 17 height 17
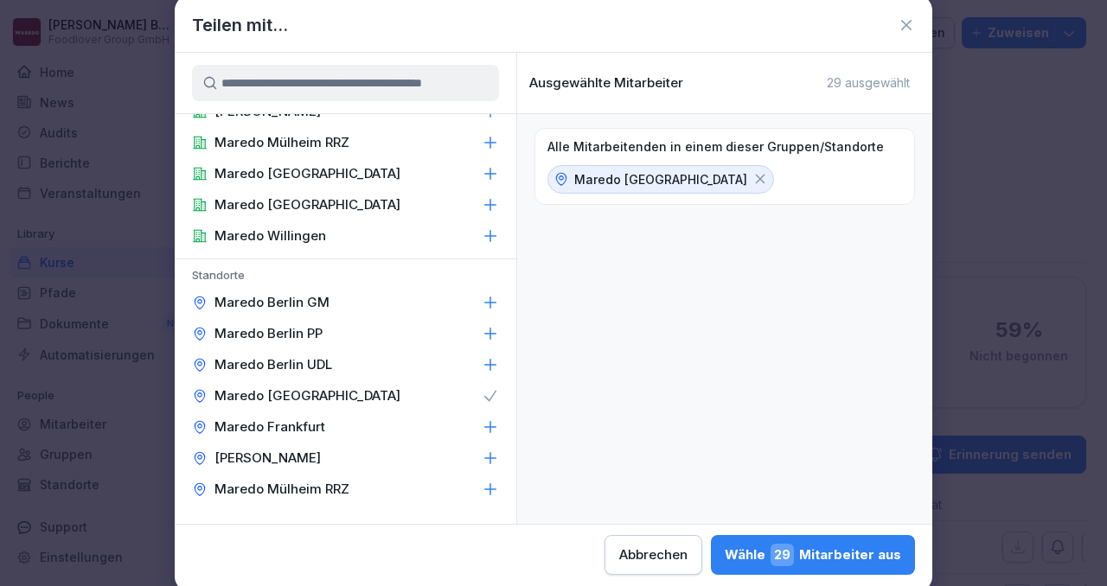
click at [796, 566] on button "Wähle 29 Mitarbeiter aus" at bounding box center [813, 555] width 204 height 40
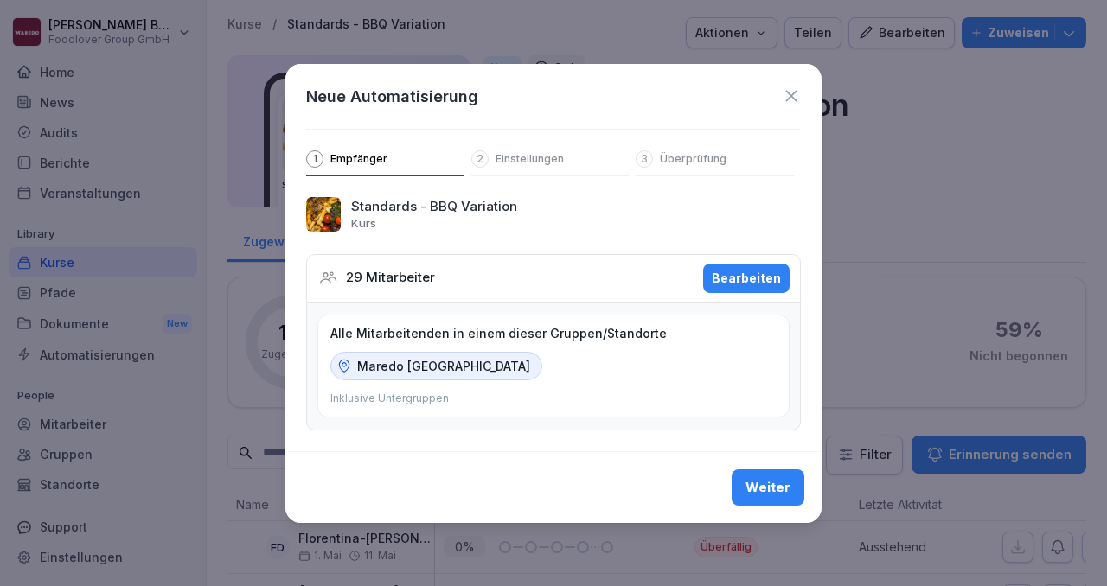
click at [769, 487] on div "Weiter" at bounding box center [767, 487] width 45 height 19
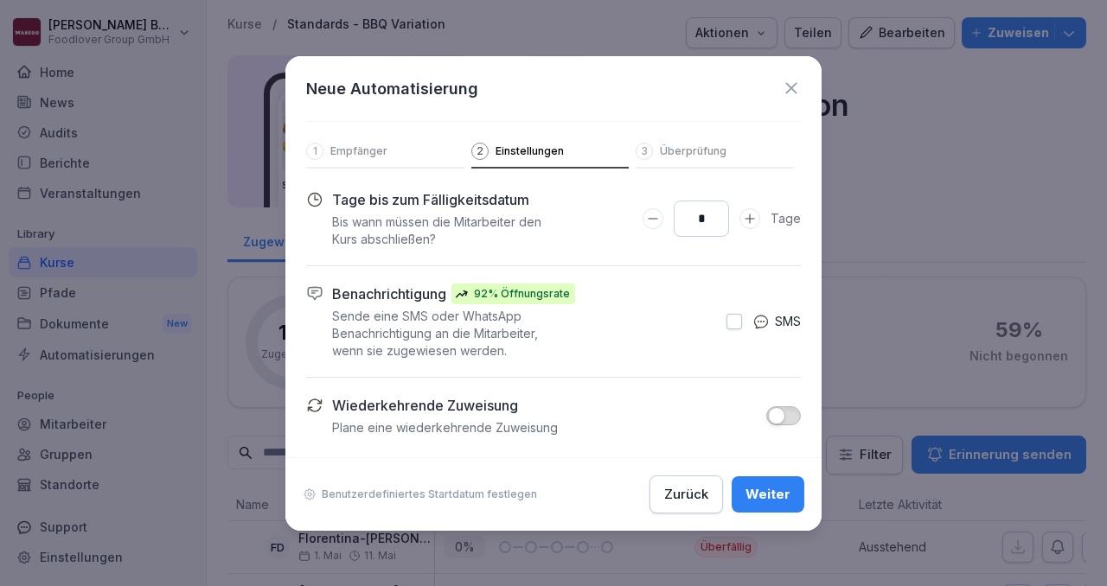
click at [768, 490] on div "Weiter" at bounding box center [767, 494] width 45 height 19
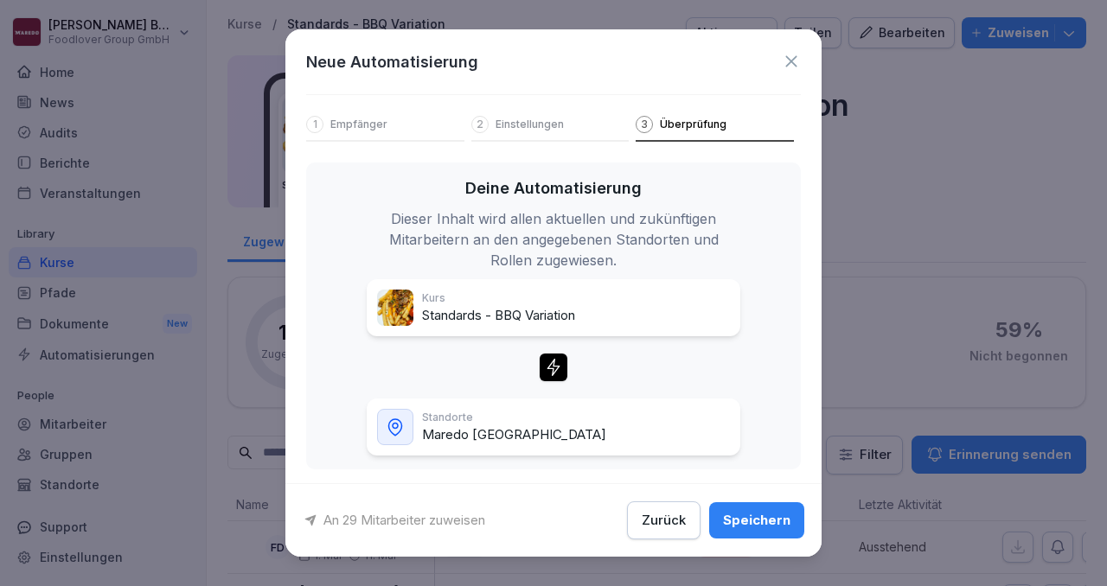
click at [758, 524] on div "Speichern" at bounding box center [756, 520] width 67 height 19
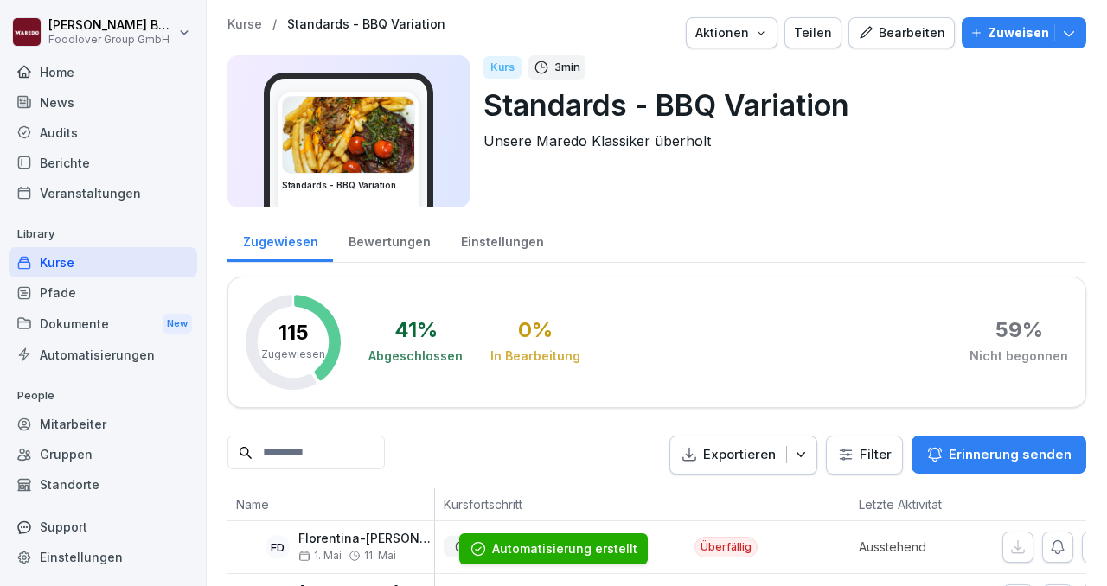
click at [98, 263] on div "Kurse" at bounding box center [103, 262] width 188 height 30
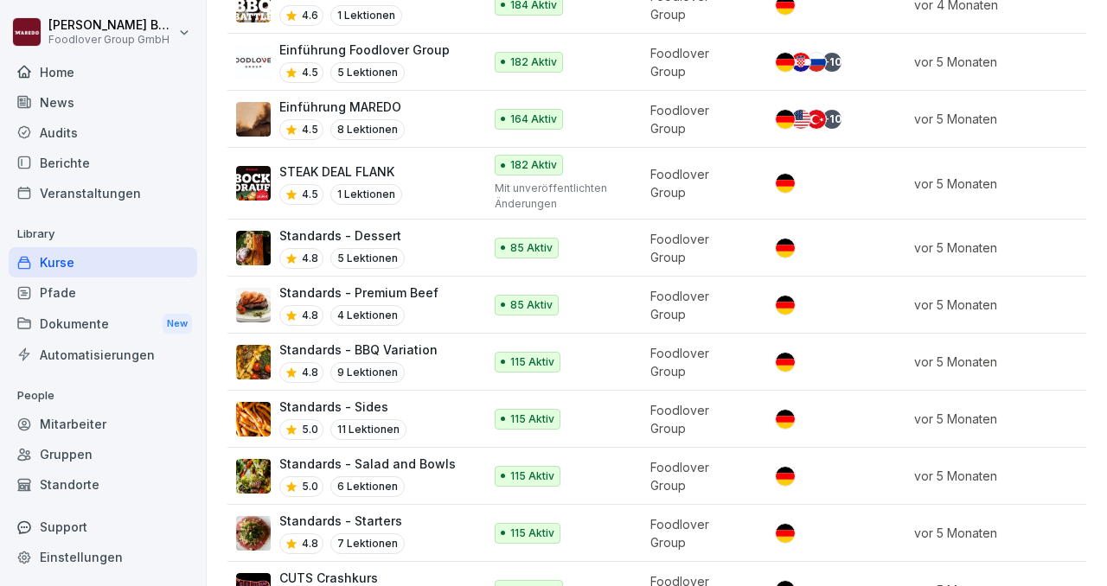
scroll to position [661, 0]
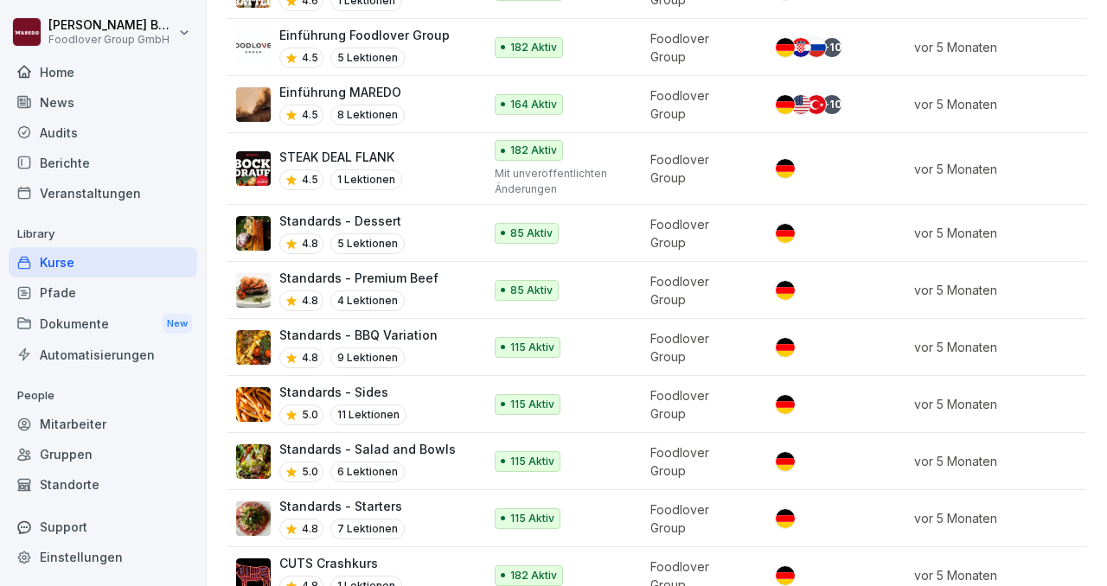
click at [418, 271] on p "Standards - Premium Beef" at bounding box center [358, 278] width 159 height 18
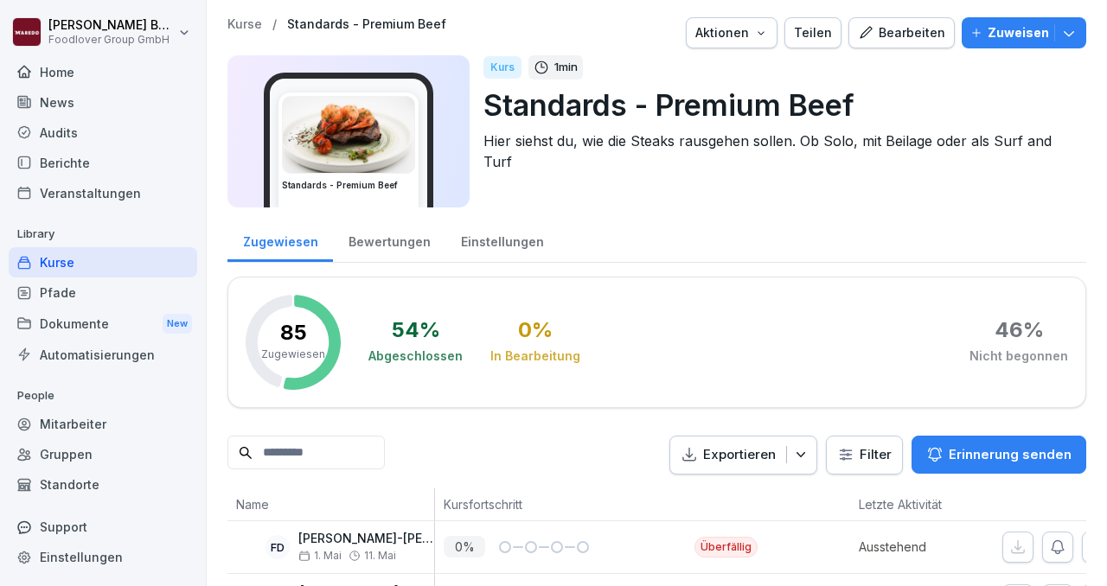
click at [1072, 37] on icon "button" at bounding box center [1068, 32] width 17 height 17
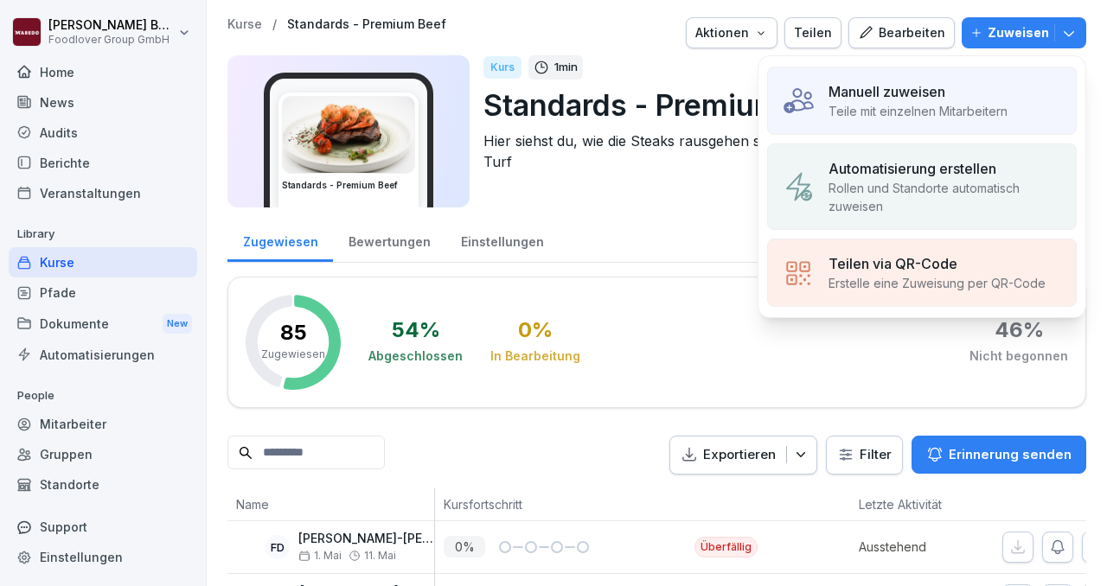
click at [941, 93] on p "Manuell zuweisen" at bounding box center [886, 91] width 117 height 21
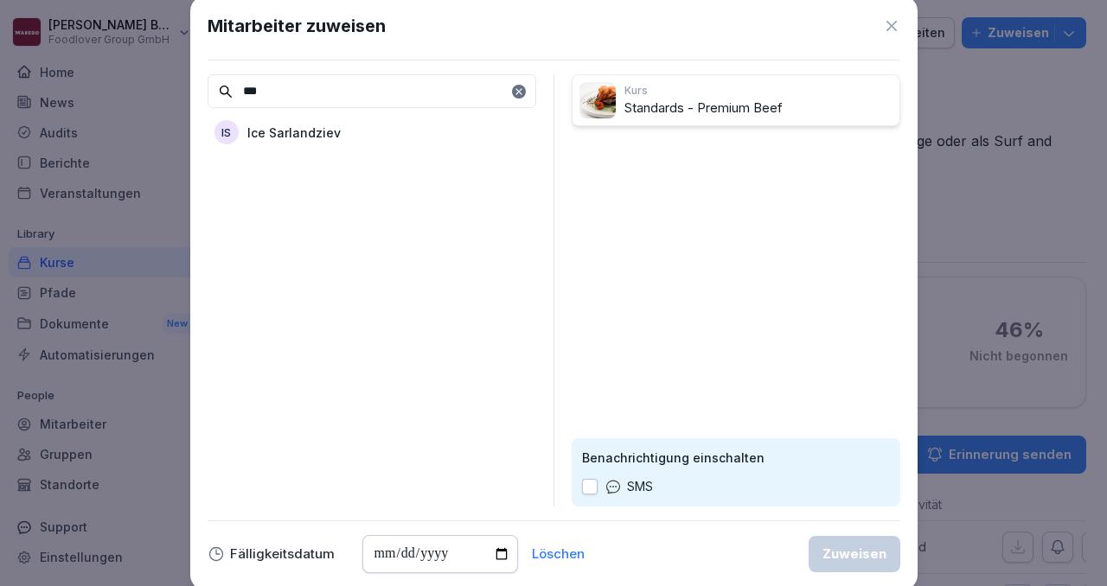
type input "***"
click at [302, 138] on p "Ice Sarlandziev" at bounding box center [293, 133] width 93 height 18
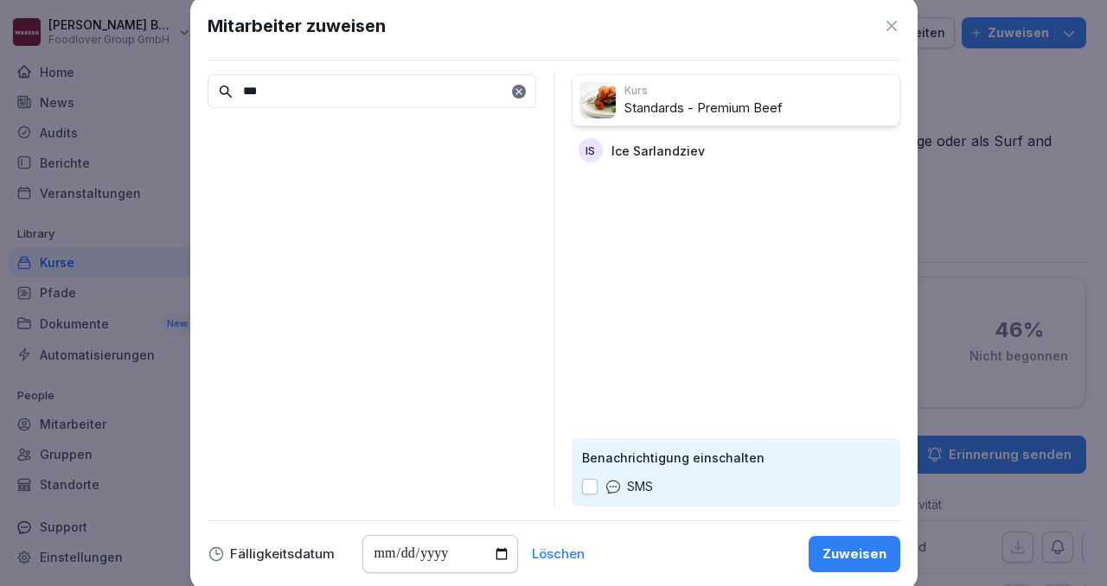
click at [837, 552] on div "Zuweisen" at bounding box center [854, 554] width 64 height 19
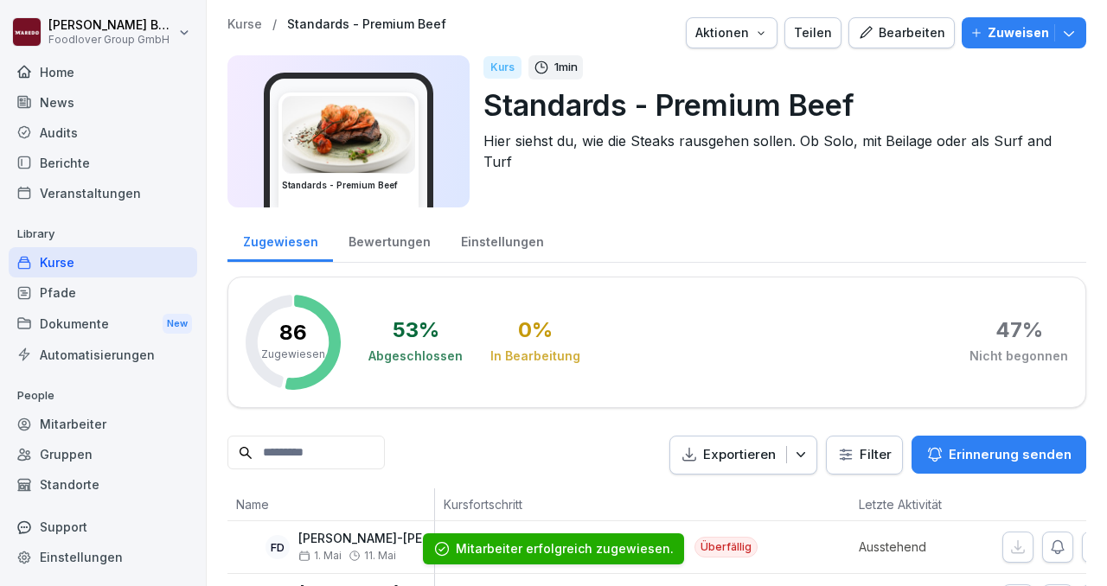
click at [1079, 29] on button "Zuweisen" at bounding box center [1023, 32] width 124 height 31
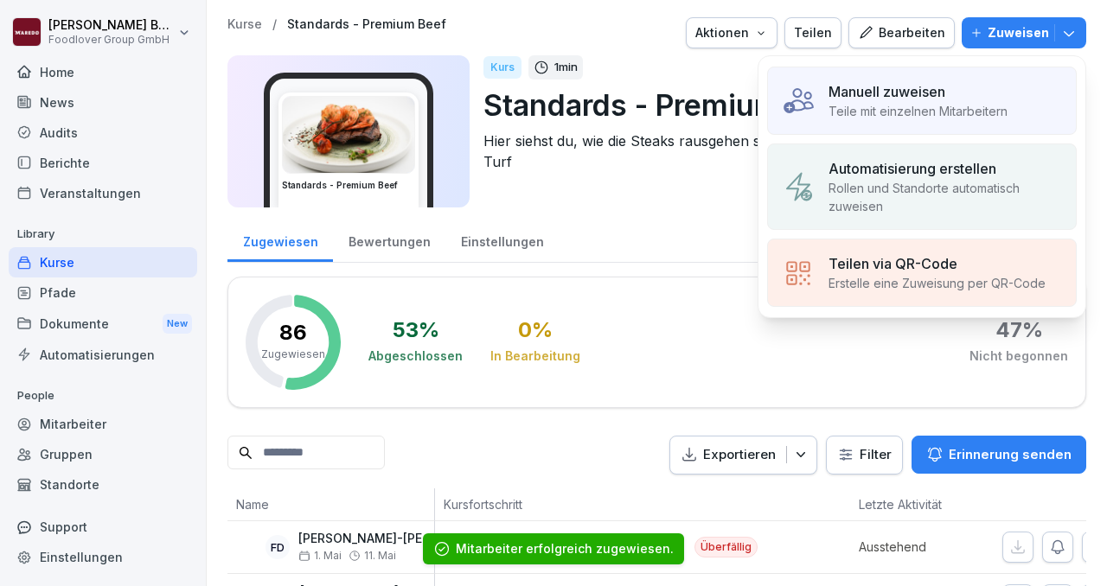
click at [882, 185] on p "Rollen und Standorte automatisch zuweisen" at bounding box center [944, 197] width 233 height 36
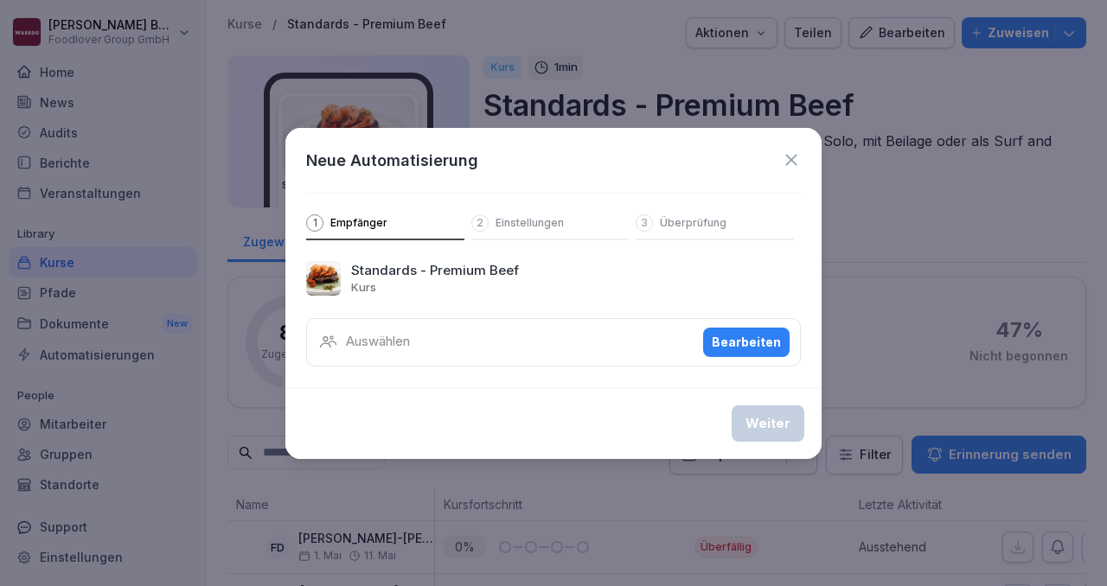
click at [727, 348] on div "Bearbeiten" at bounding box center [745, 342] width 69 height 19
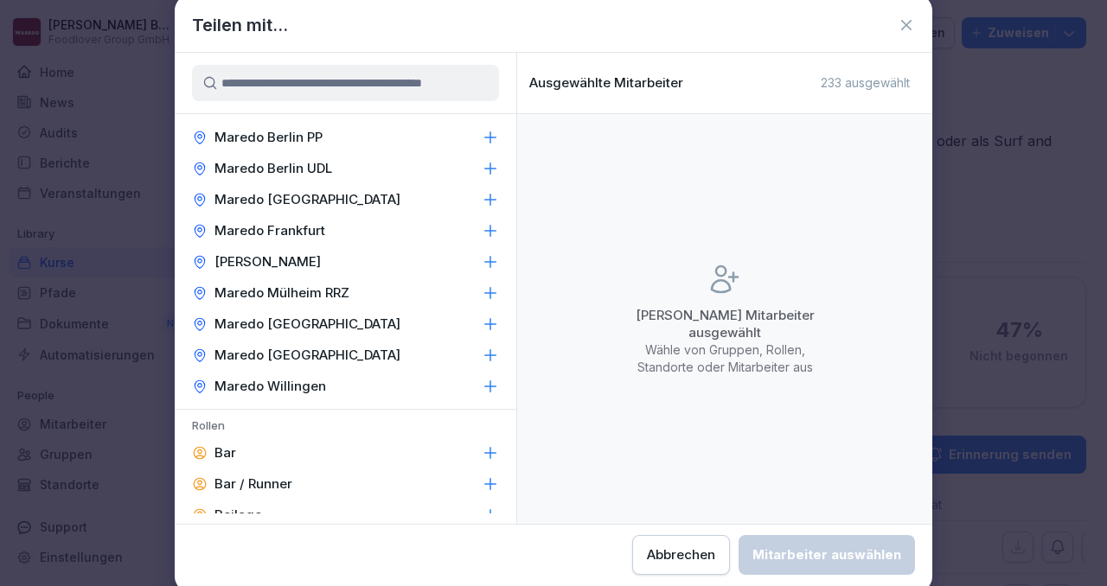
scroll to position [428, 0]
click at [490, 203] on icon at bounding box center [490, 200] width 11 height 11
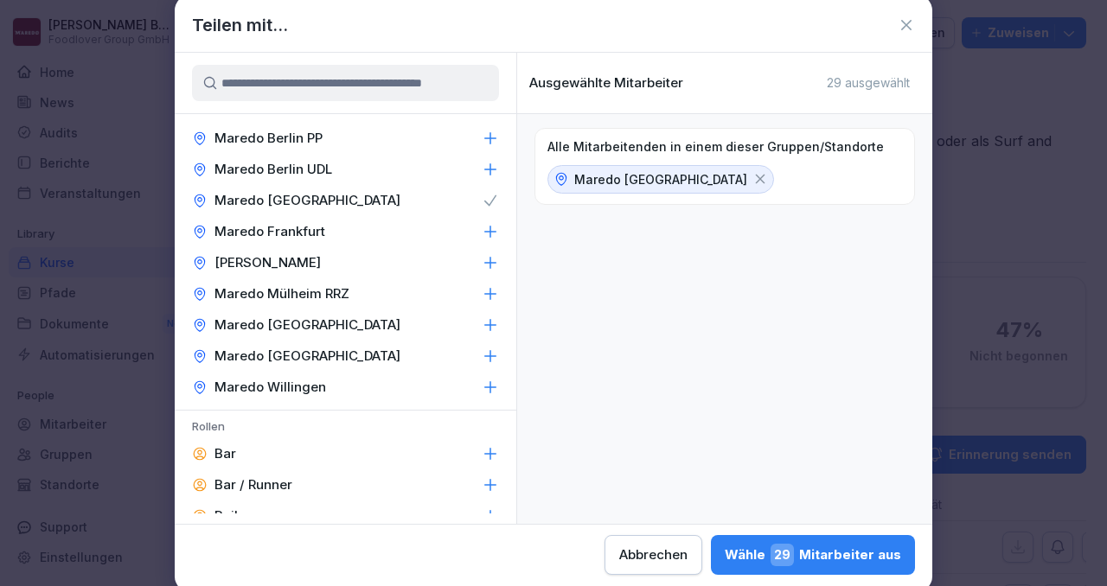
click at [772, 552] on div "Wähle 29 Mitarbeiter aus" at bounding box center [812, 555] width 176 height 22
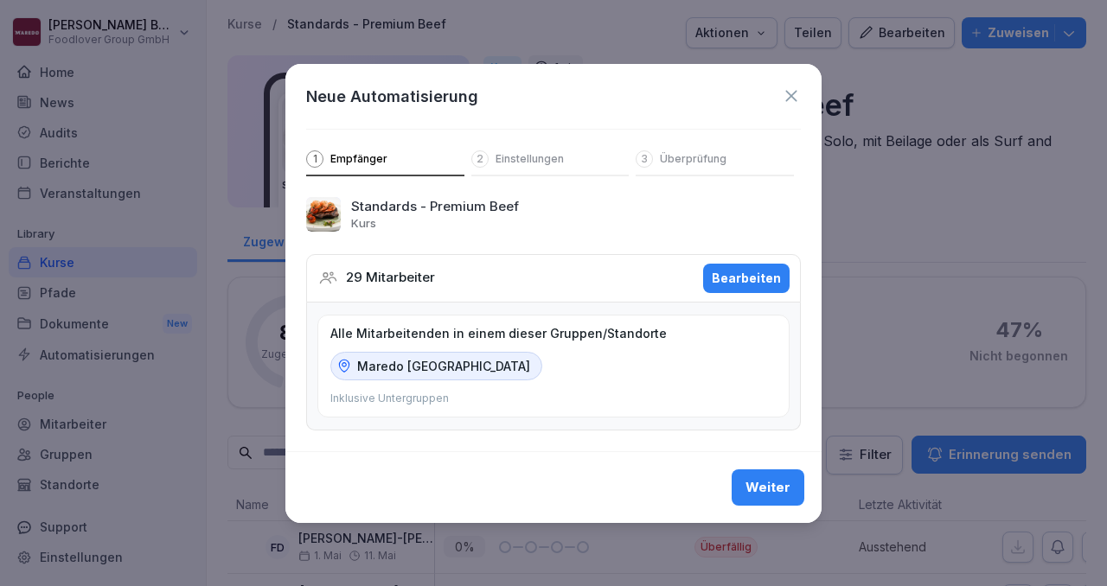
click at [762, 478] on div "Weiter" at bounding box center [767, 487] width 45 height 19
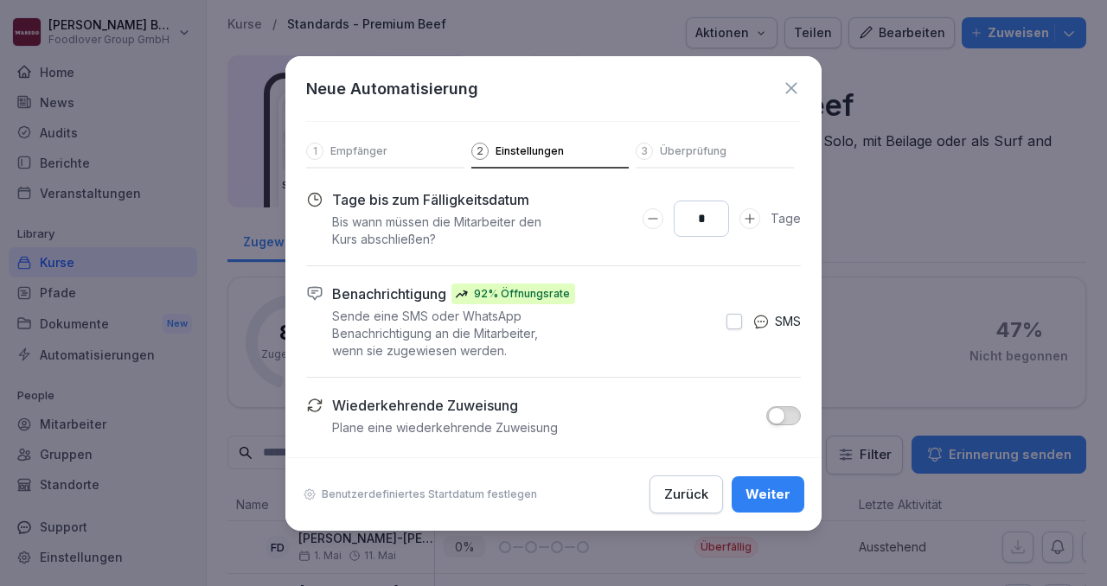
click at [763, 497] on div "Weiter" at bounding box center [767, 494] width 45 height 19
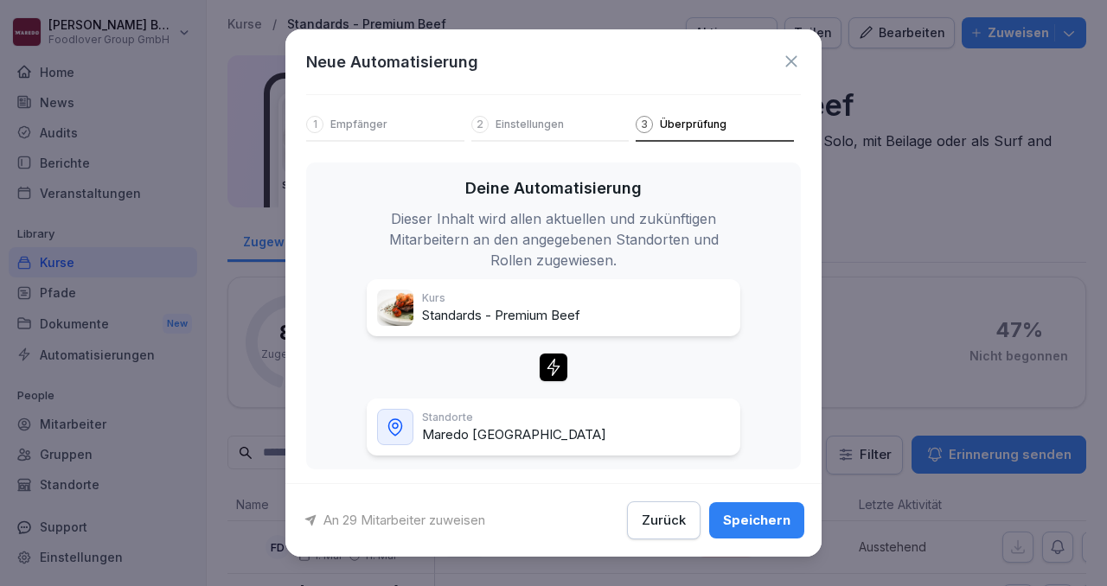
click at [756, 515] on div "Speichern" at bounding box center [756, 520] width 67 height 19
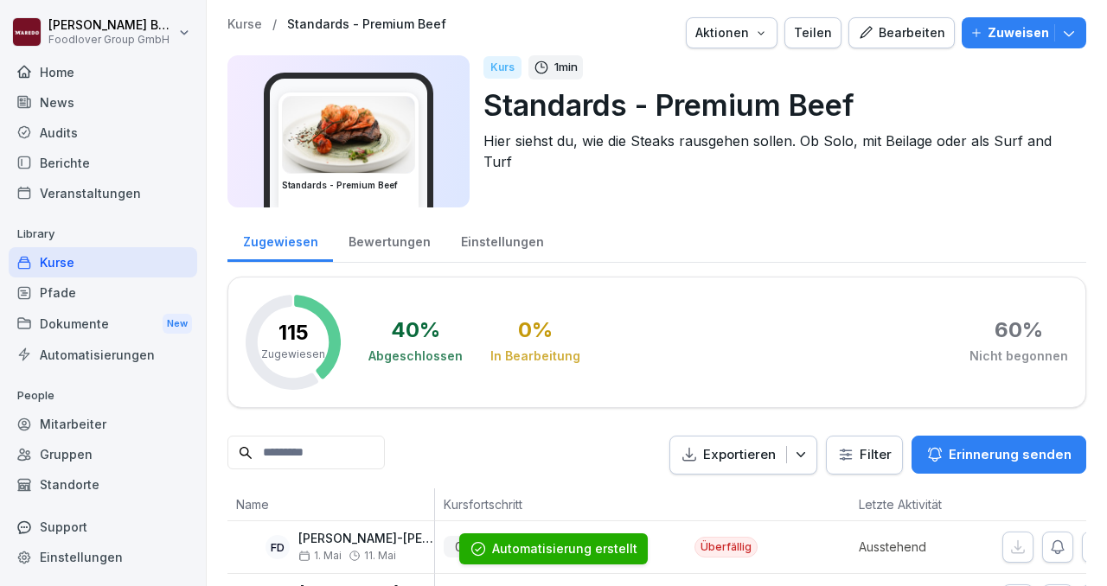
click at [65, 267] on div "Kurse" at bounding box center [103, 262] width 188 height 30
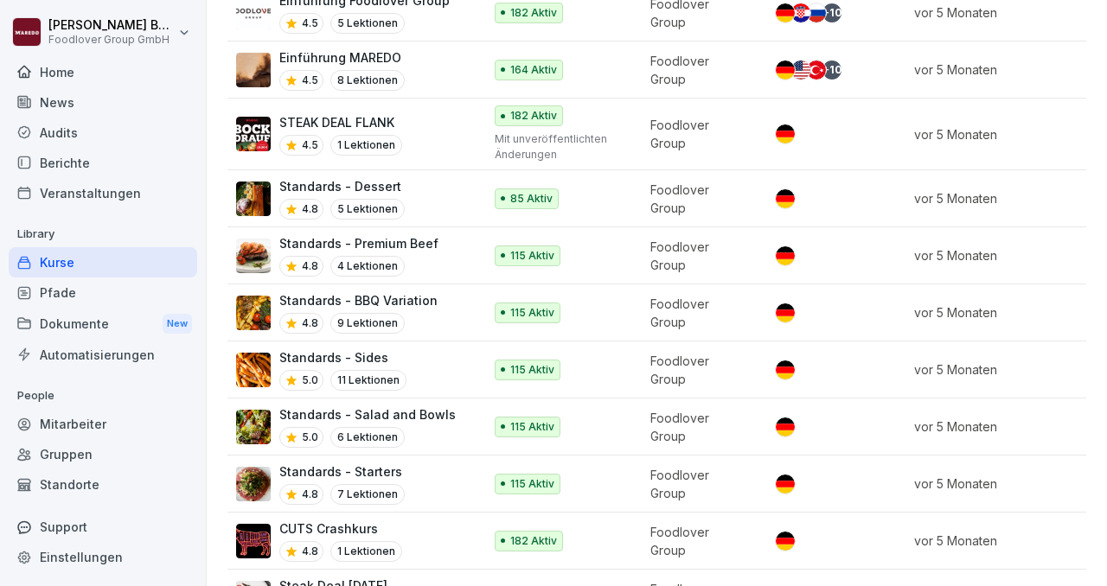
scroll to position [688, 0]
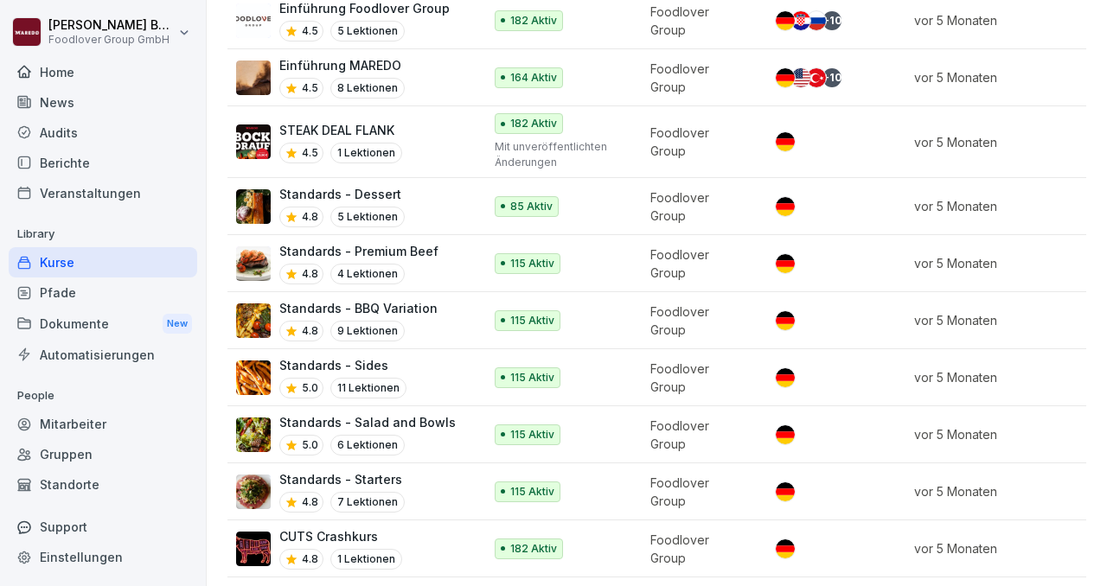
click at [428, 243] on p "Standards - Premium Beef" at bounding box center [358, 251] width 159 height 18
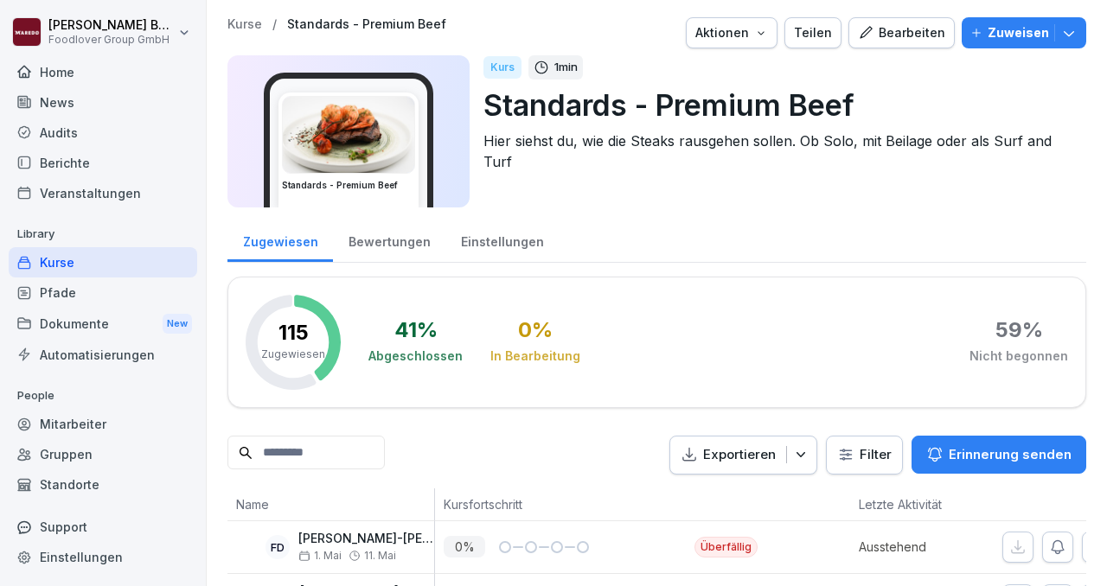
click at [1066, 40] on icon "button" at bounding box center [1068, 32] width 17 height 17
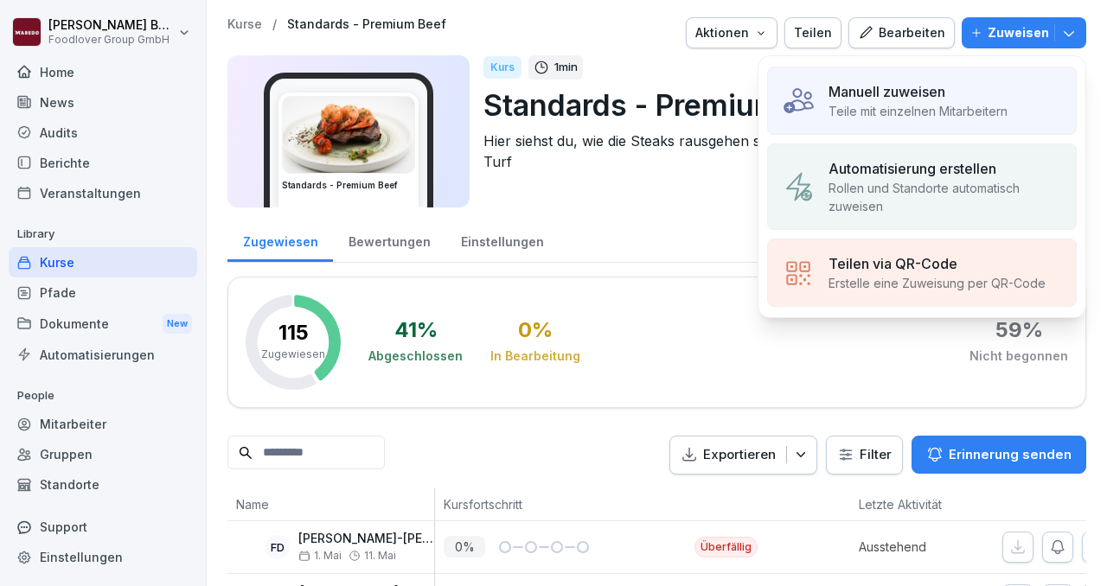
click at [942, 95] on p "Manuell zuweisen" at bounding box center [886, 91] width 117 height 21
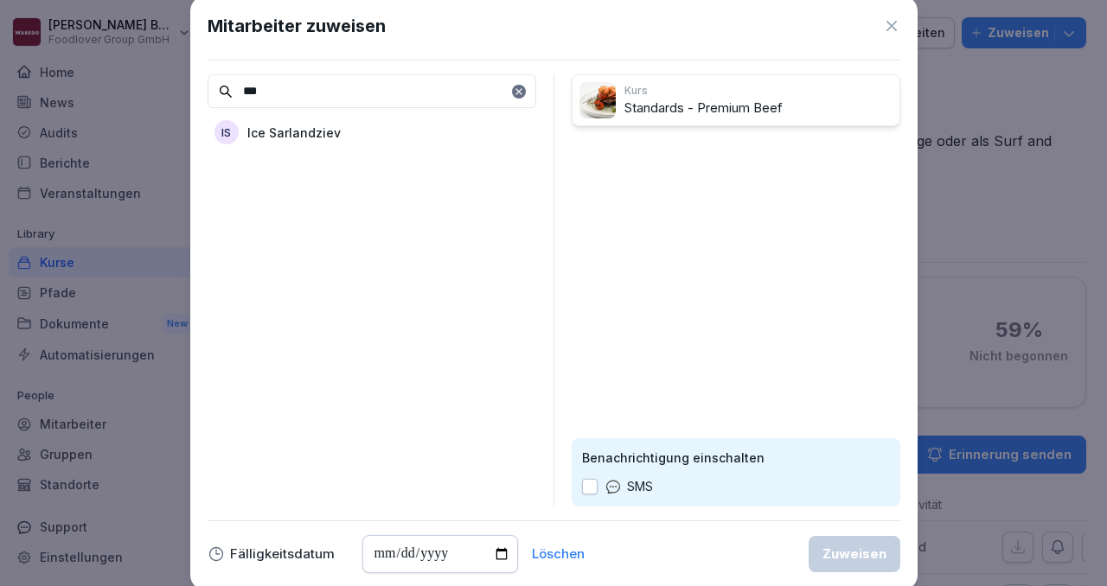
type input "***"
click at [277, 131] on p "Ice Sarlandziev" at bounding box center [293, 133] width 93 height 18
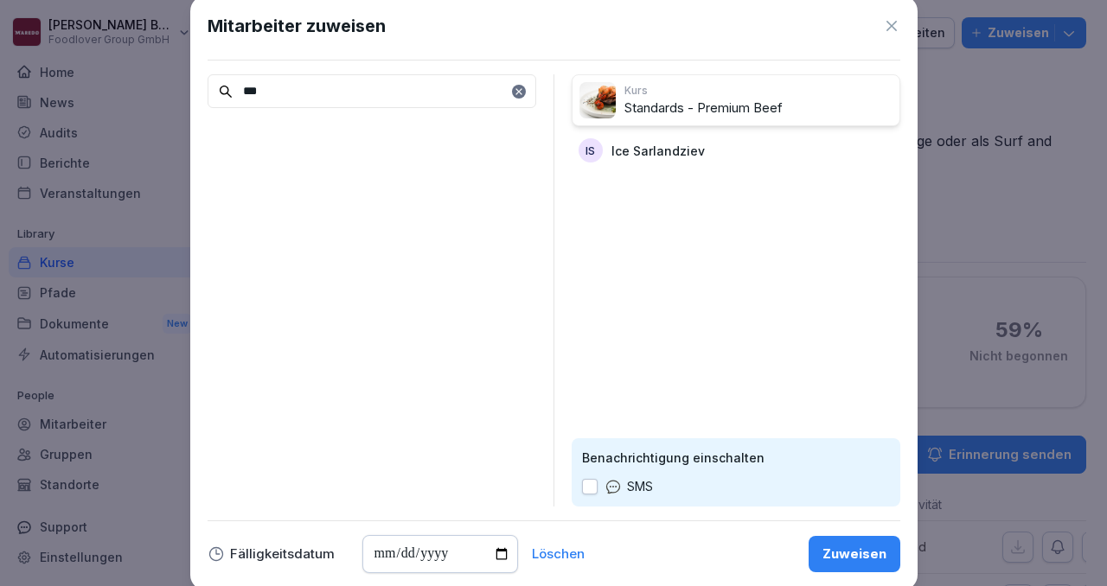
click at [845, 546] on div "Zuweisen" at bounding box center [854, 554] width 64 height 19
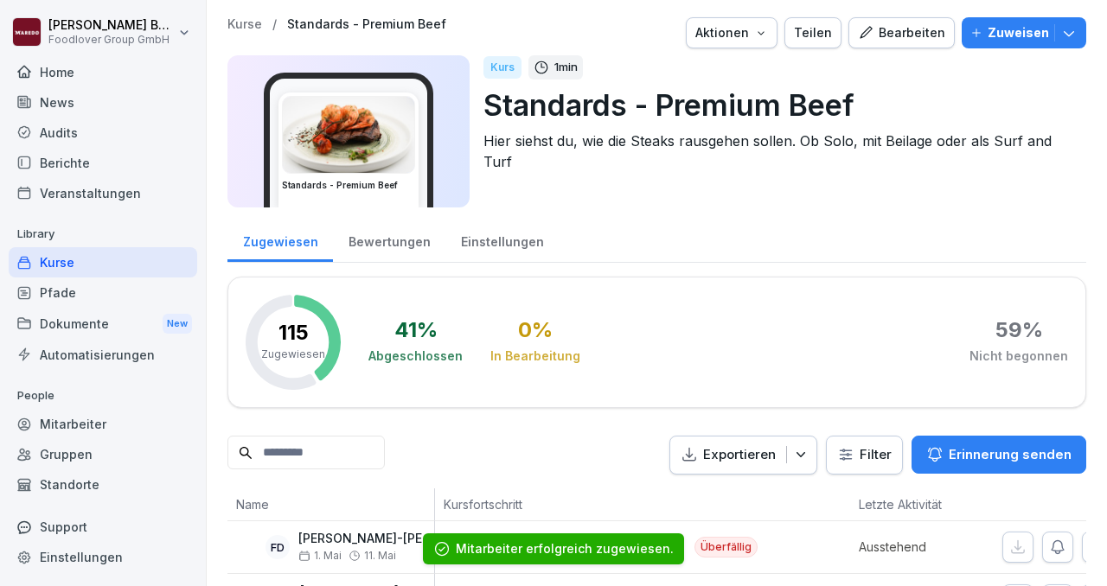
click at [1065, 28] on icon "button" at bounding box center [1068, 32] width 17 height 17
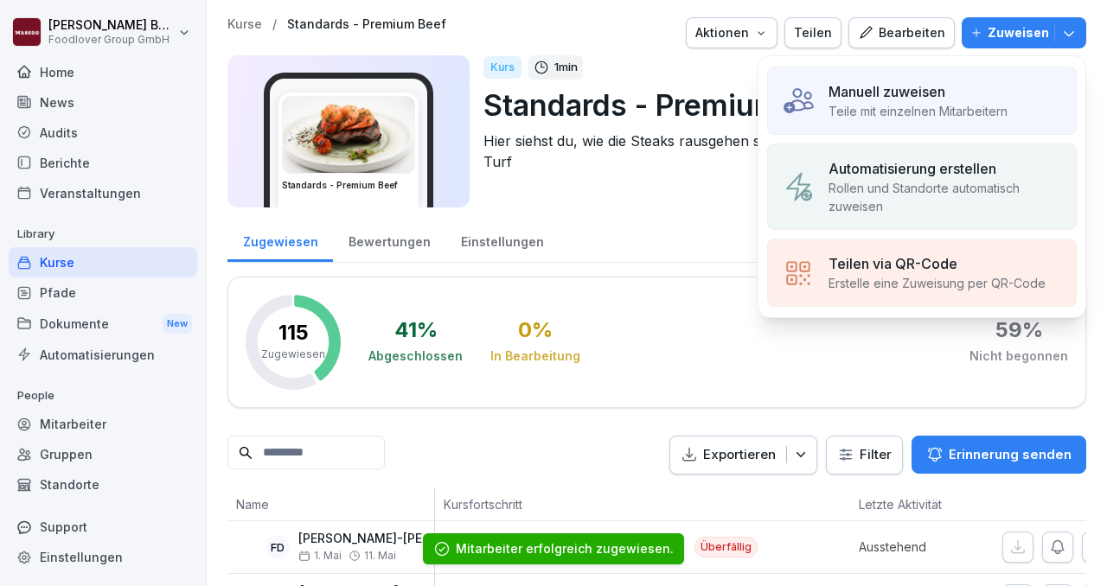
click at [847, 222] on div "Automatisierung erstellen Rollen und Standorte automatisch zuweisen" at bounding box center [921, 187] width 309 height 86
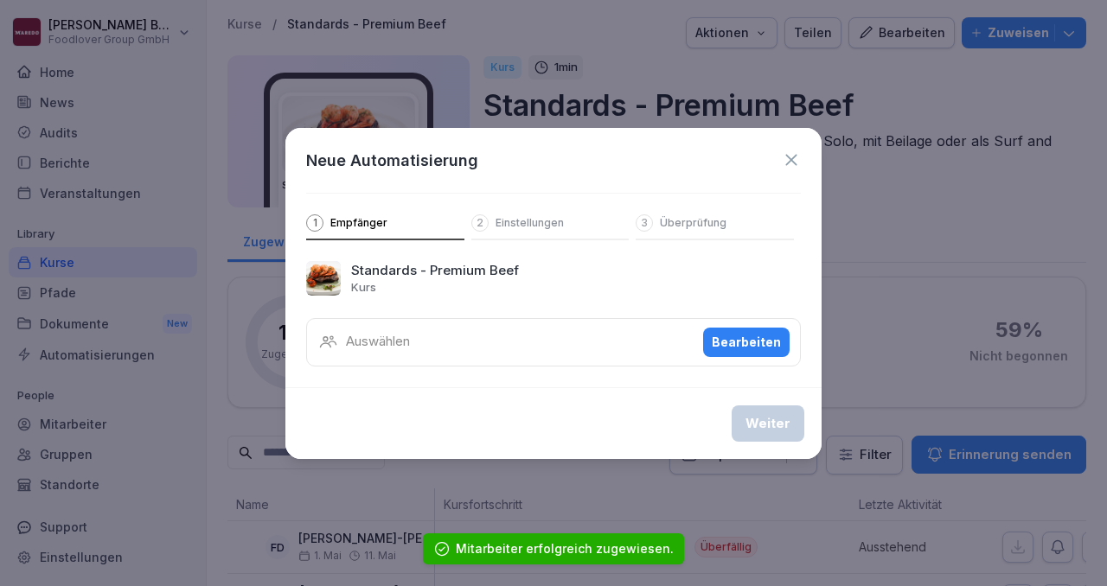
click at [737, 341] on div "Bearbeiten" at bounding box center [745, 342] width 69 height 19
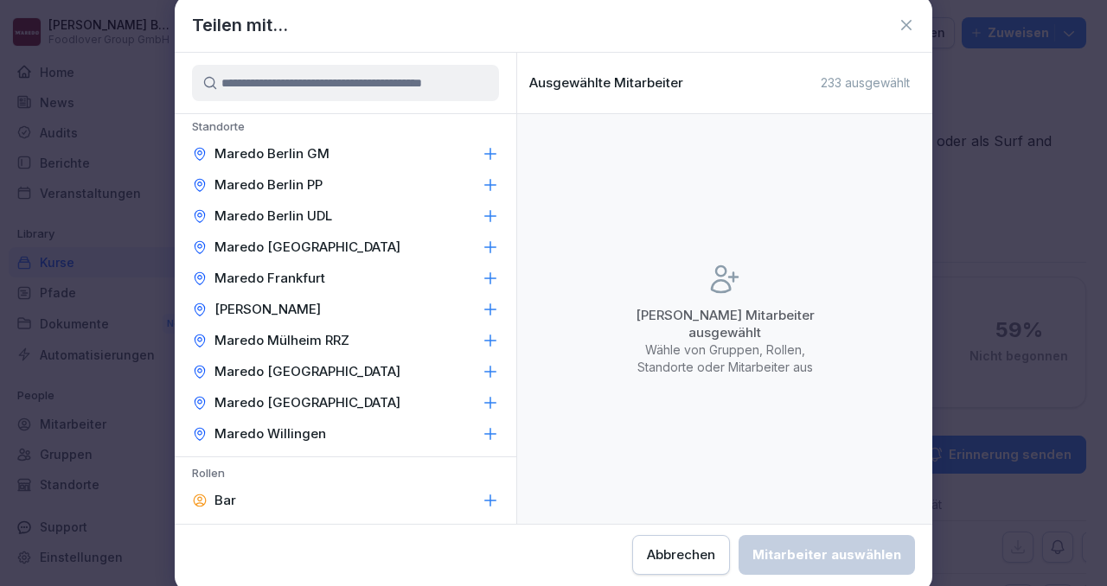
scroll to position [377, 0]
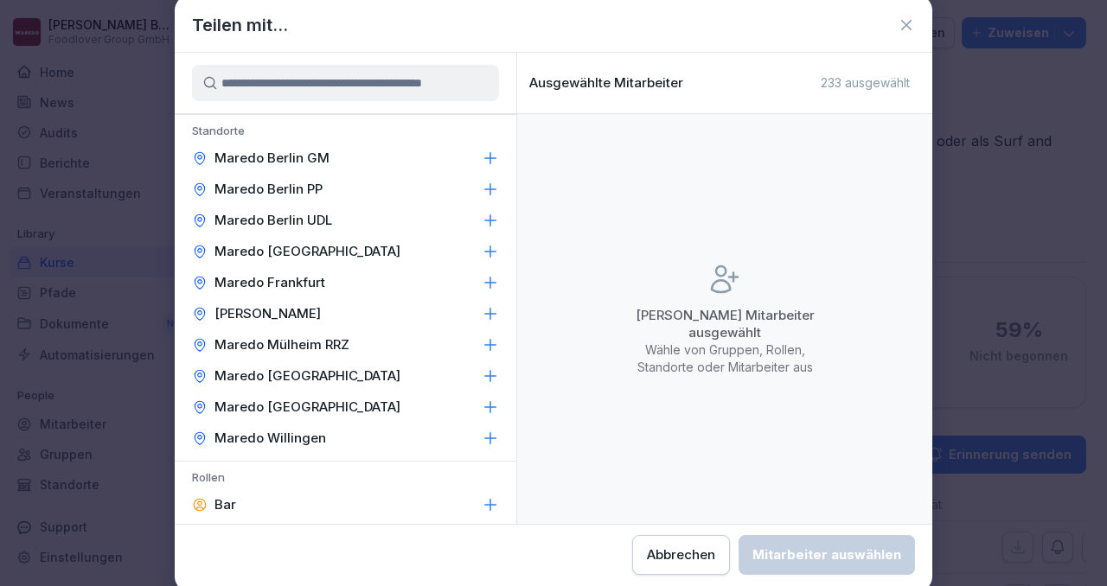
click at [490, 252] on icon at bounding box center [490, 251] width 11 height 11
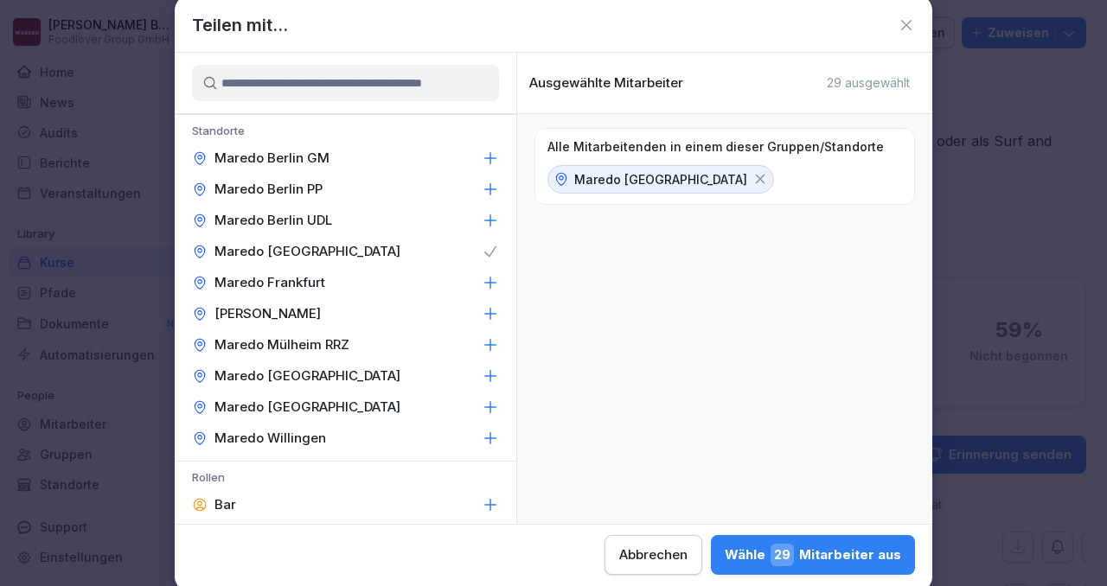
click at [748, 540] on button "Wähle 29 Mitarbeiter aus" at bounding box center [813, 555] width 204 height 40
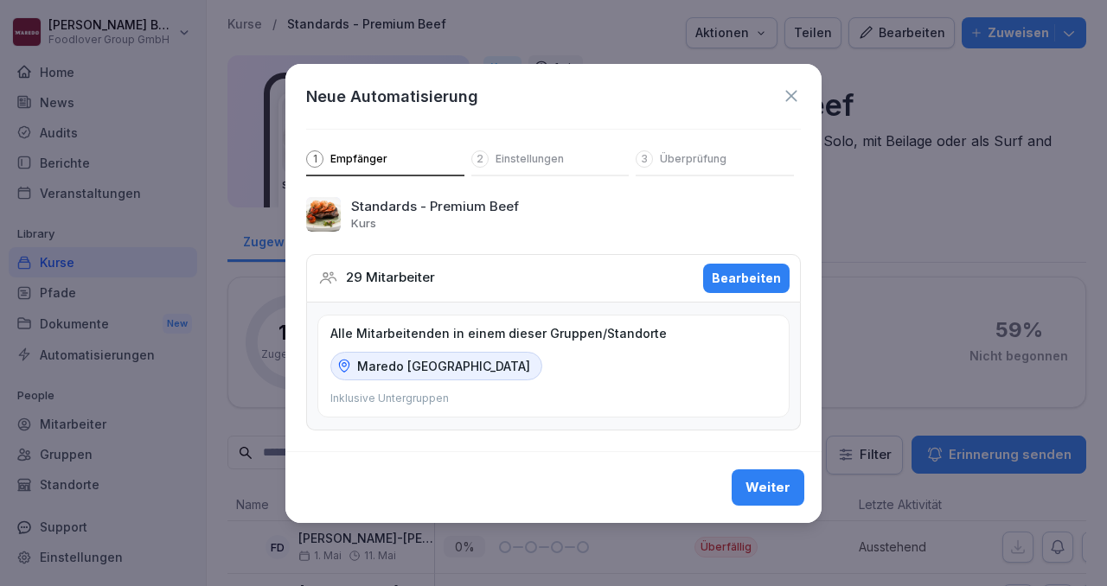
click at [768, 494] on div "Weiter" at bounding box center [767, 487] width 45 height 19
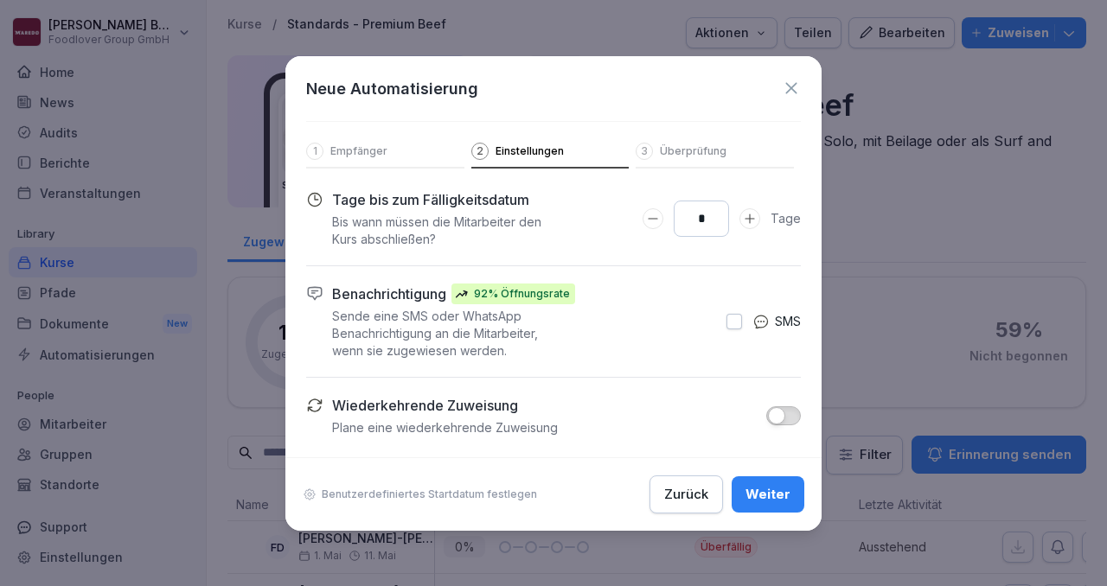
click at [768, 494] on div "Weiter" at bounding box center [767, 494] width 45 height 19
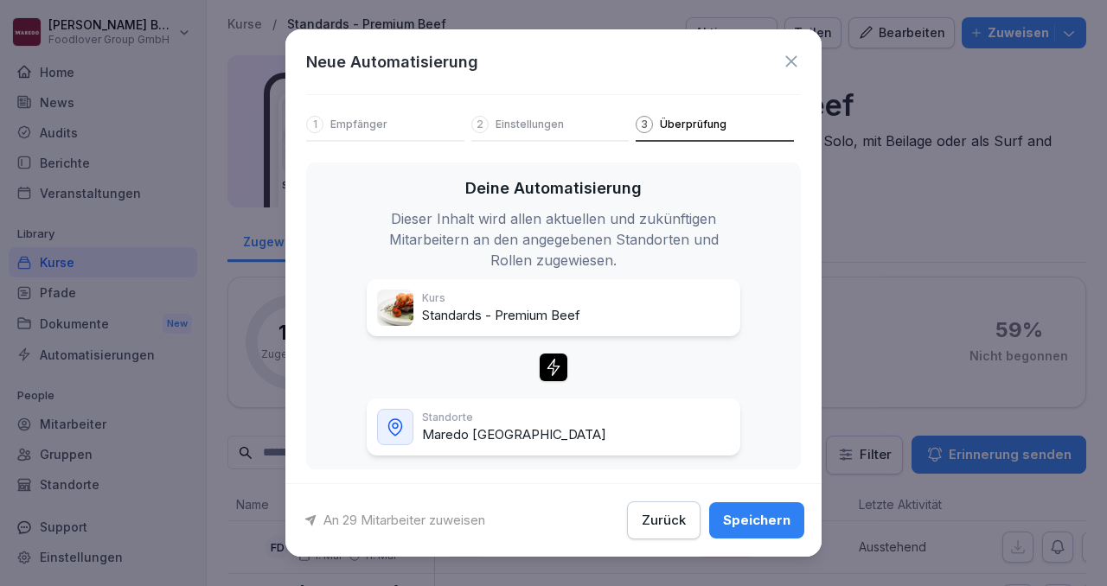
click at [755, 524] on div "Speichern" at bounding box center [756, 520] width 67 height 19
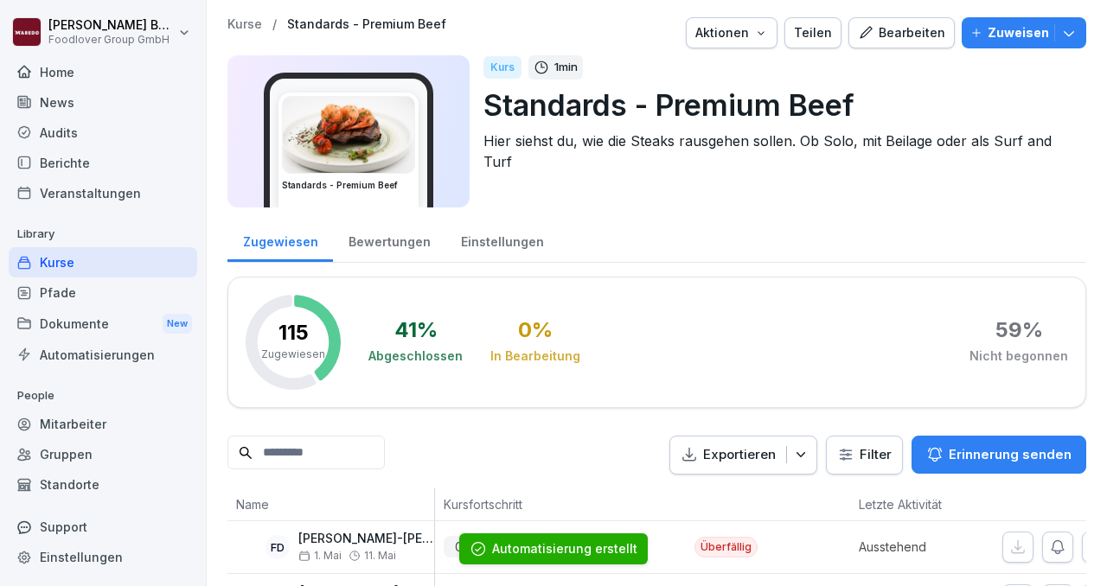
click at [96, 268] on div "Kurse" at bounding box center [103, 262] width 188 height 30
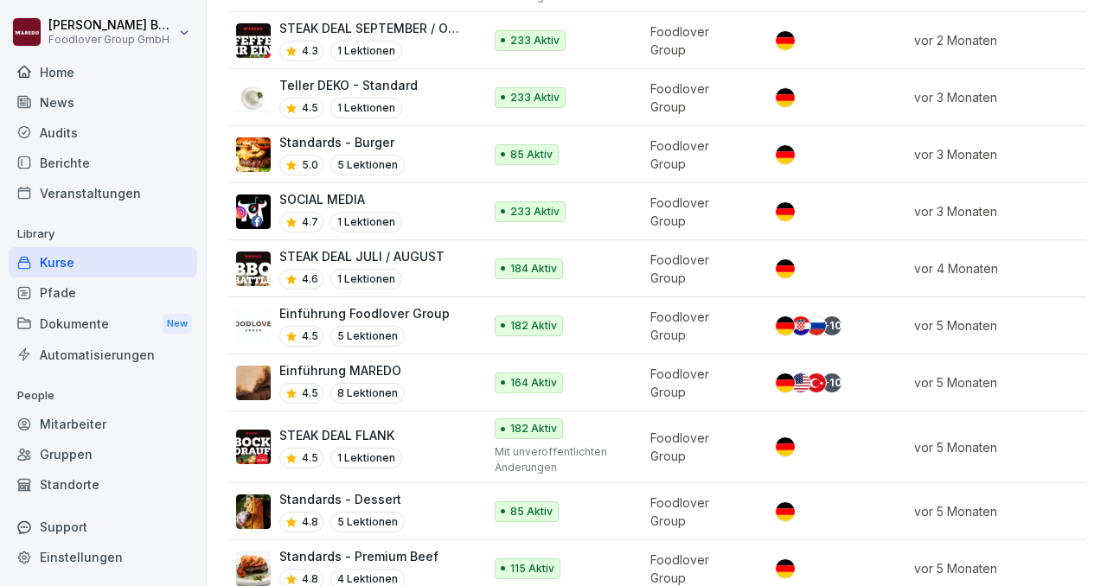
scroll to position [380, 0]
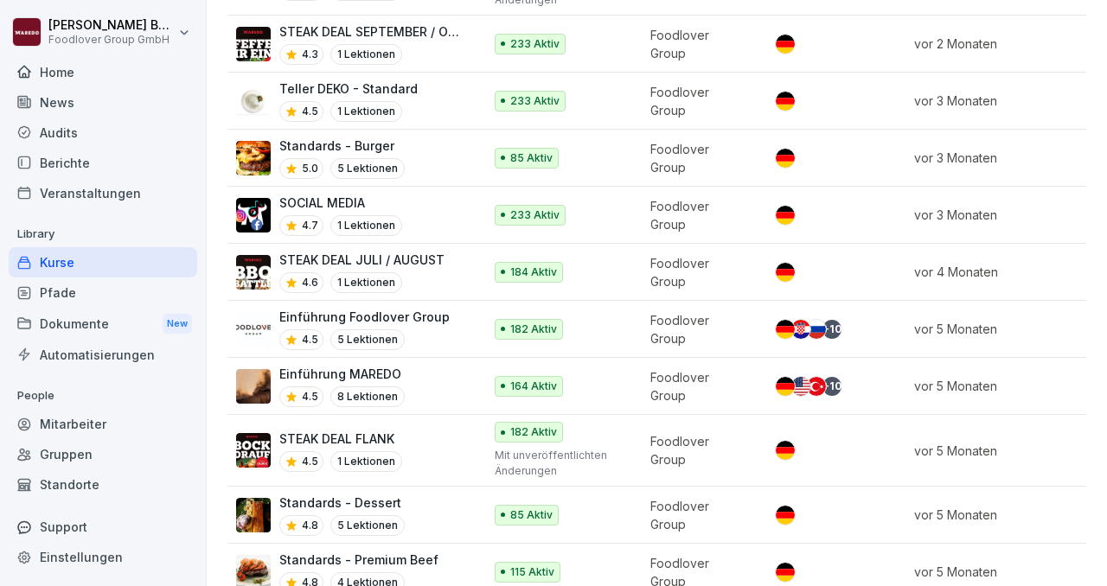
click at [363, 144] on p "Standards - Burger" at bounding box center [341, 146] width 125 height 18
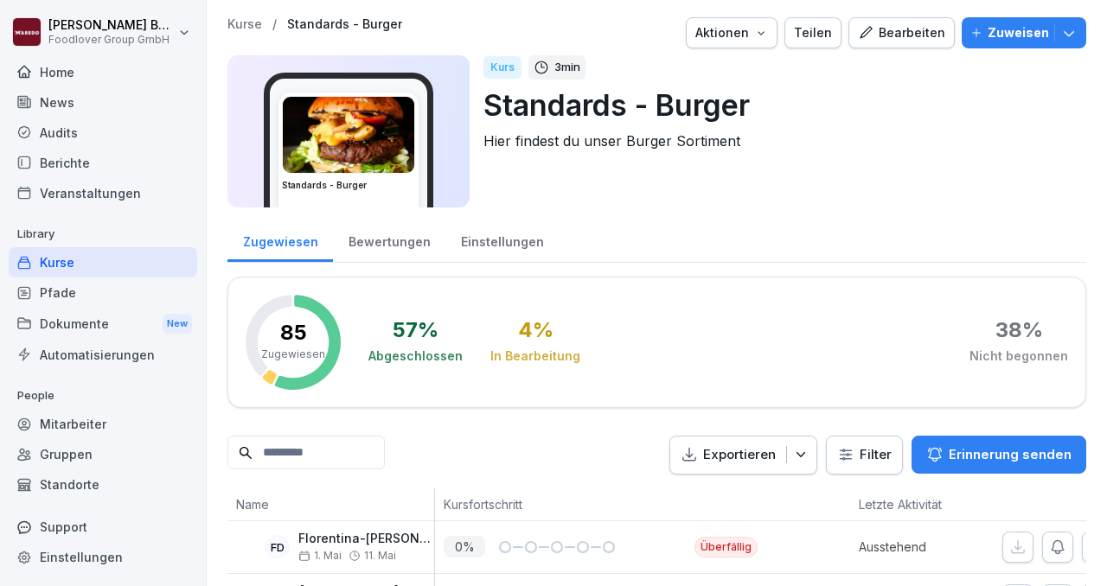
click at [1068, 37] on icon "button" at bounding box center [1068, 32] width 17 height 17
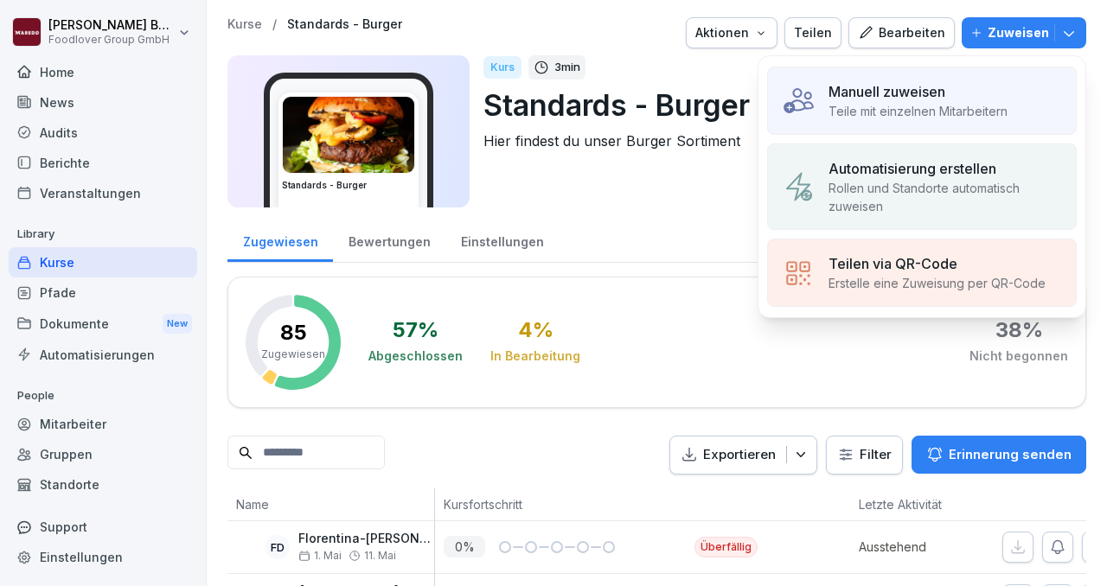
click at [928, 91] on p "Manuell zuweisen" at bounding box center [886, 91] width 117 height 21
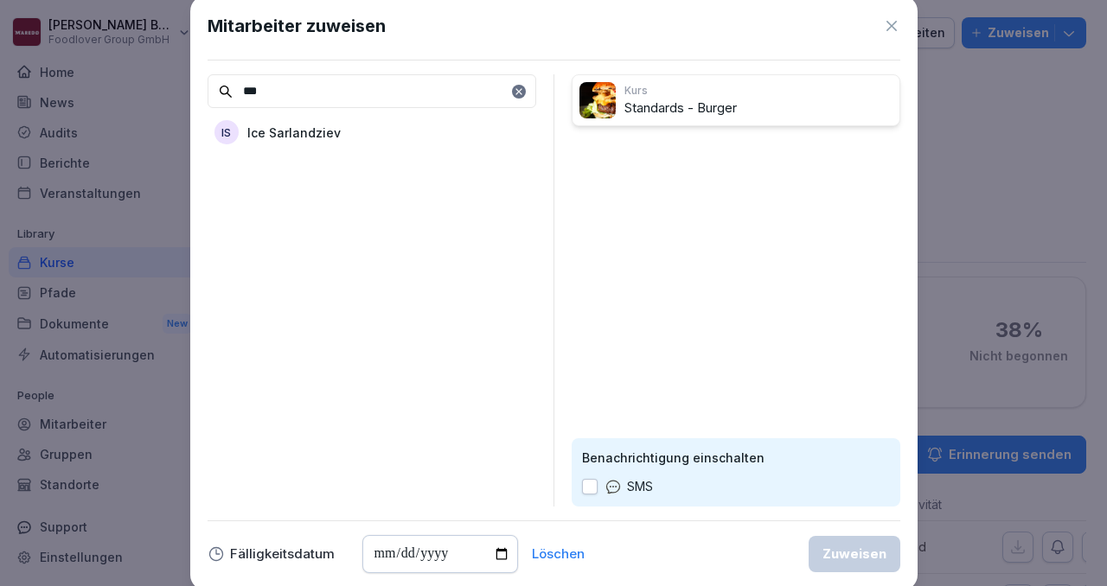
type input "***"
click at [409, 135] on div "IS Ice Sarlandziev" at bounding box center [371, 132] width 329 height 31
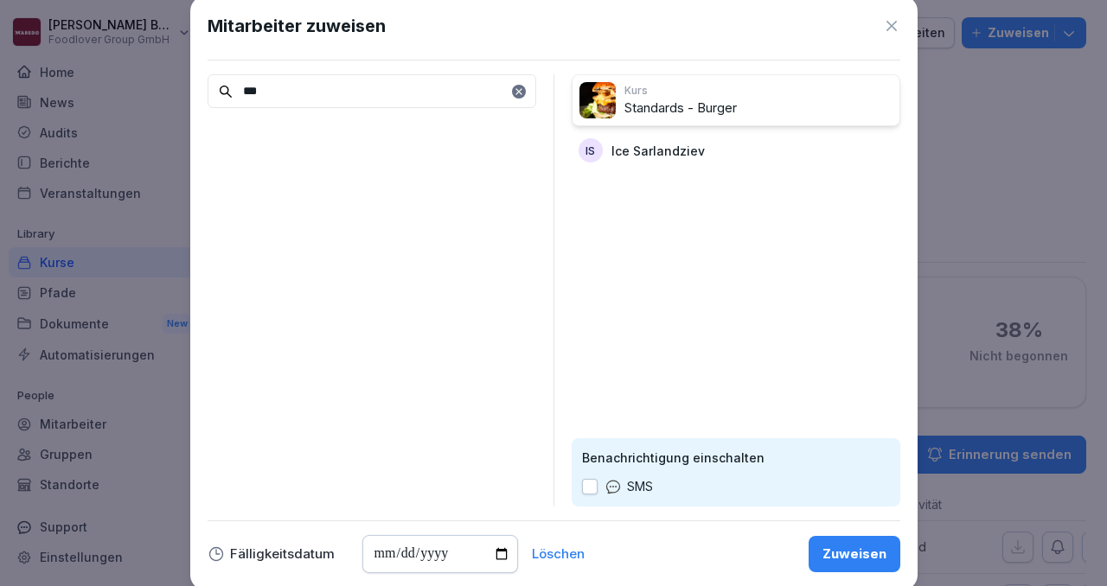
click at [831, 551] on div "Zuweisen" at bounding box center [854, 554] width 64 height 19
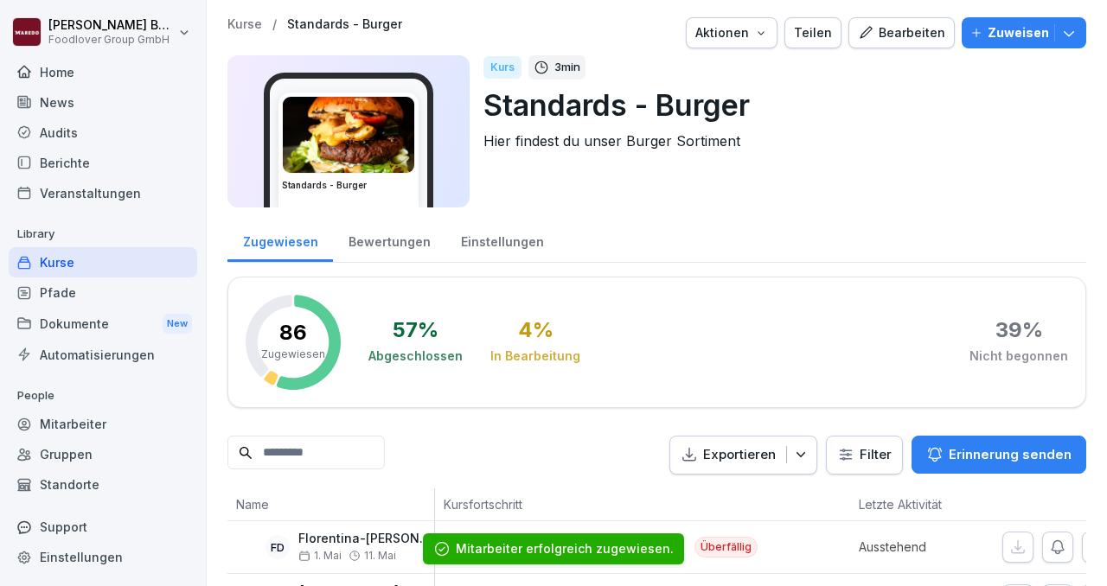
click at [1083, 22] on button "Zuweisen" at bounding box center [1023, 32] width 124 height 31
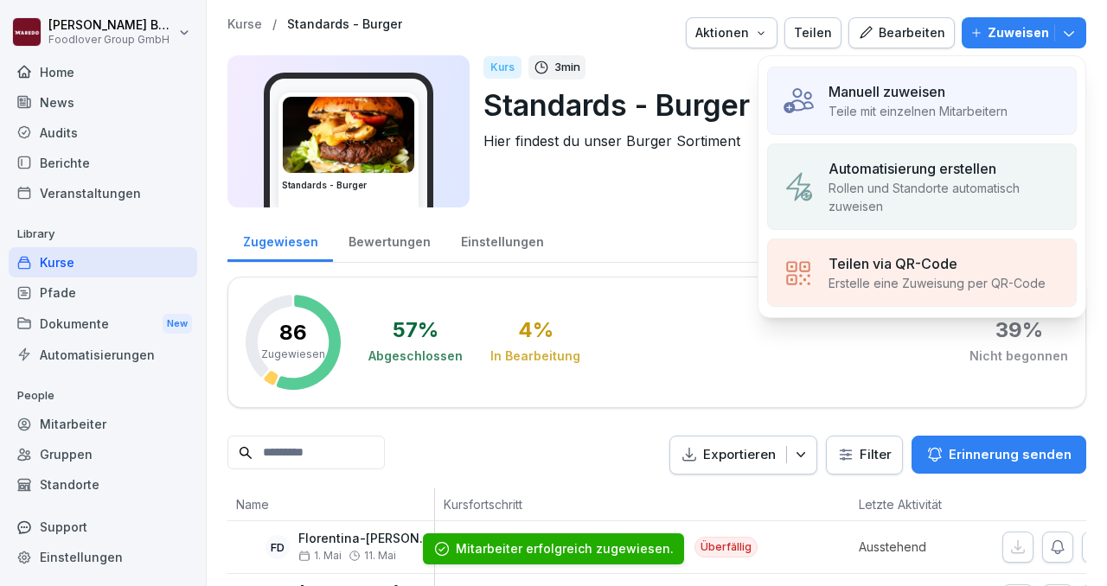
click at [907, 160] on p "Automatisierung erstellen" at bounding box center [912, 168] width 168 height 21
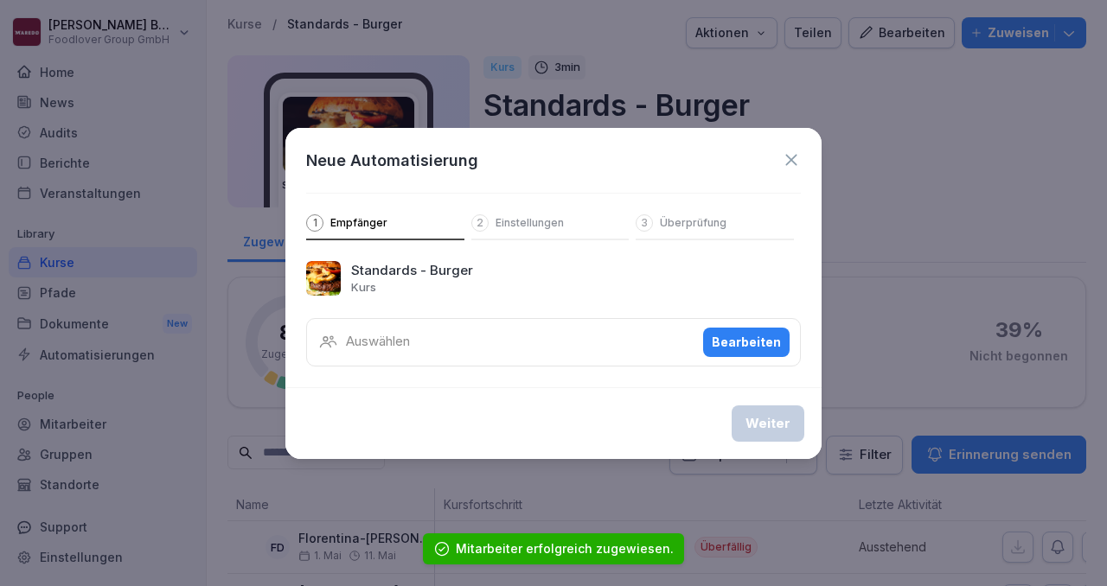
click at [751, 322] on div "Auswählen Bearbeiten" at bounding box center [553, 342] width 494 height 48
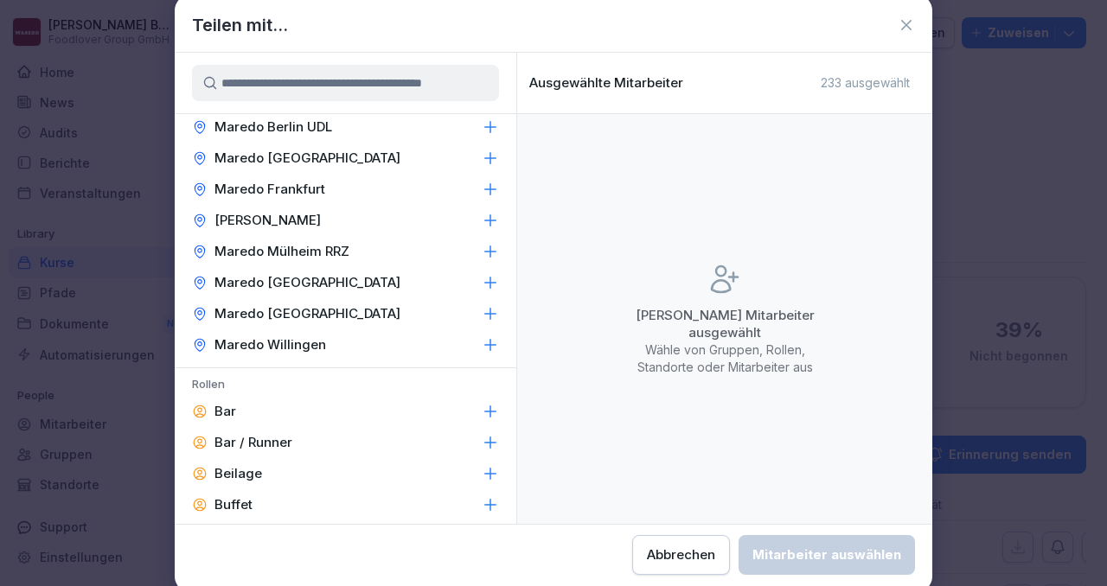
scroll to position [481, 0]
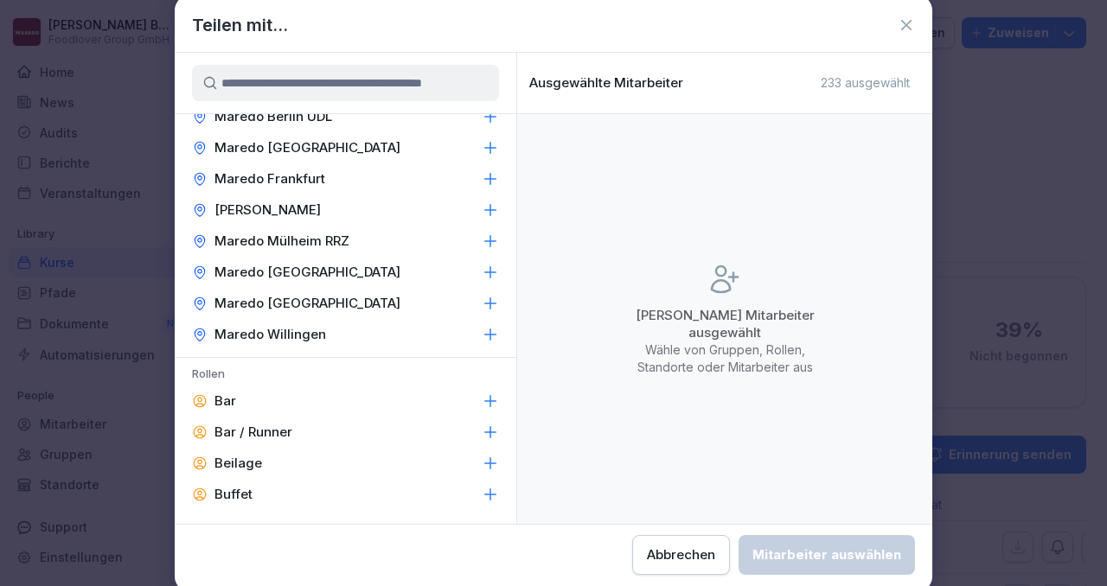
click at [494, 152] on icon at bounding box center [490, 147] width 17 height 17
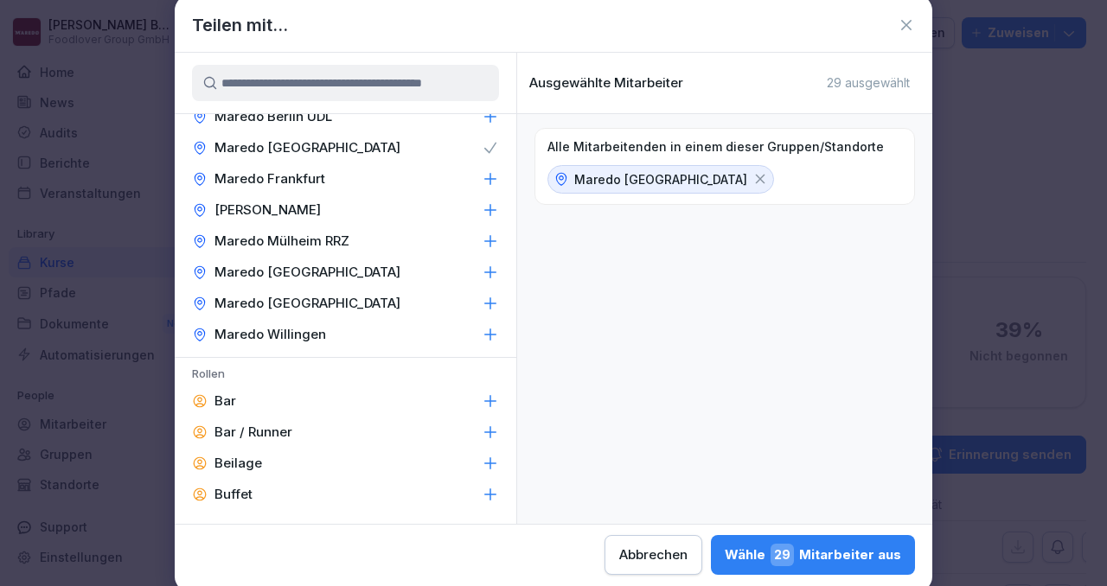
click at [775, 552] on div "Wähle 29 Mitarbeiter aus" at bounding box center [812, 555] width 176 height 22
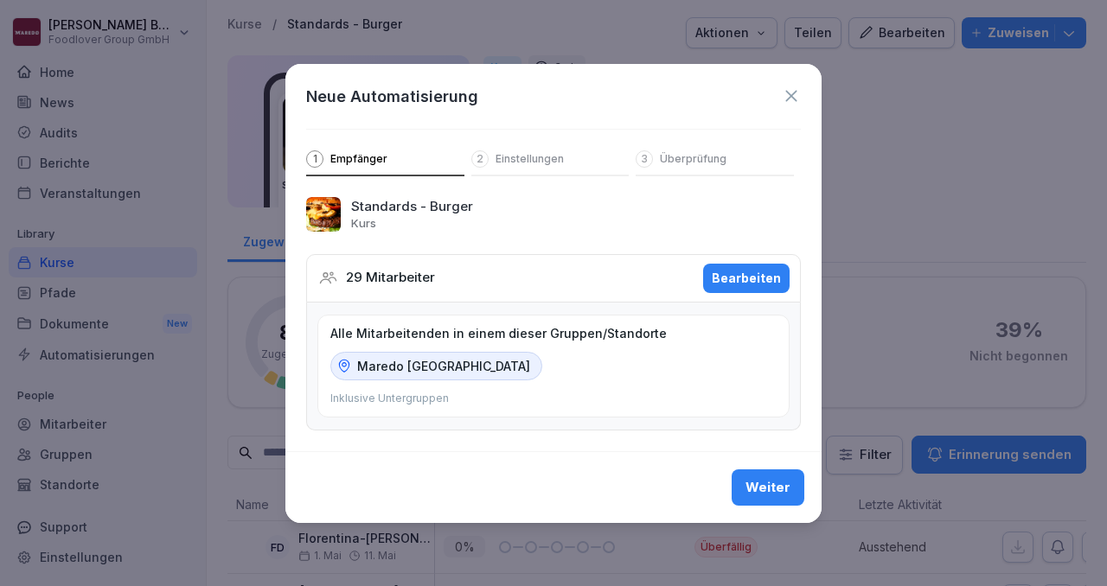
click at [766, 490] on div "Weiter" at bounding box center [767, 487] width 45 height 19
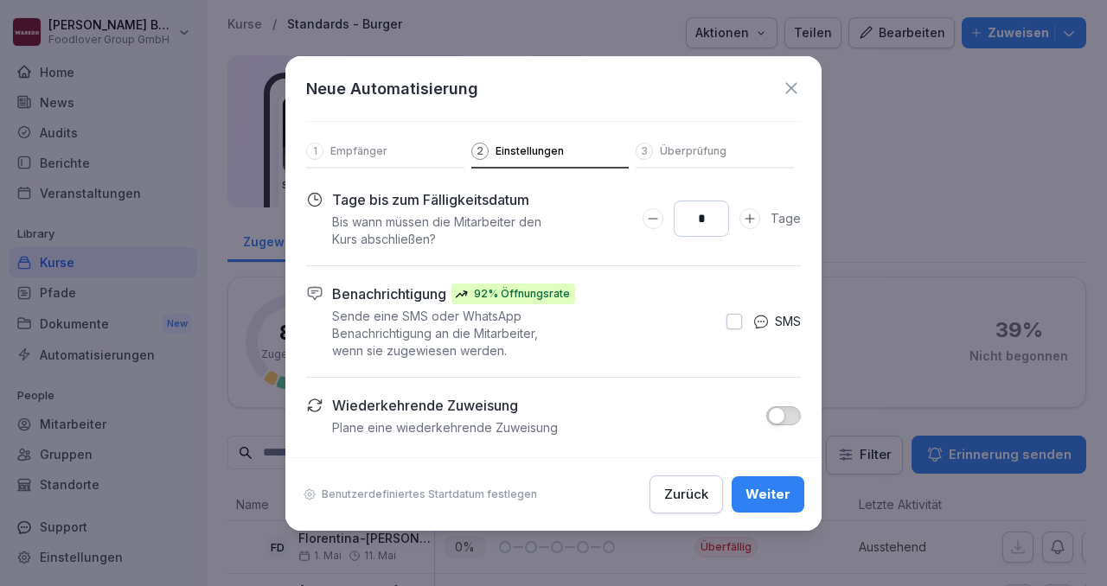
click at [766, 490] on div "Weiter" at bounding box center [767, 494] width 45 height 19
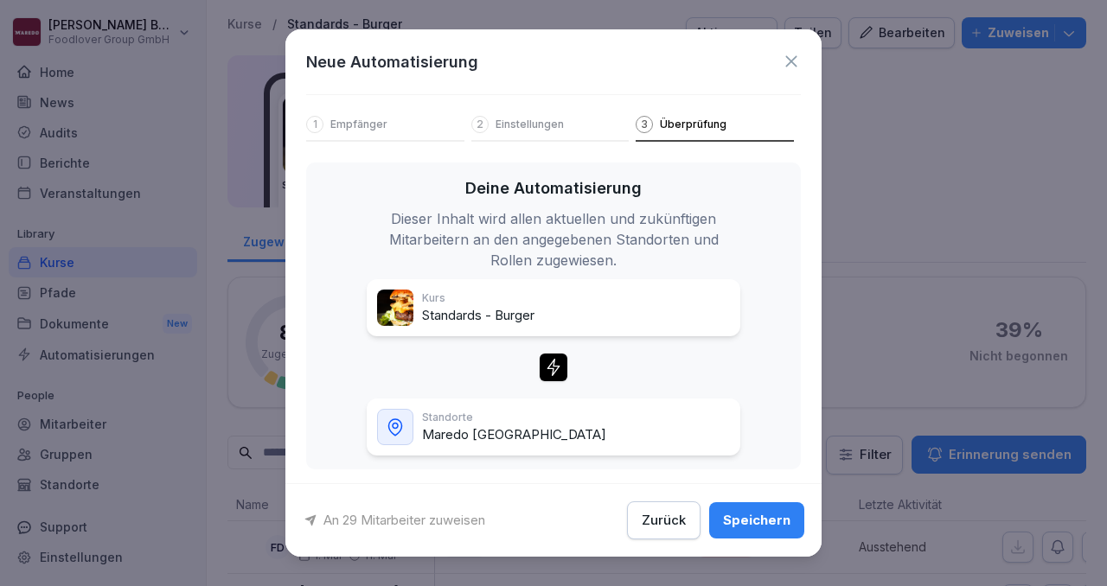
click at [752, 520] on div "Speichern" at bounding box center [756, 520] width 67 height 19
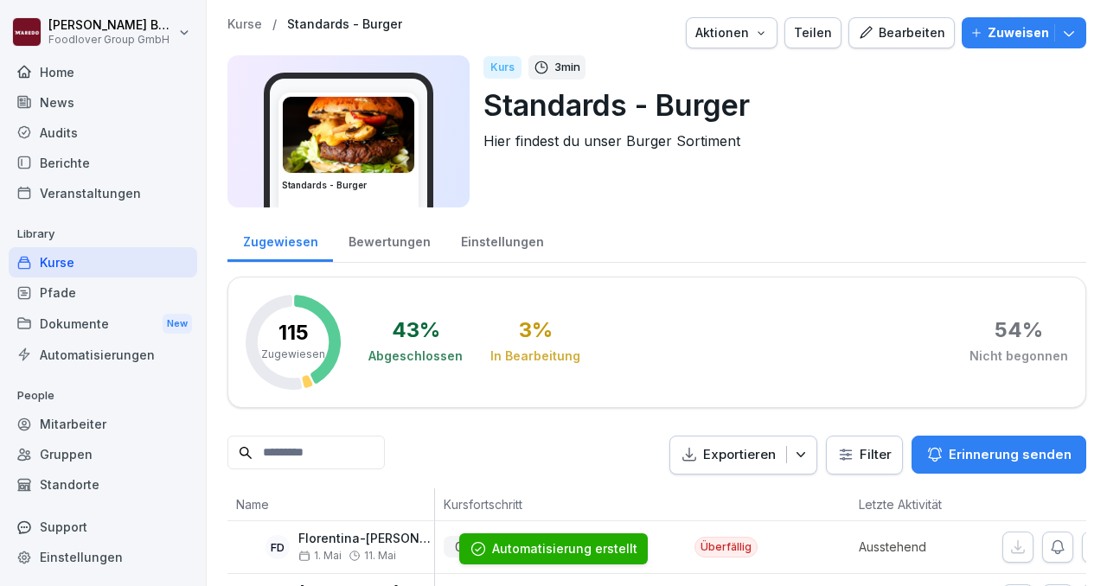
click at [64, 261] on div "Kurse" at bounding box center [103, 262] width 188 height 30
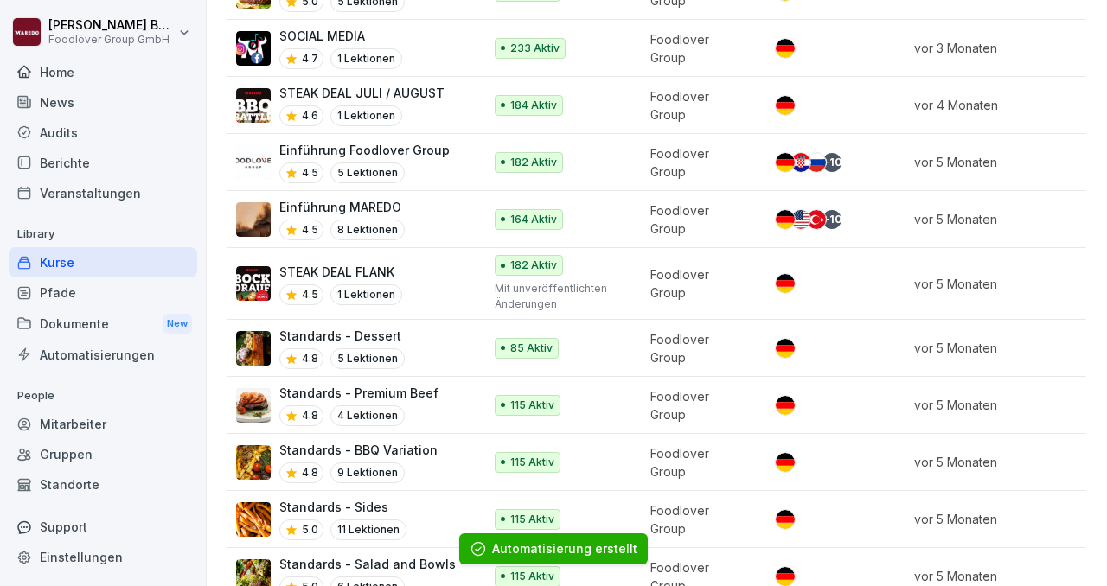
scroll to position [548, 0]
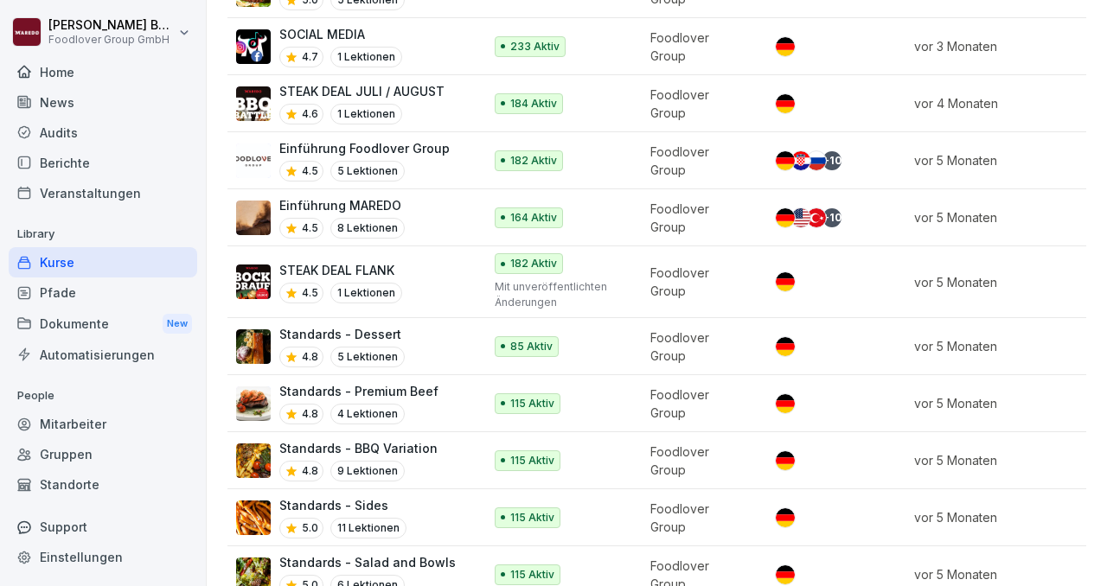
click at [372, 326] on p "Standards - Dessert" at bounding box center [341, 334] width 125 height 18
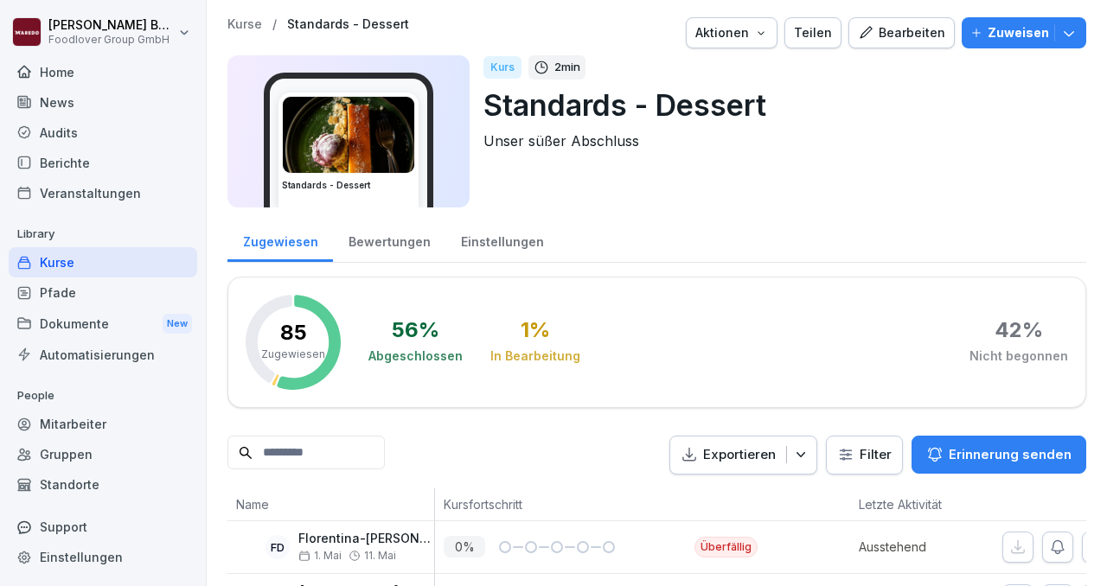
click at [1070, 41] on icon "button" at bounding box center [1068, 32] width 17 height 17
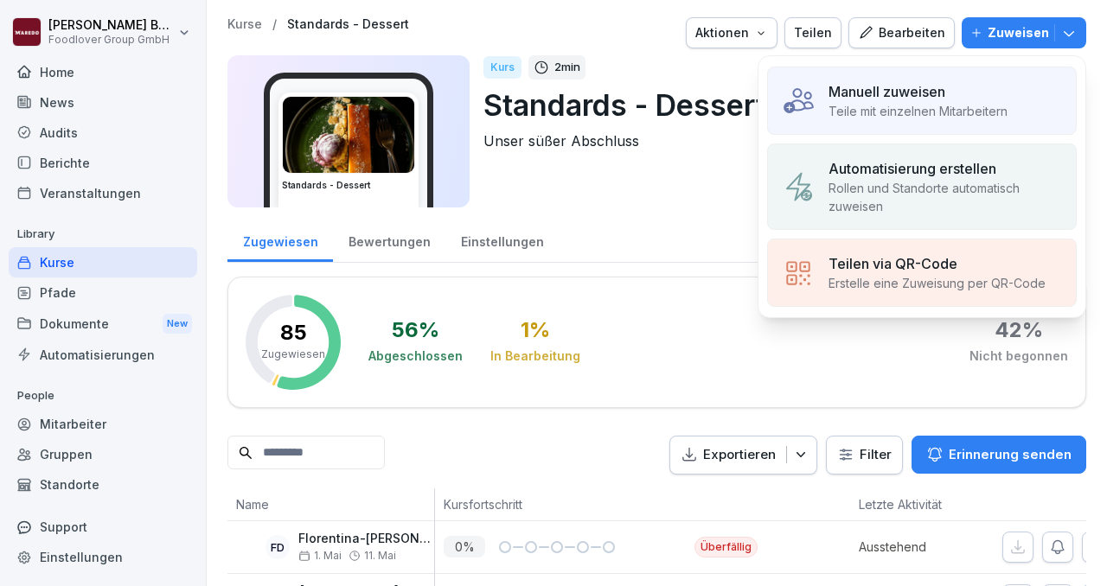
click at [959, 90] on div "Manuell zuweisen" at bounding box center [917, 91] width 179 height 21
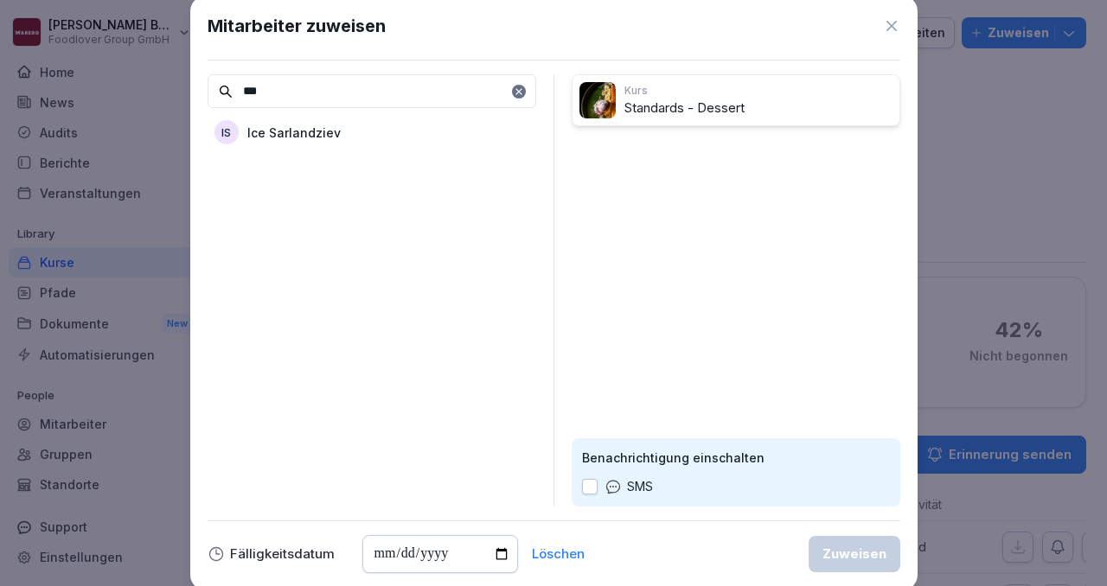
type input "***"
click at [267, 133] on p "Ice Sarlandziev" at bounding box center [293, 133] width 93 height 18
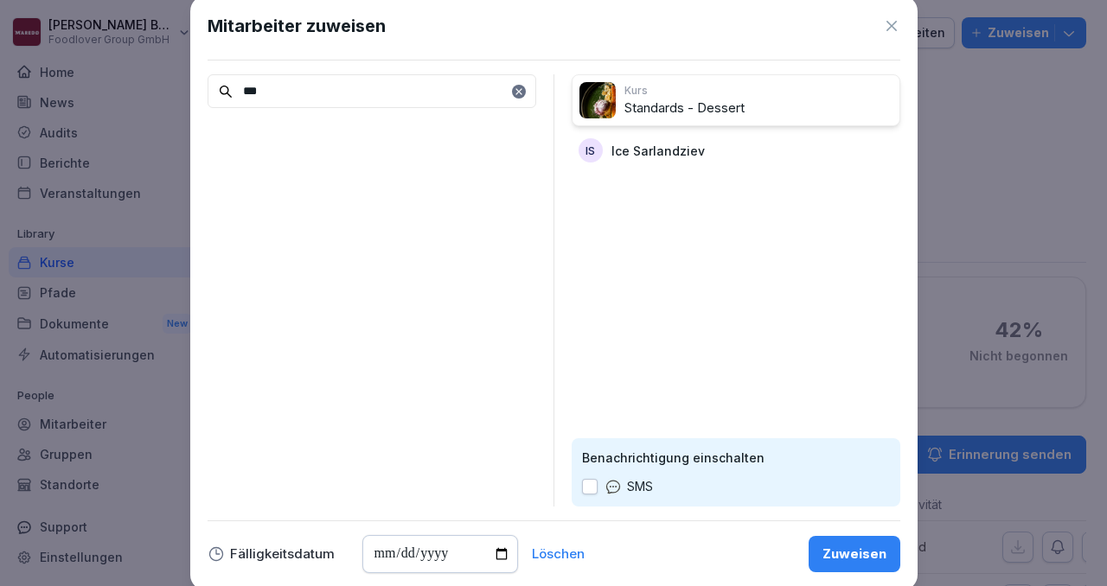
click at [829, 545] on div "Zuweisen" at bounding box center [854, 554] width 64 height 19
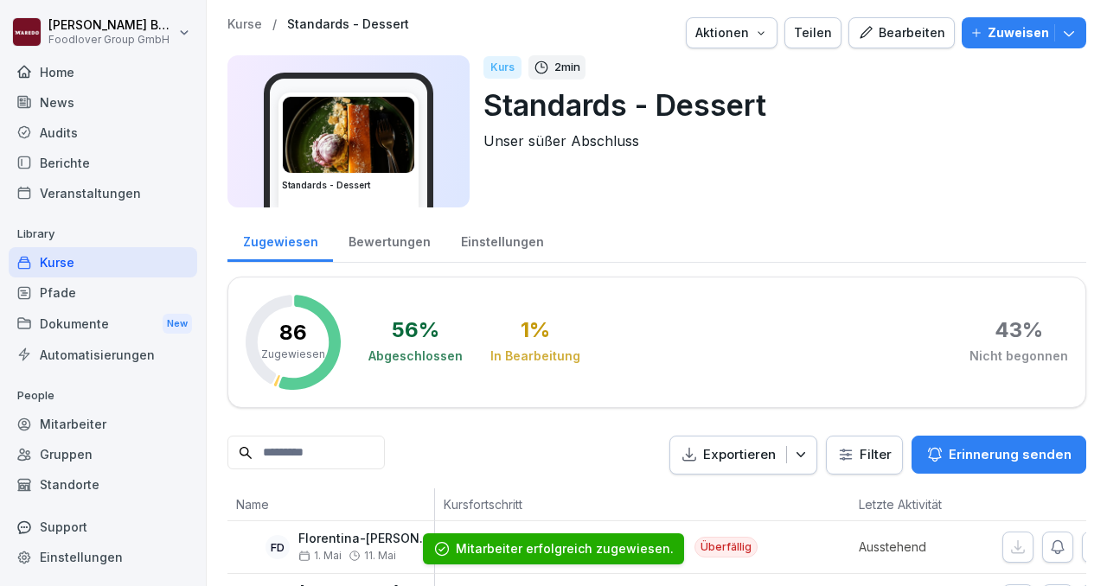
click at [1074, 40] on icon "button" at bounding box center [1068, 32] width 17 height 17
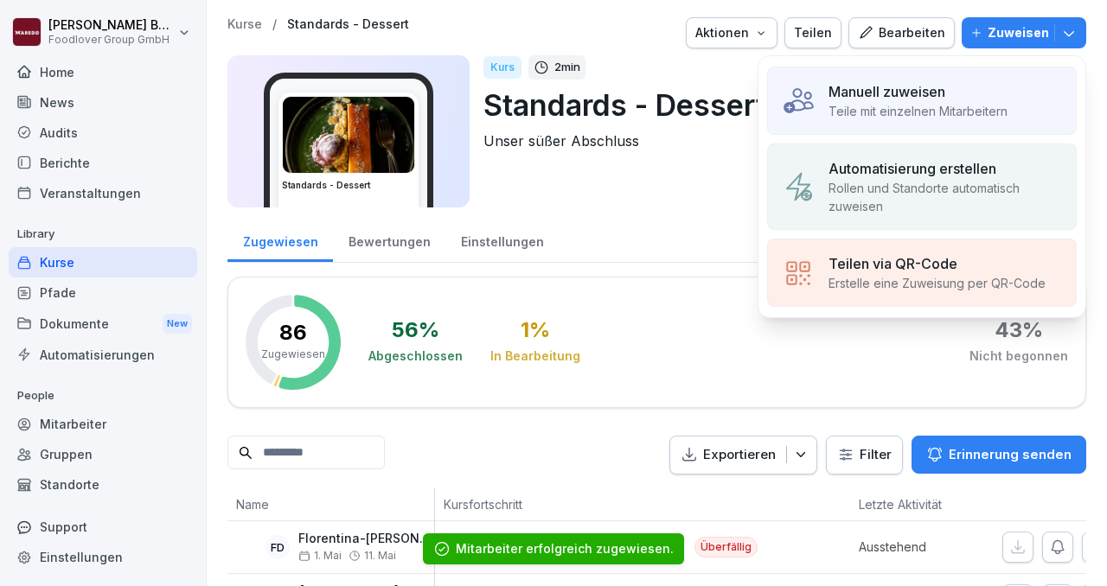
click at [915, 172] on p "Automatisierung erstellen" at bounding box center [912, 168] width 168 height 21
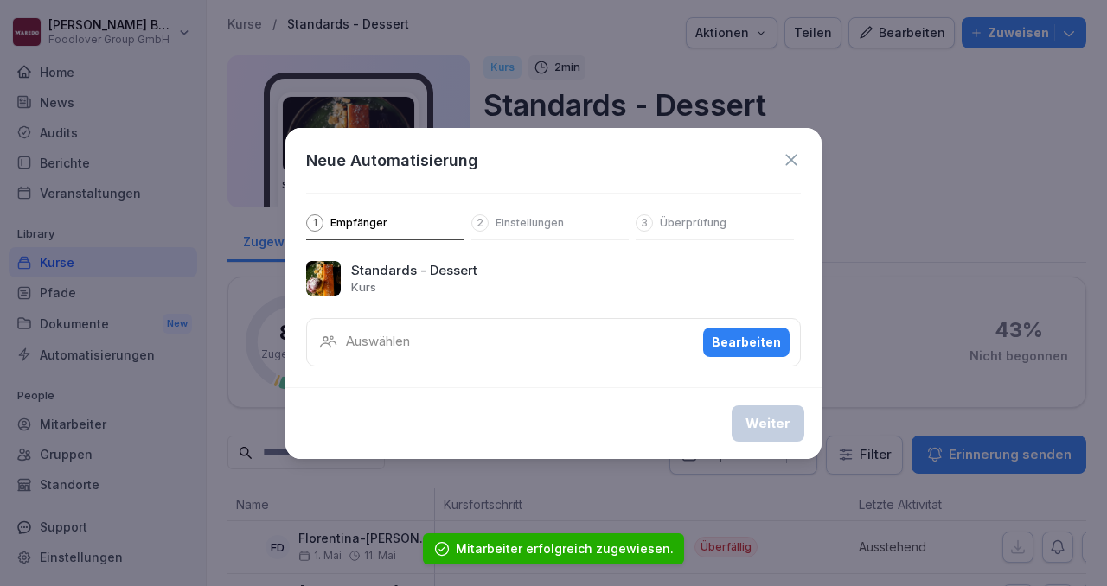
click at [741, 349] on div "Bearbeiten" at bounding box center [745, 342] width 69 height 19
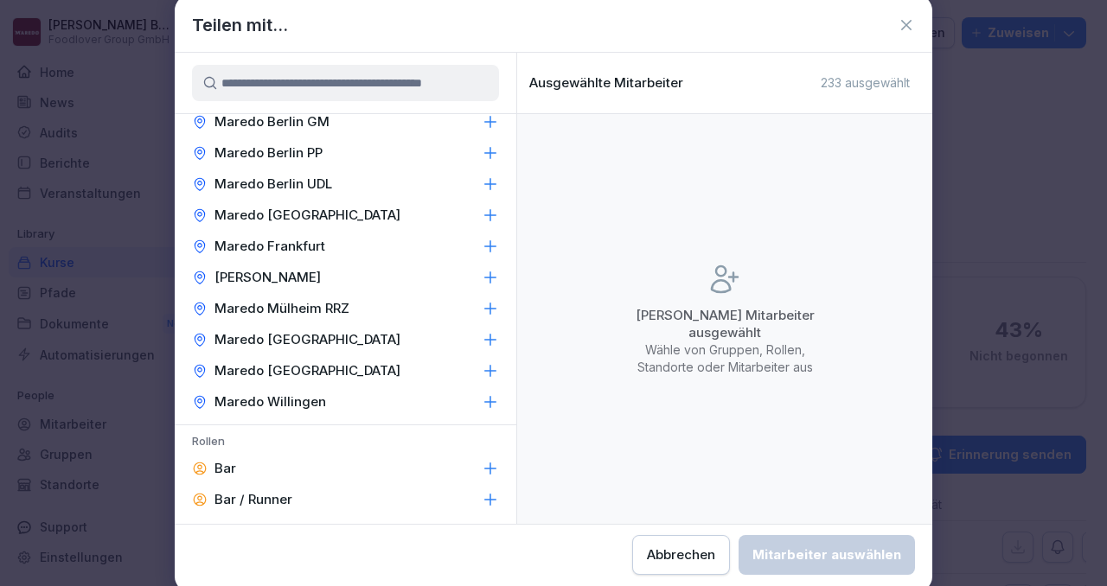
scroll to position [414, 0]
click at [299, 210] on p "Maredo [GEOGRAPHIC_DATA]" at bounding box center [307, 214] width 186 height 17
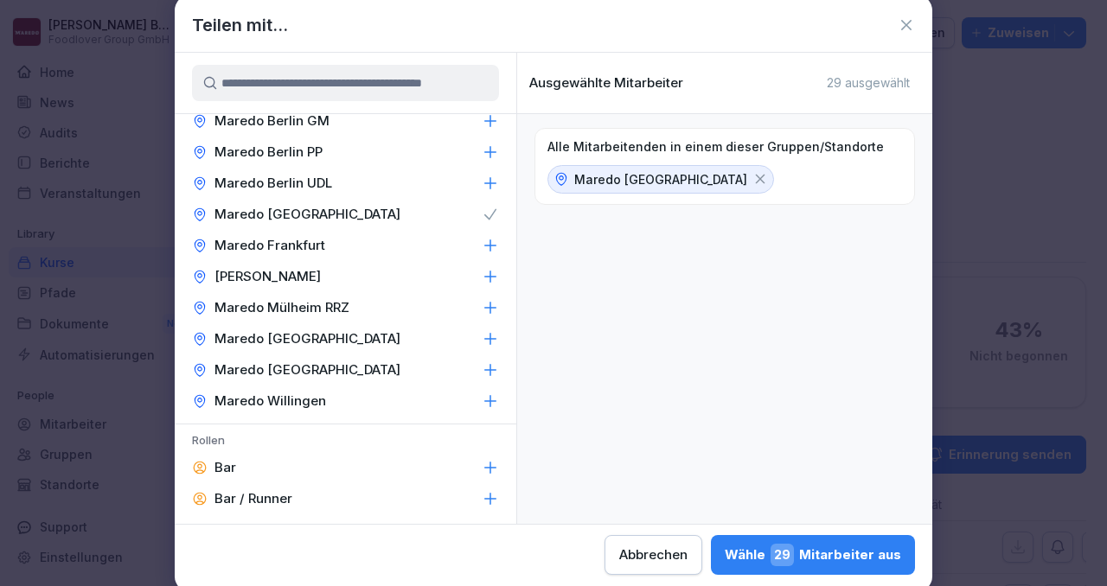
click at [794, 561] on span "29" at bounding box center [781, 555] width 23 height 22
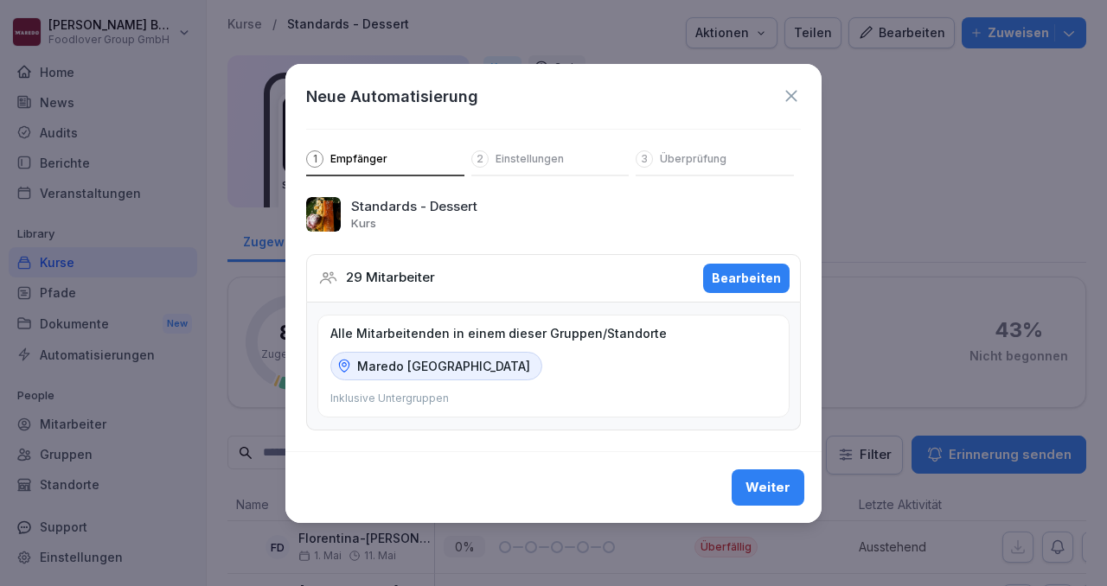
click at [773, 500] on button "Weiter" at bounding box center [767, 487] width 73 height 36
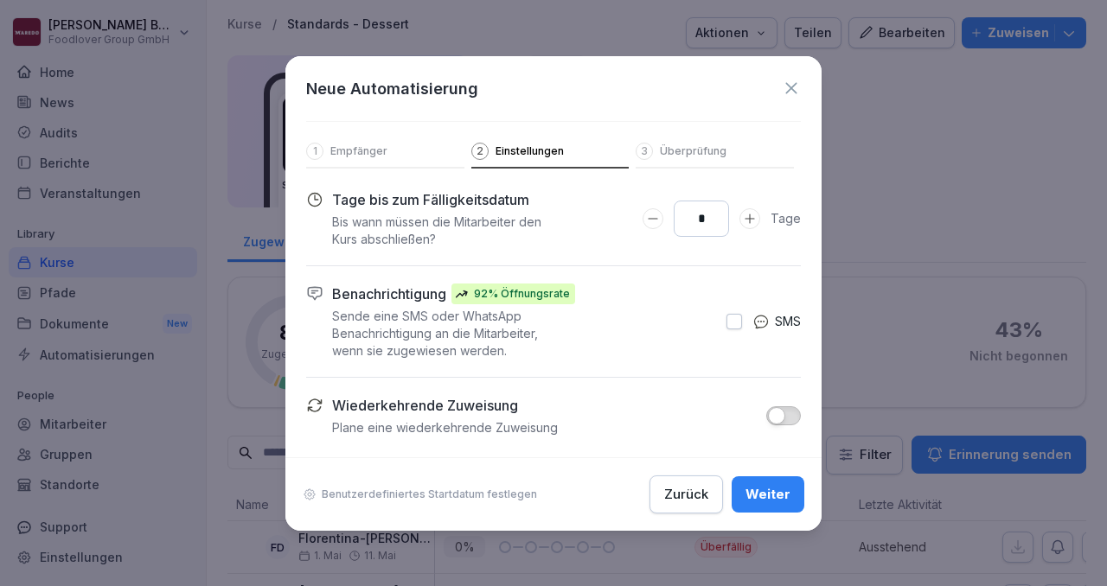
click at [771, 500] on div "Weiter" at bounding box center [767, 494] width 45 height 19
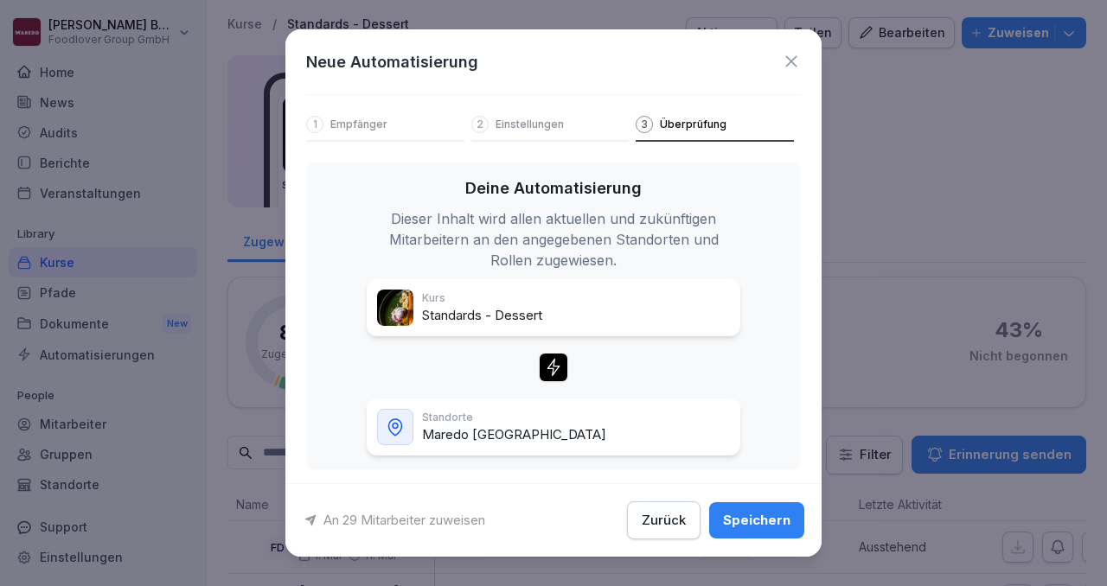
click at [759, 526] on div "Speichern" at bounding box center [756, 520] width 67 height 19
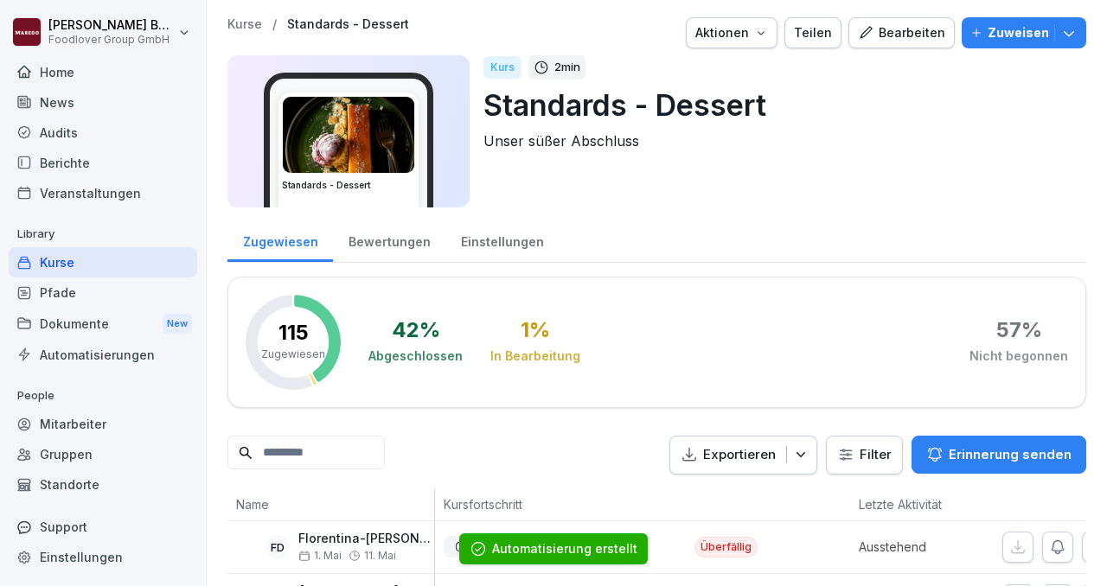
click at [111, 261] on div "Kurse" at bounding box center [103, 262] width 188 height 30
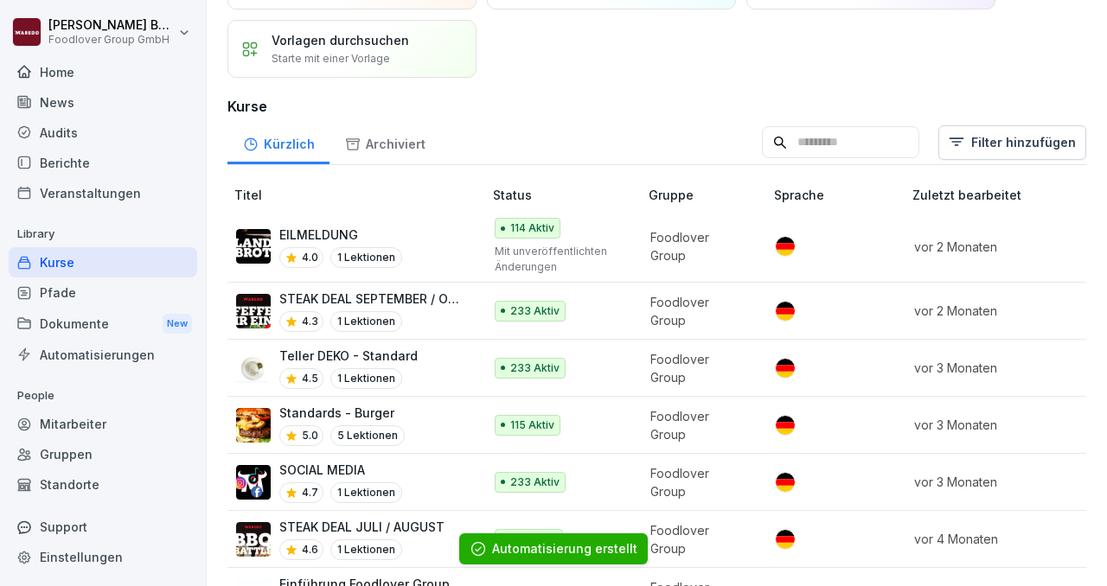
scroll to position [118, 0]
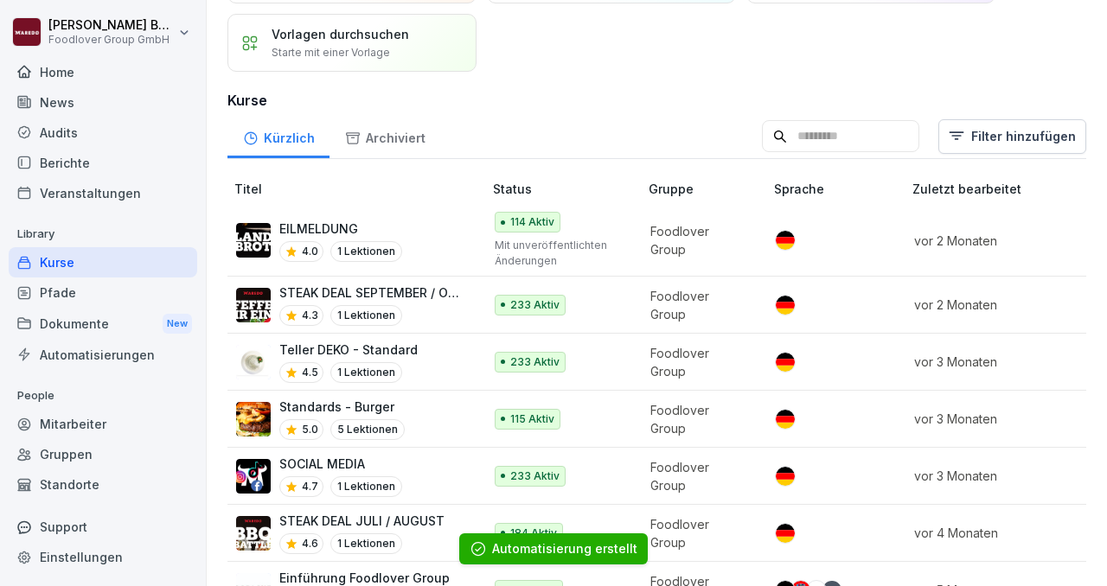
click at [385, 350] on p "Teller DEKO - Standard" at bounding box center [348, 350] width 138 height 18
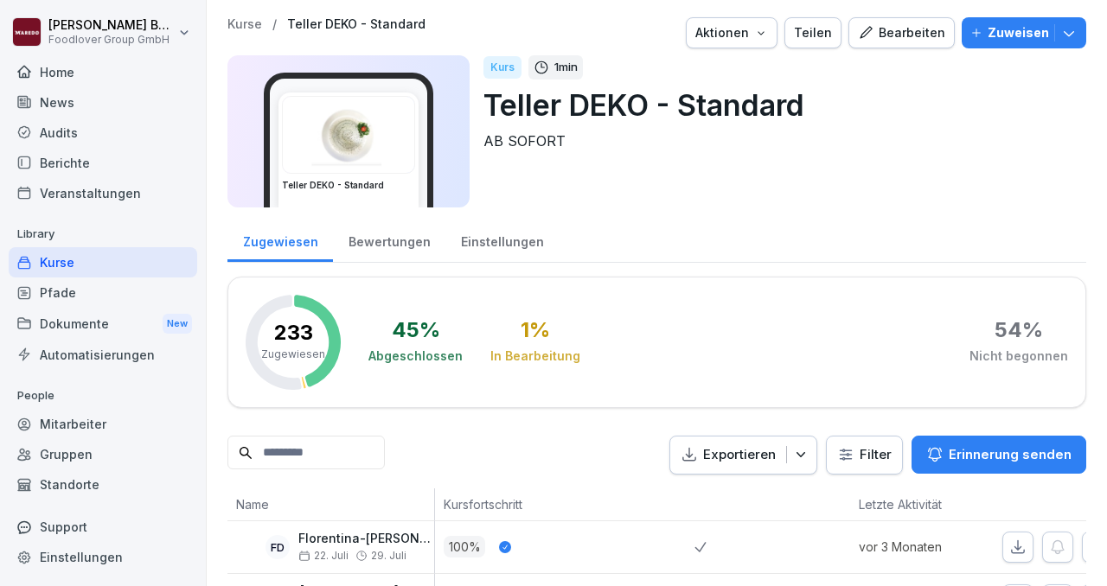
click at [1069, 37] on icon "button" at bounding box center [1068, 32] width 17 height 17
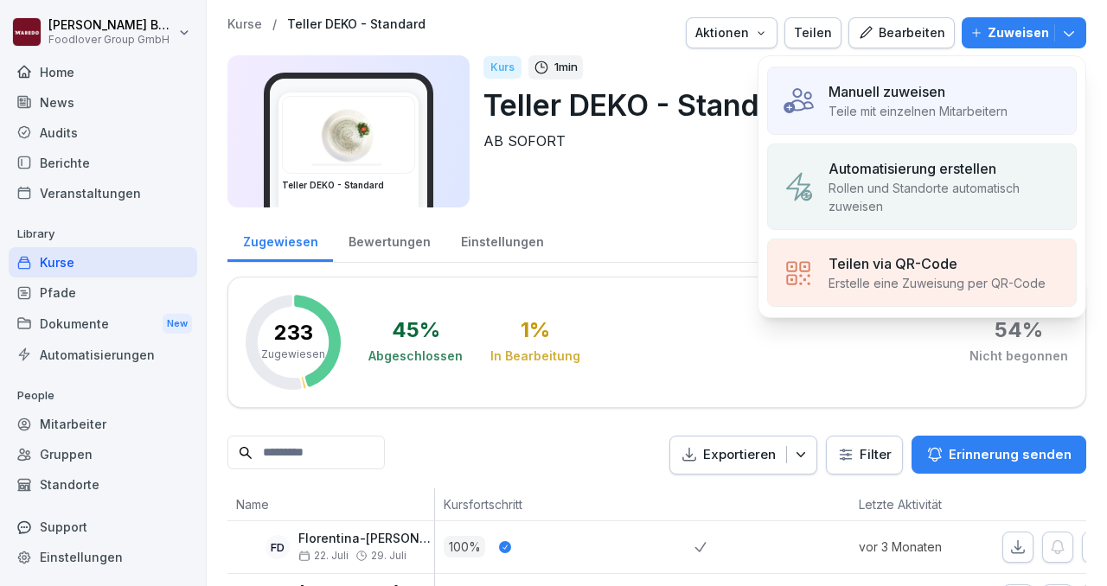
click at [943, 113] on p "Teile mit einzelnen Mitarbeitern" at bounding box center [917, 111] width 179 height 18
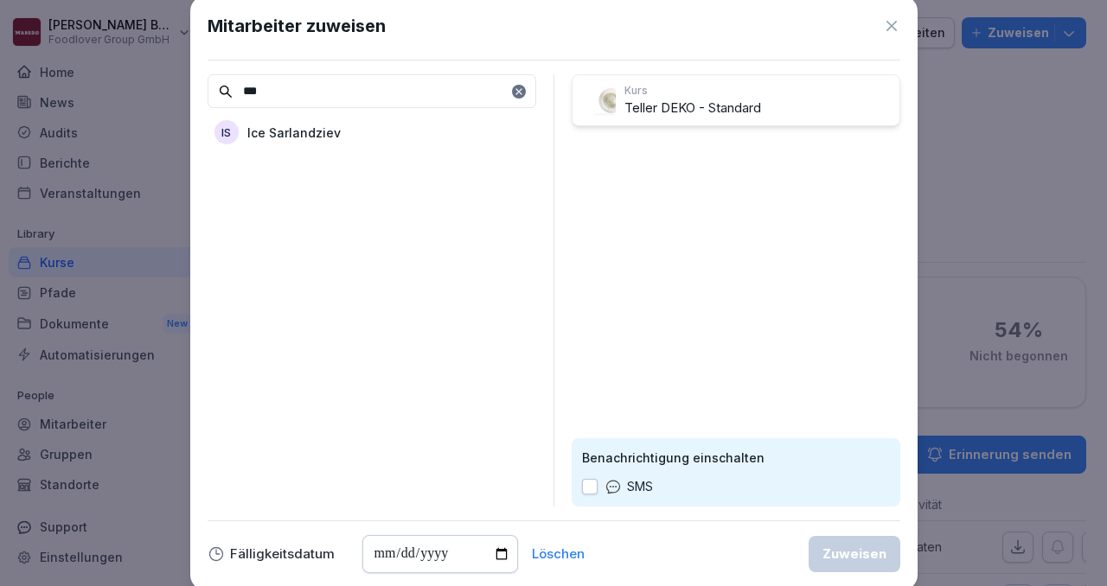
type input "***"
click at [443, 127] on div "IS Ice Sarlandziev" at bounding box center [371, 132] width 329 height 31
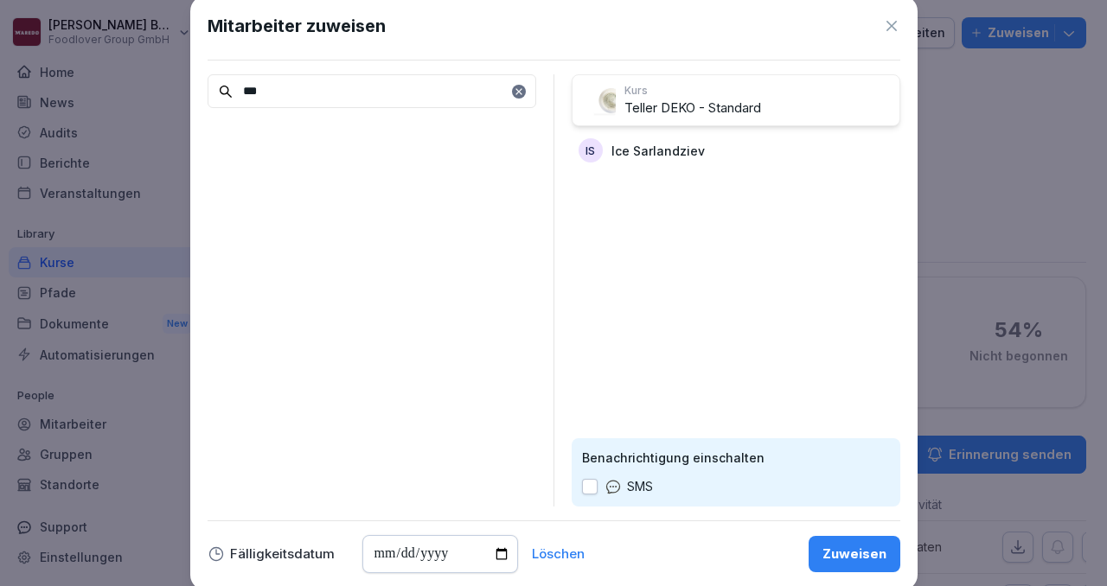
click at [852, 552] on div "Zuweisen" at bounding box center [854, 554] width 64 height 19
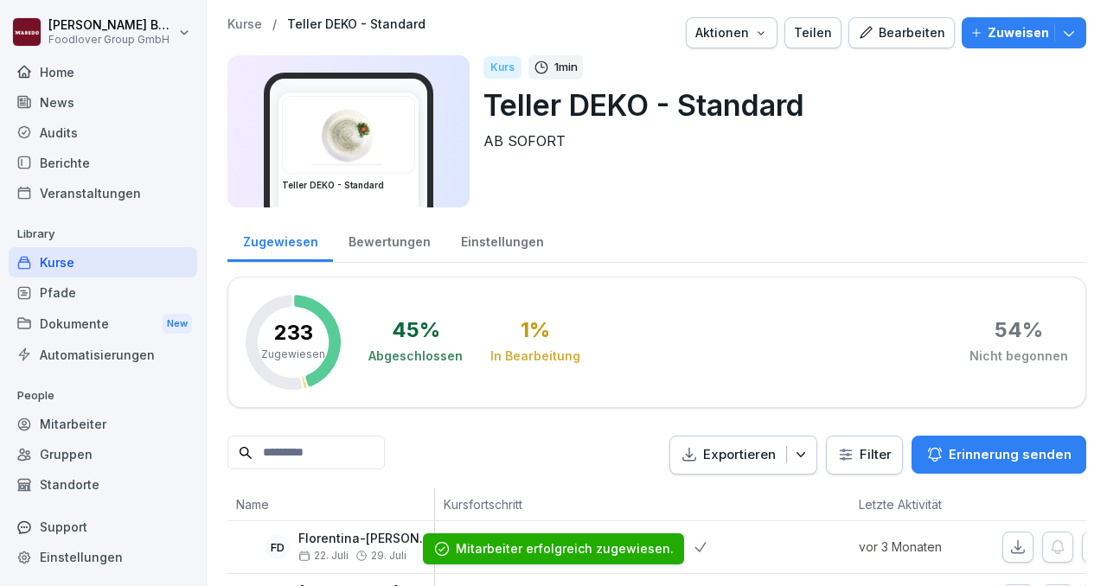
click at [1075, 41] on icon "button" at bounding box center [1068, 32] width 17 height 17
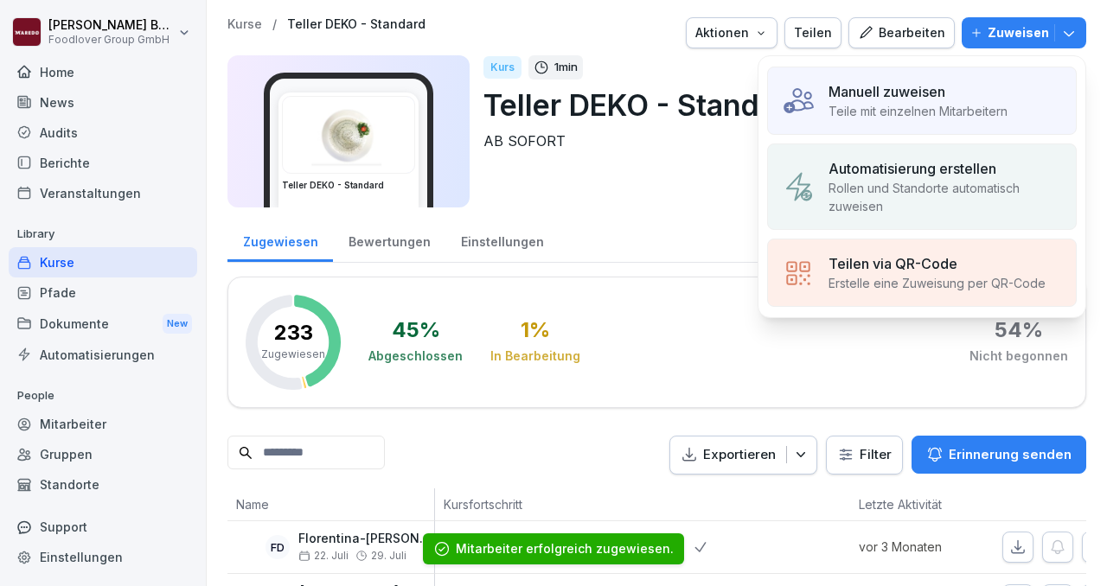
click at [914, 174] on p "Automatisierung erstellen" at bounding box center [912, 168] width 168 height 21
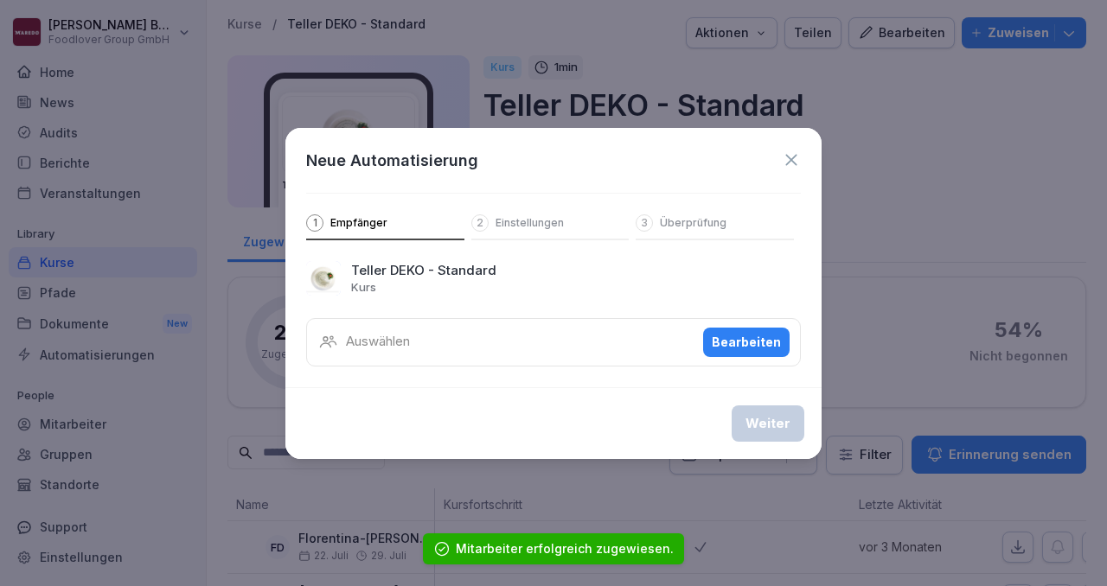
click at [439, 321] on div "Auswählen Bearbeiten" at bounding box center [553, 342] width 494 height 48
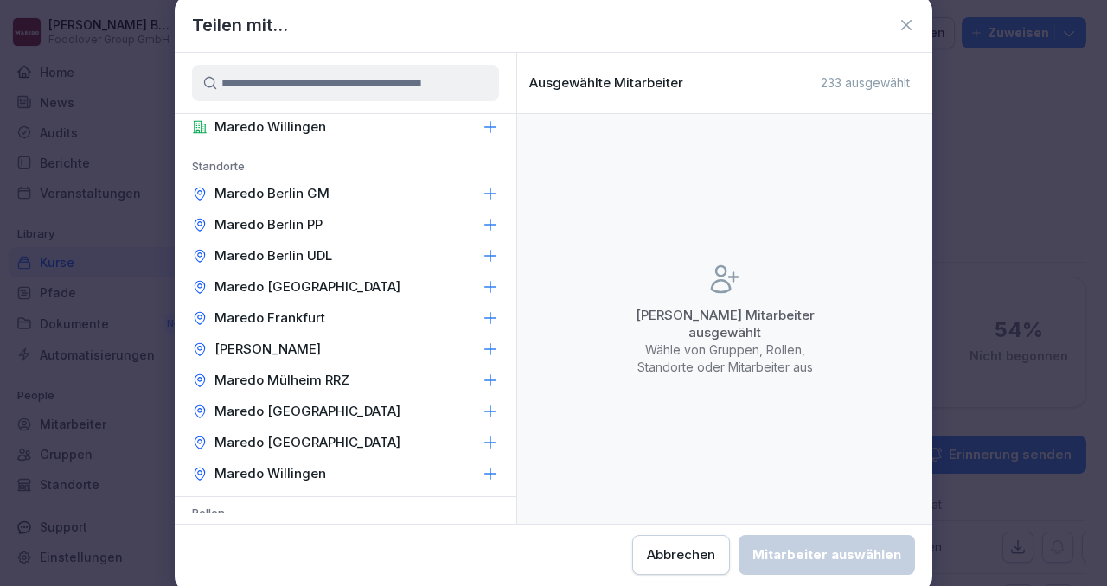
scroll to position [322, 0]
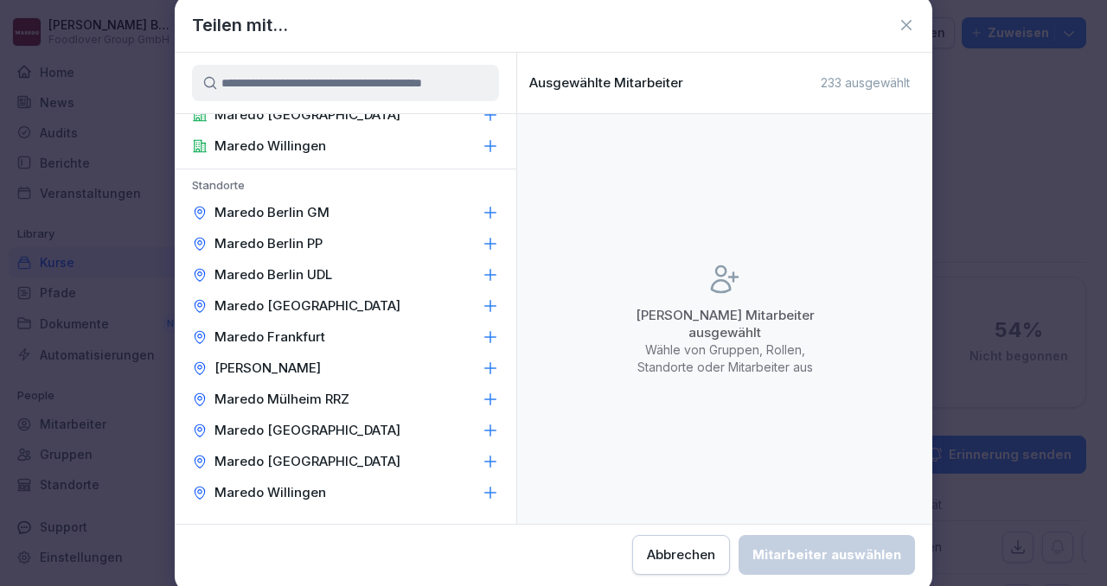
click at [316, 310] on p "Maredo [GEOGRAPHIC_DATA]" at bounding box center [307, 305] width 186 height 17
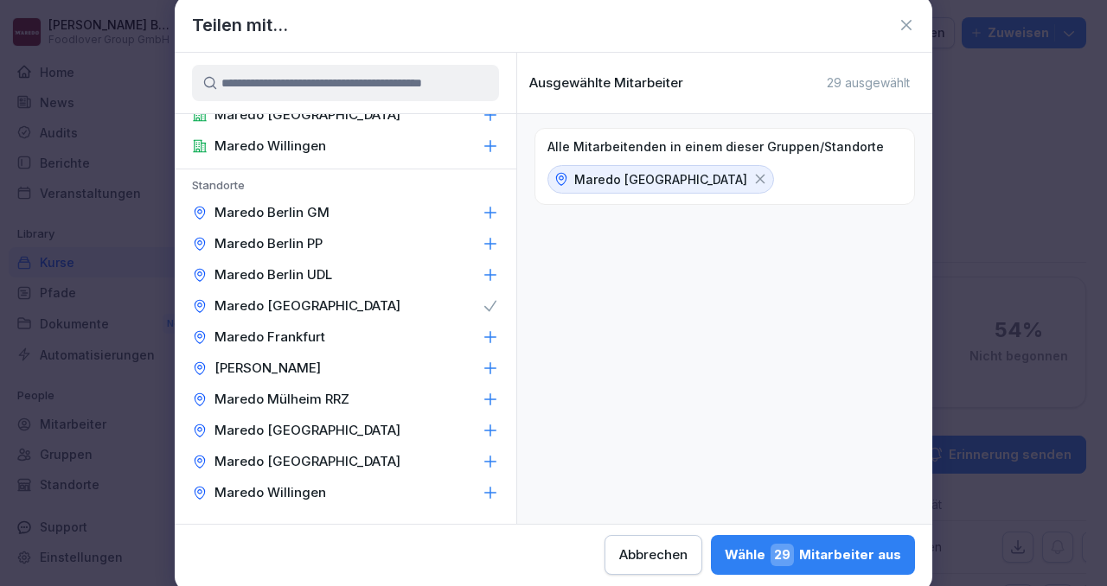
click at [776, 550] on span "29" at bounding box center [781, 555] width 23 height 22
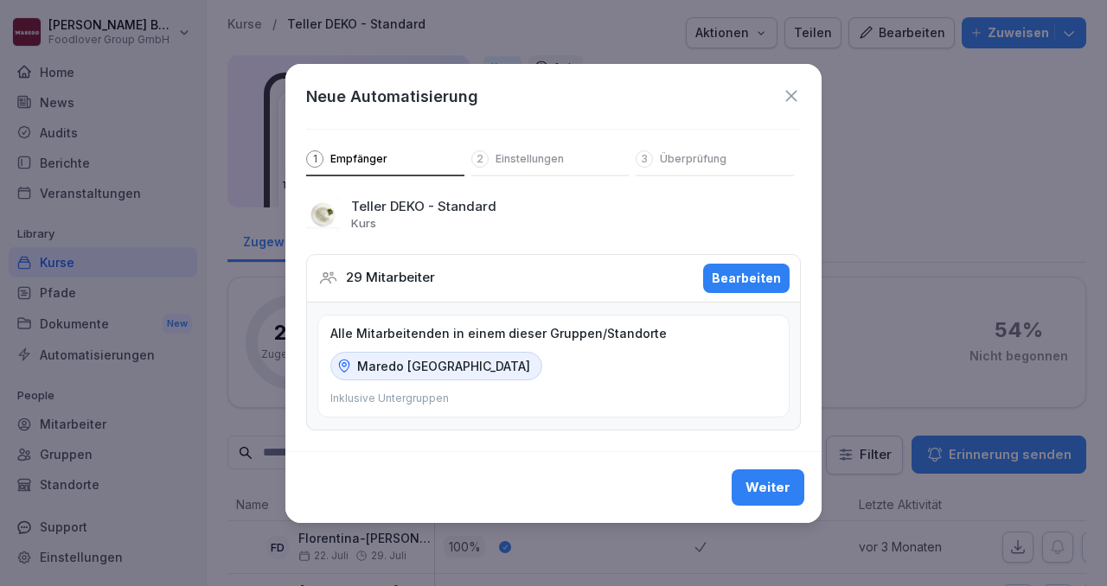
click at [762, 482] on div "Weiter" at bounding box center [767, 487] width 45 height 19
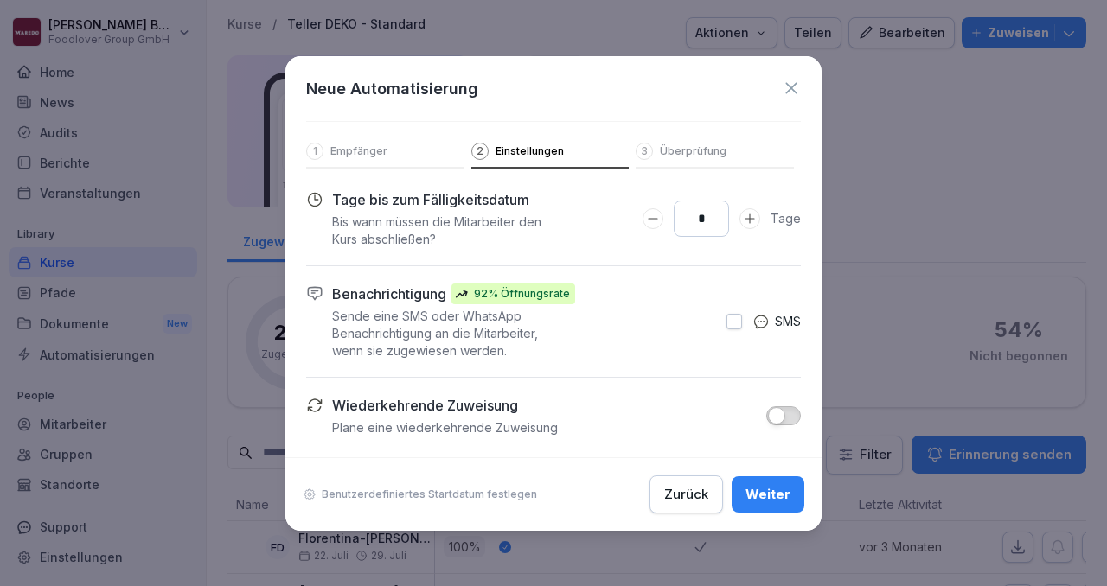
click at [760, 499] on div "Weiter" at bounding box center [767, 494] width 45 height 19
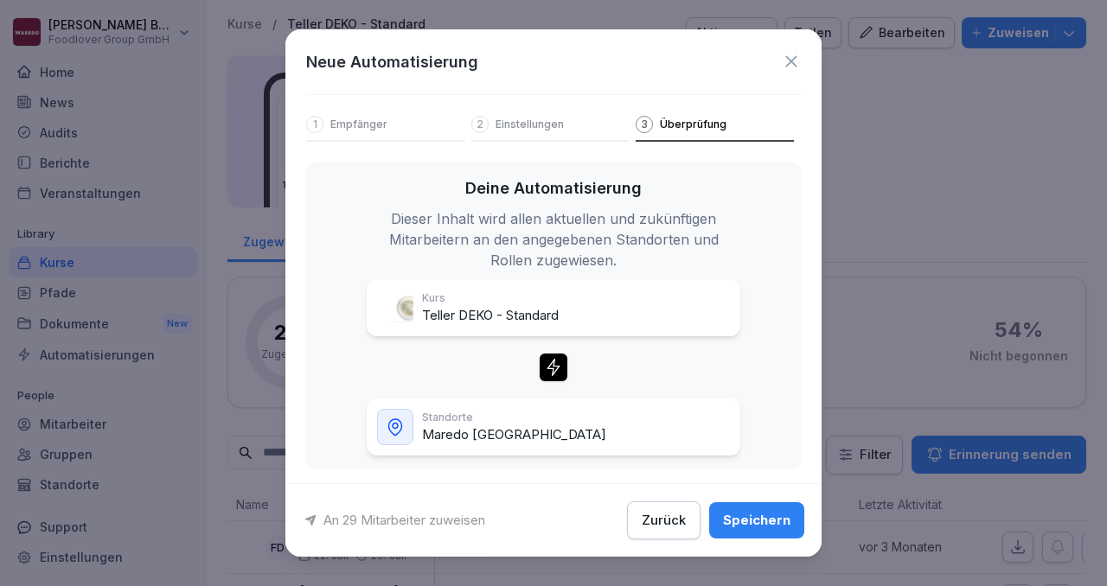
click at [749, 521] on div "Speichern" at bounding box center [756, 520] width 67 height 19
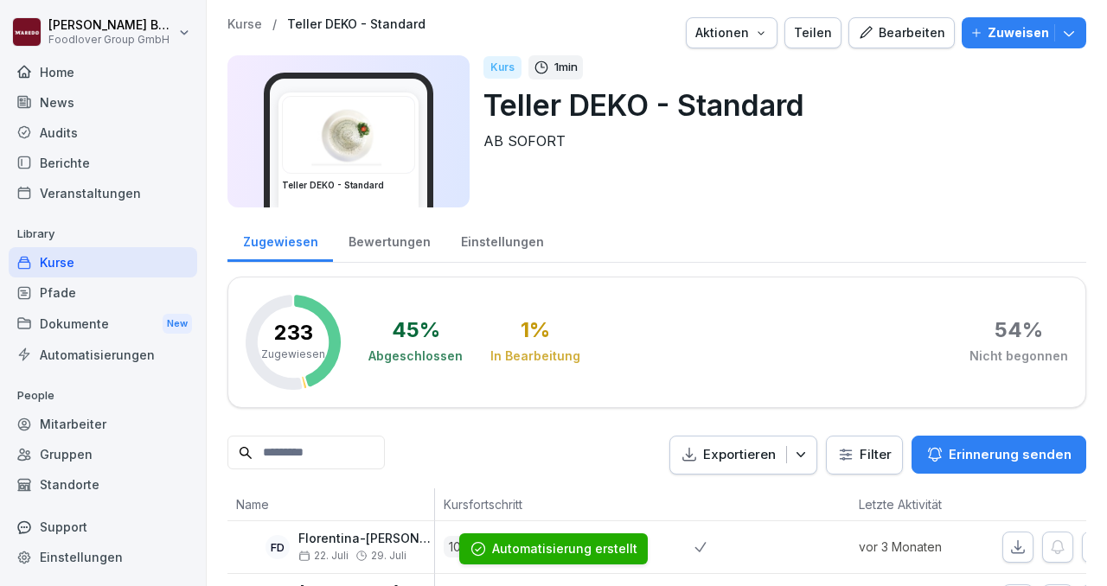
click at [70, 515] on div "Support" at bounding box center [103, 527] width 188 height 30
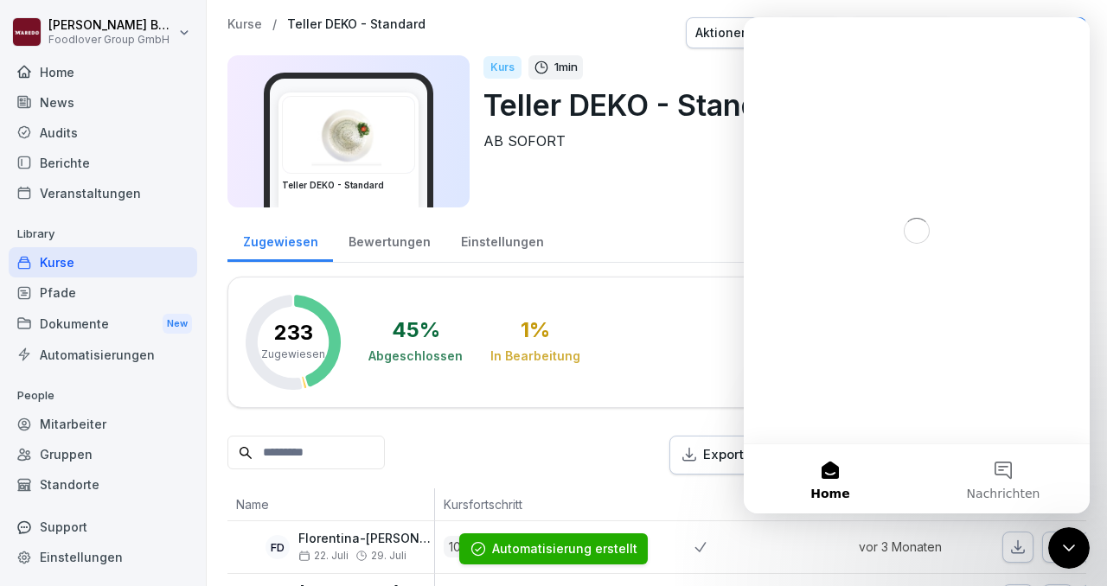
scroll to position [0, 0]
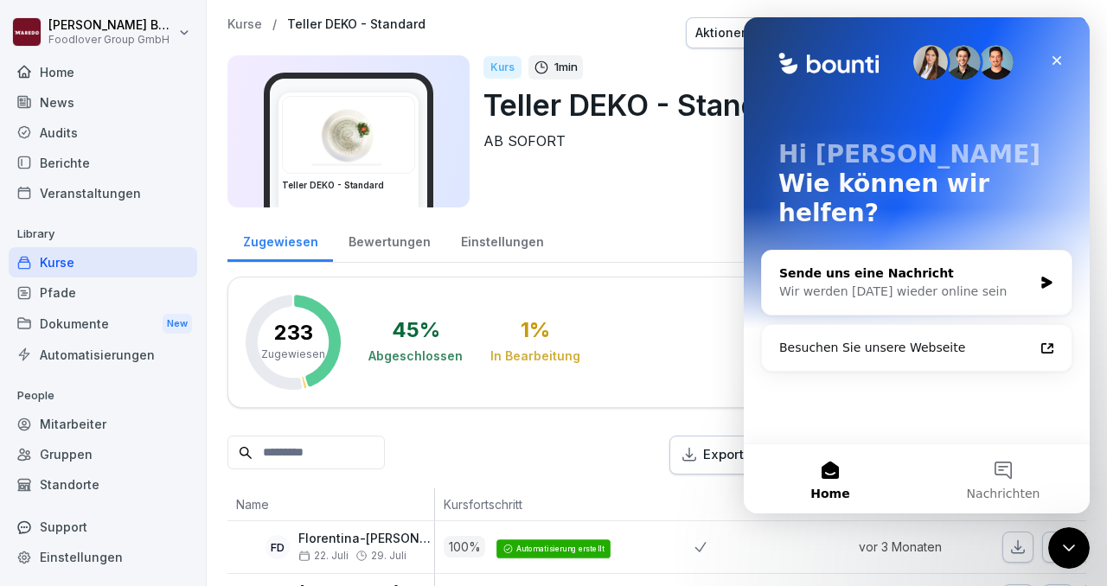
click at [971, 265] on div "Sende uns eine Nachricht Wir werden [DATE] wieder online sein" at bounding box center [905, 283] width 253 height 36
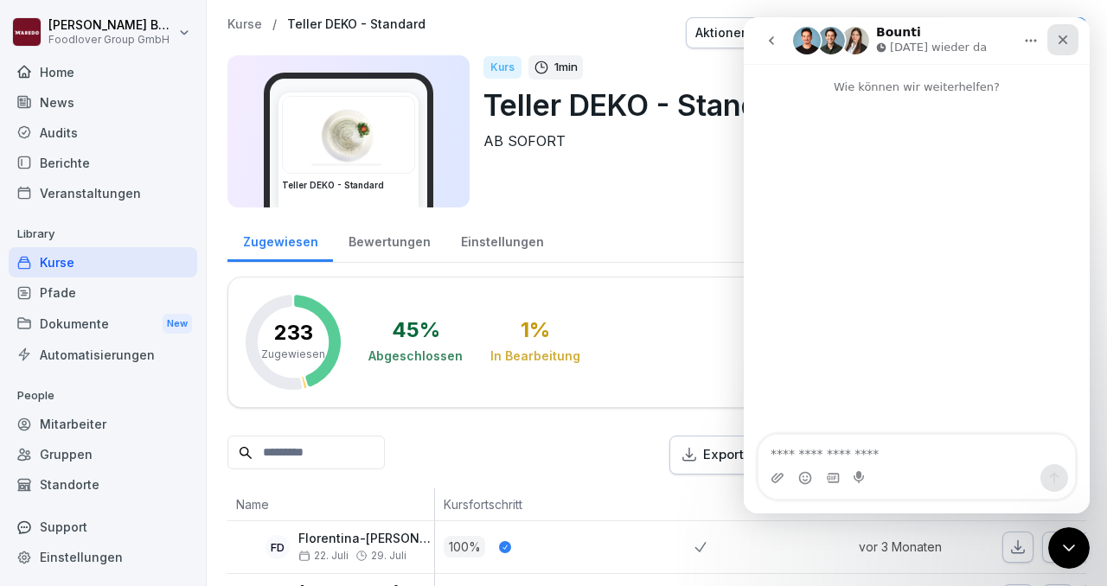
click at [1066, 41] on icon "Schließen" at bounding box center [1063, 40] width 14 height 14
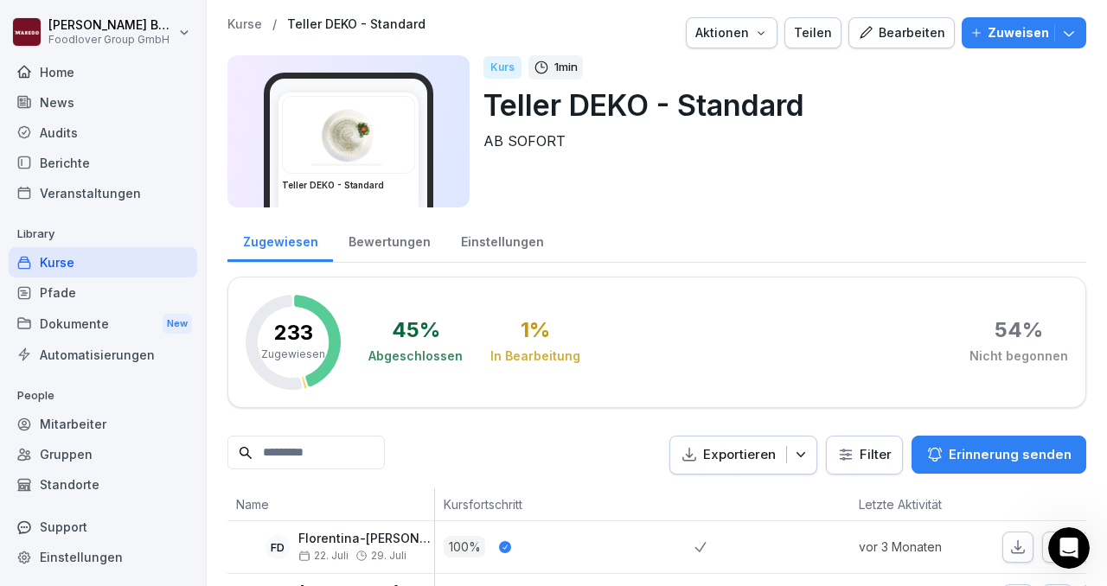
click at [50, 265] on div "Kurse" at bounding box center [103, 262] width 188 height 30
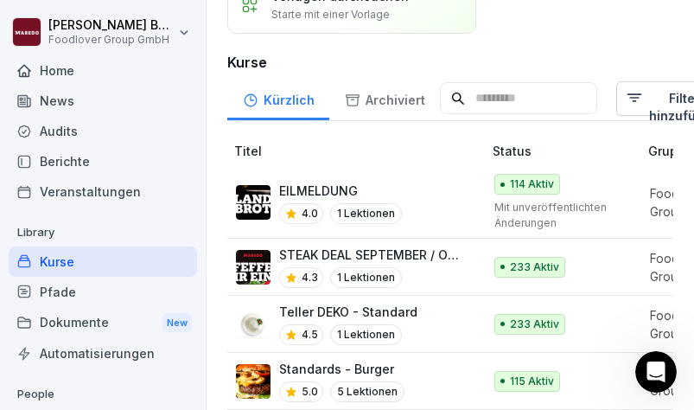
scroll to position [430, 0]
